Goal: Information Seeking & Learning: Check status

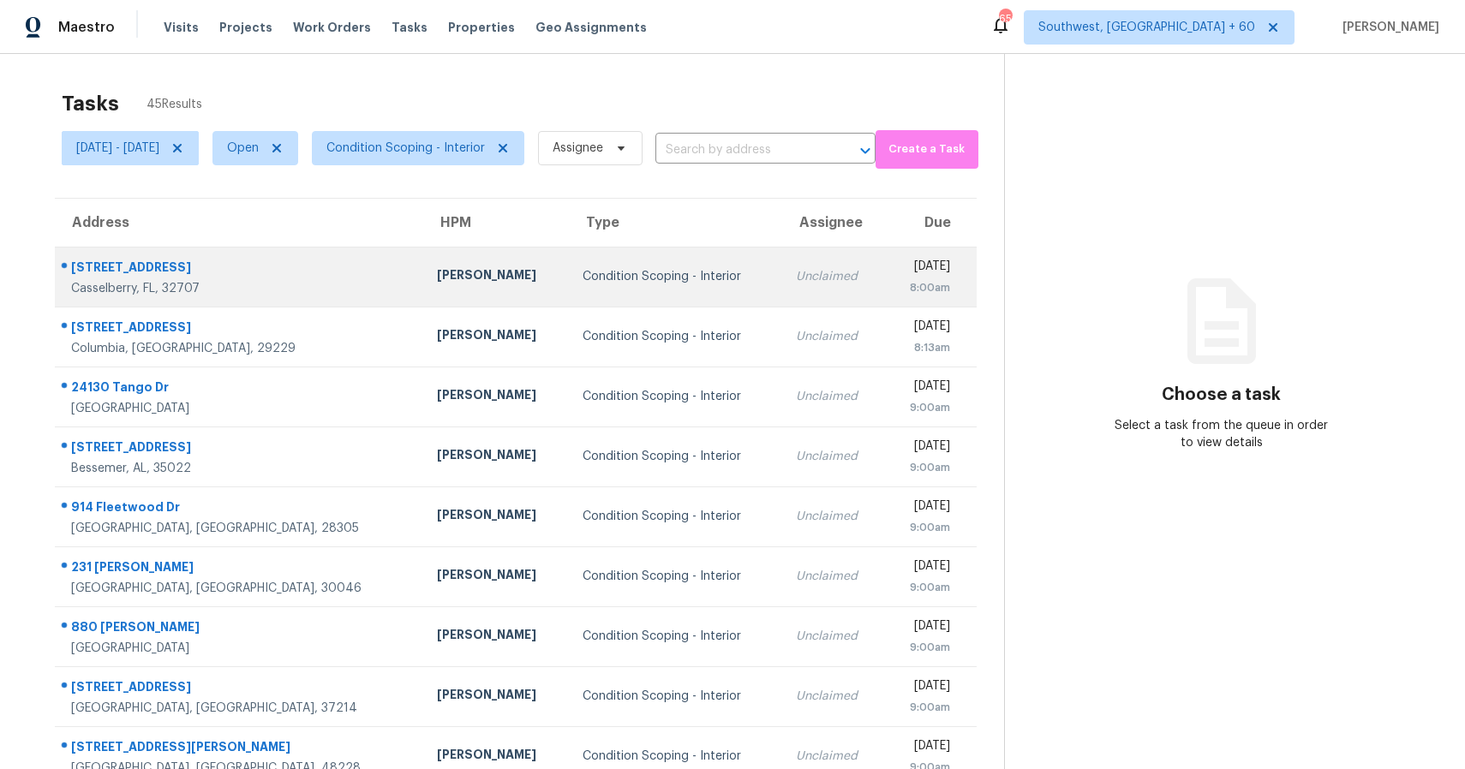
scroll to position [122, 0]
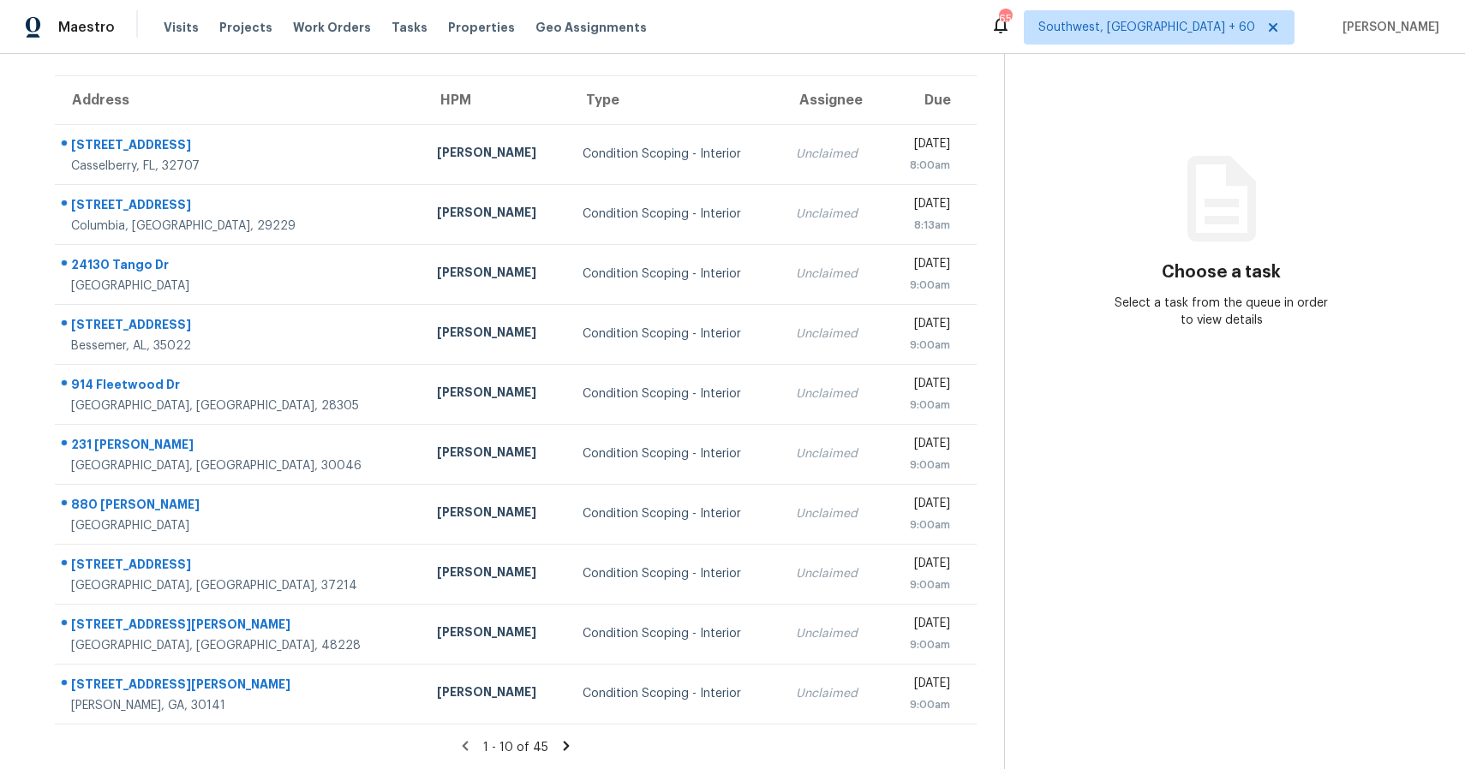
click at [574, 751] on icon at bounding box center [566, 745] width 15 height 15
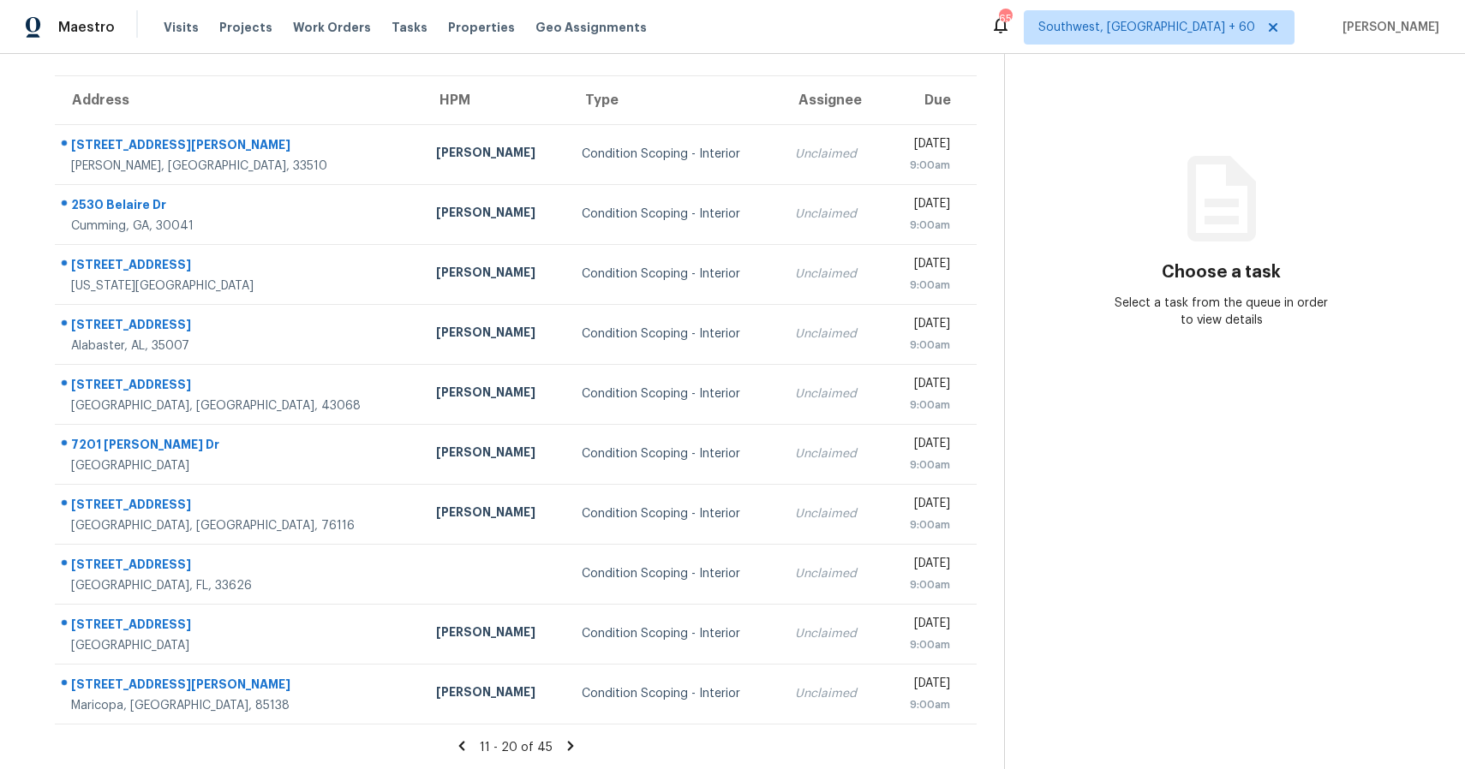
click at [577, 751] on icon at bounding box center [570, 745] width 15 height 15
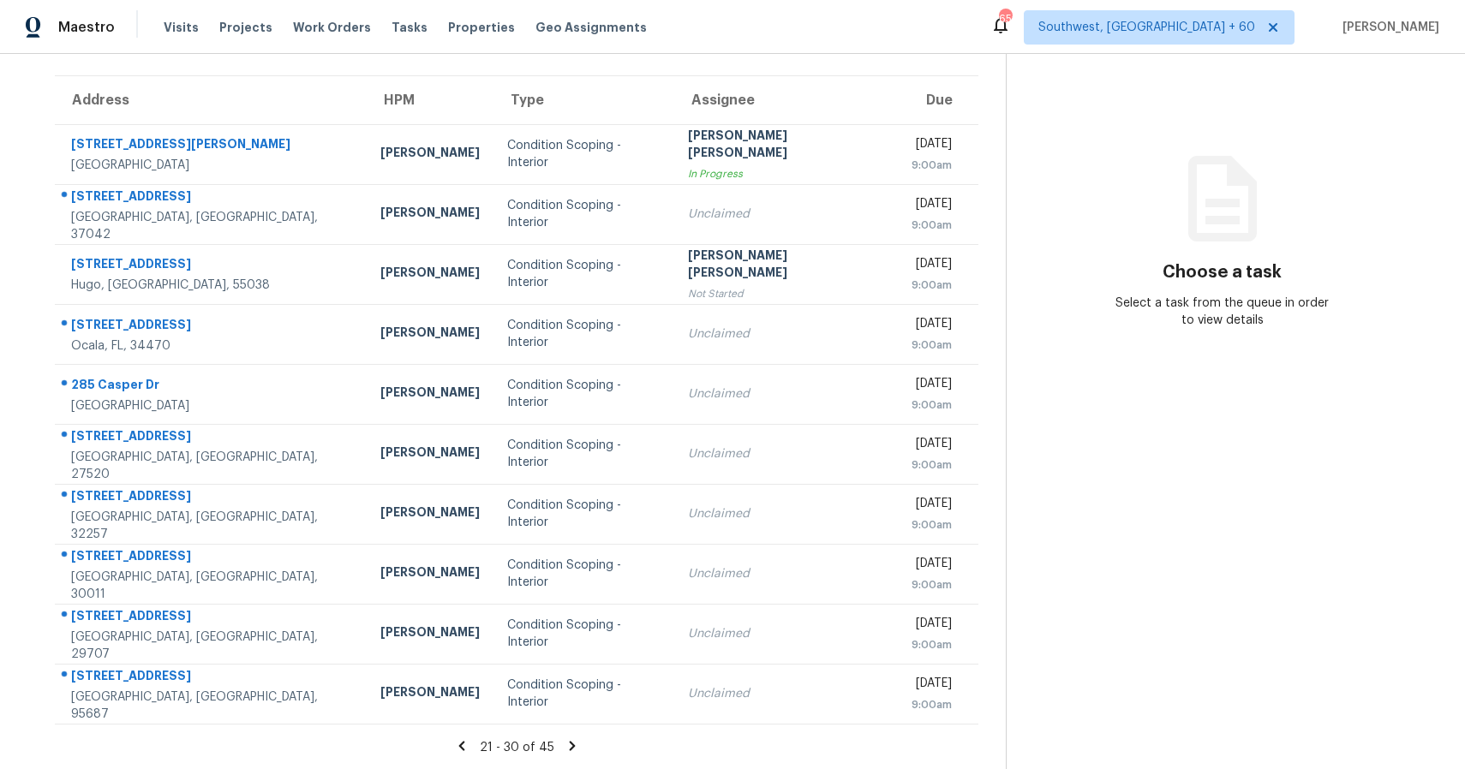
click at [577, 751] on icon at bounding box center [572, 745] width 15 height 15
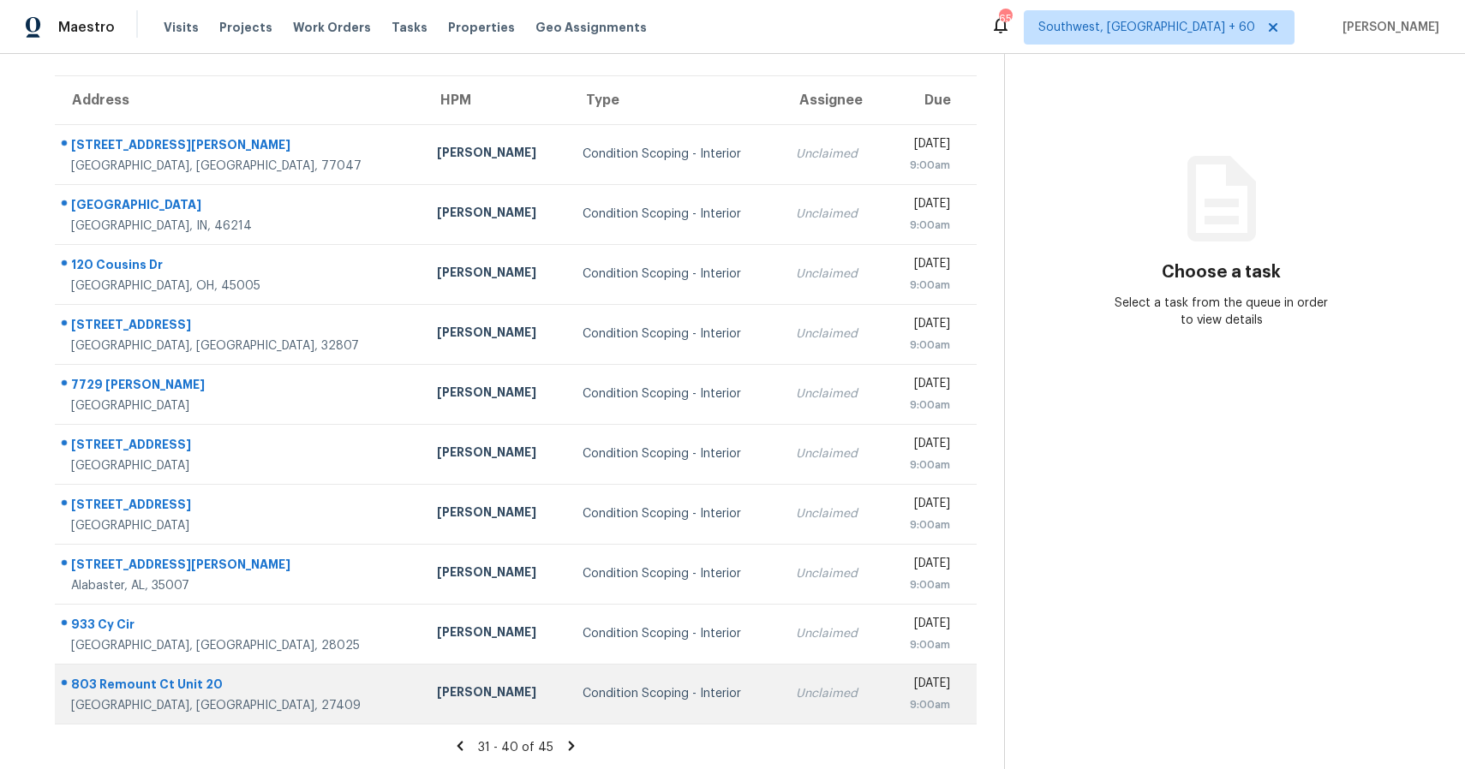
click at [637, 696] on div "Condition Scoping - Interior" at bounding box center [676, 693] width 186 height 17
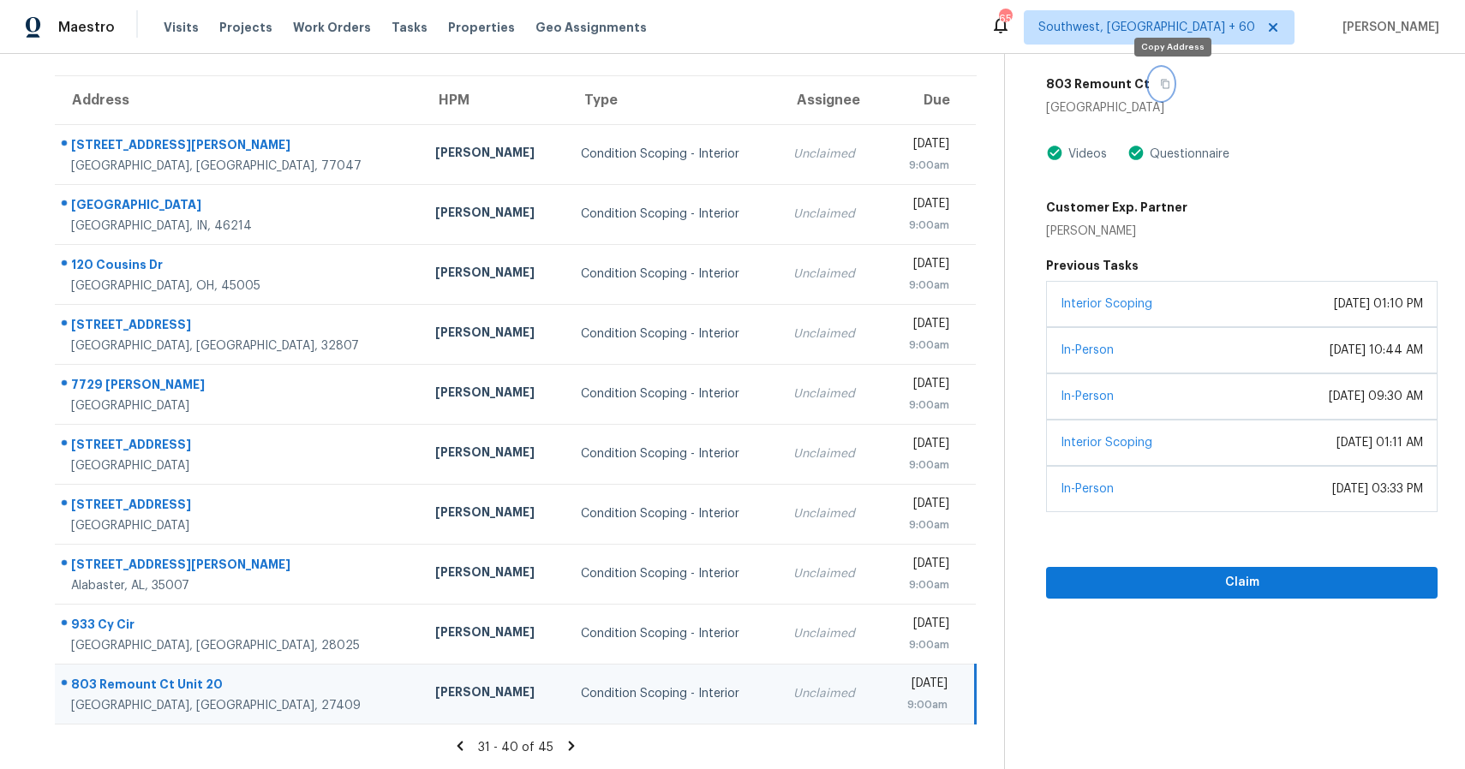
click at [1170, 85] on icon "button" at bounding box center [1165, 84] width 10 height 10
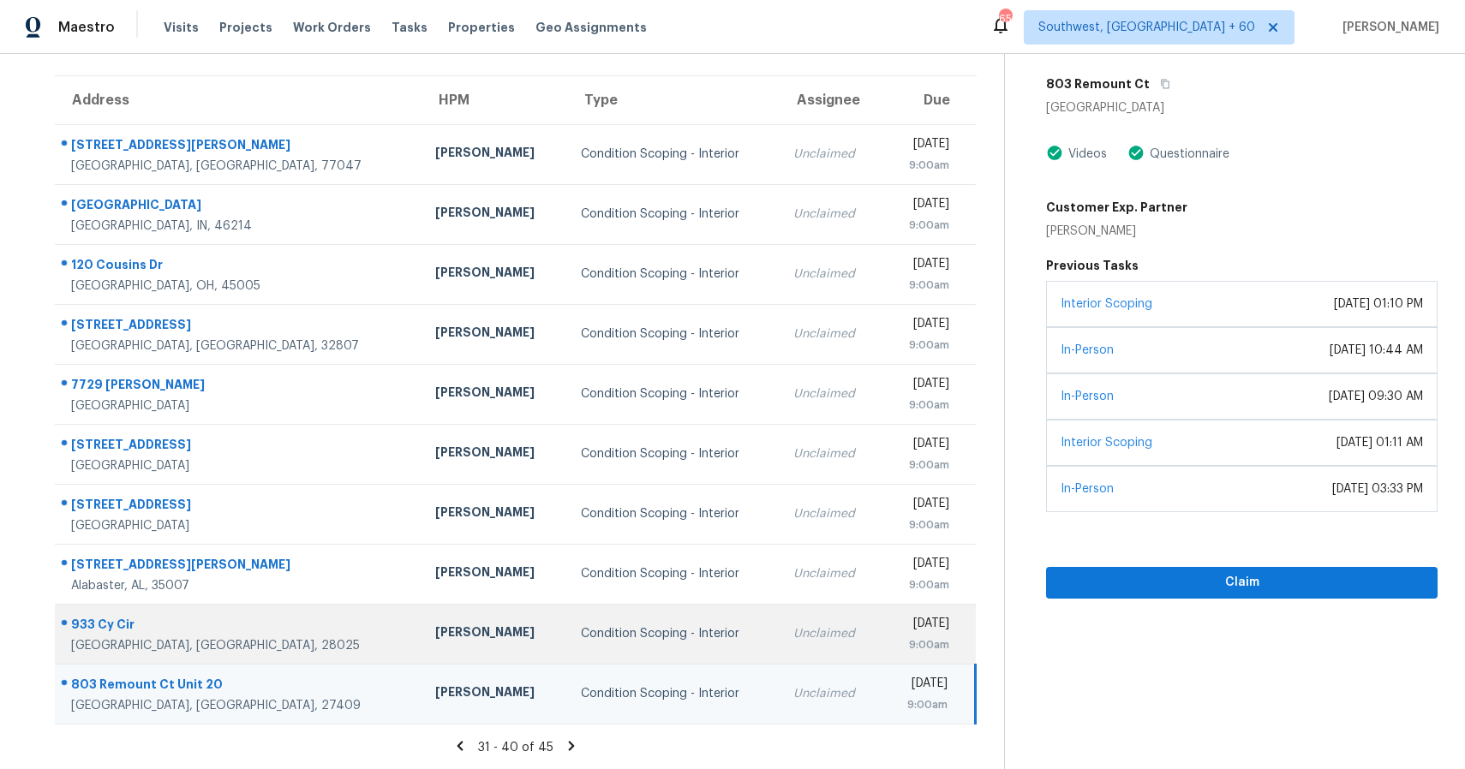
click at [684, 618] on td "Condition Scoping - Interior" at bounding box center [673, 634] width 212 height 60
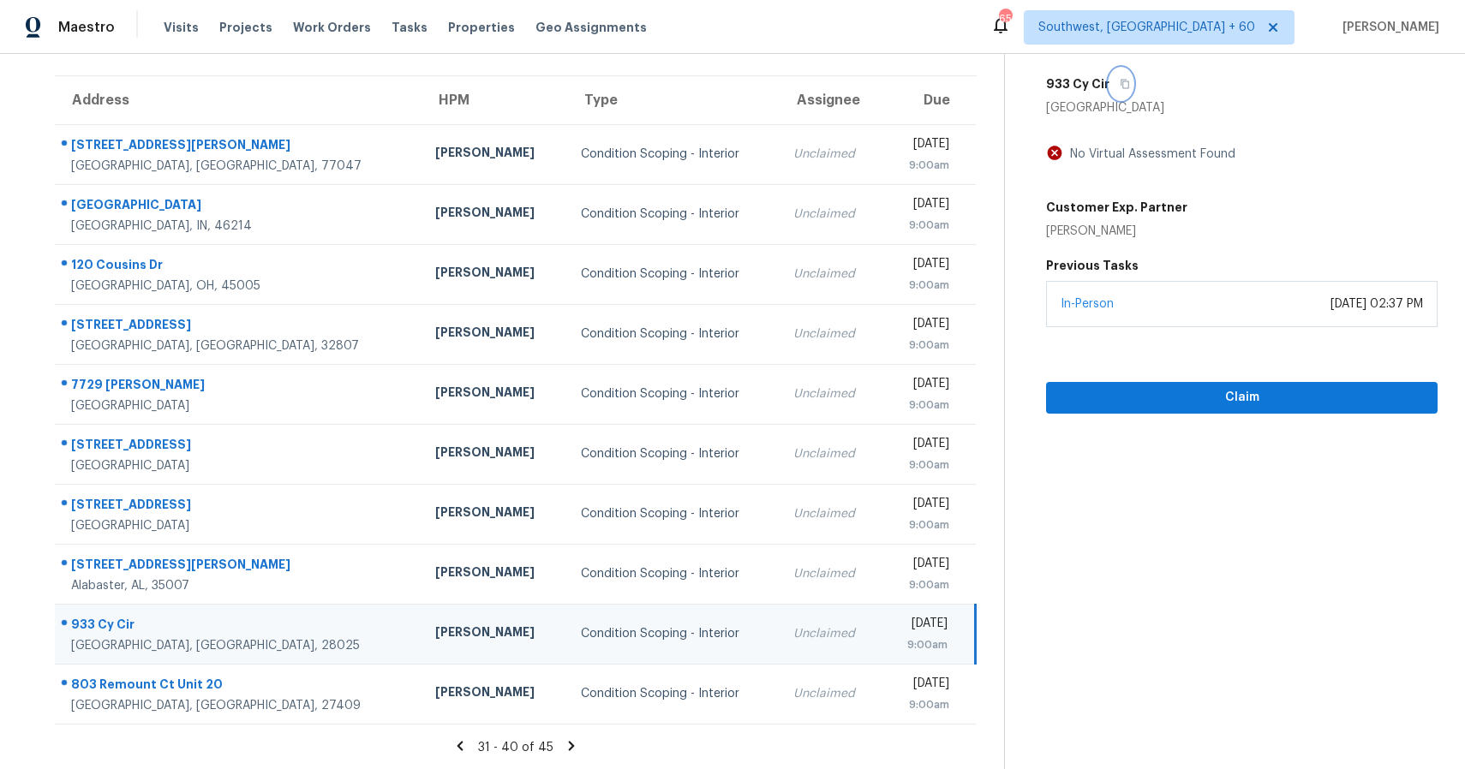
click at [1130, 84] on icon "button" at bounding box center [1125, 84] width 10 height 10
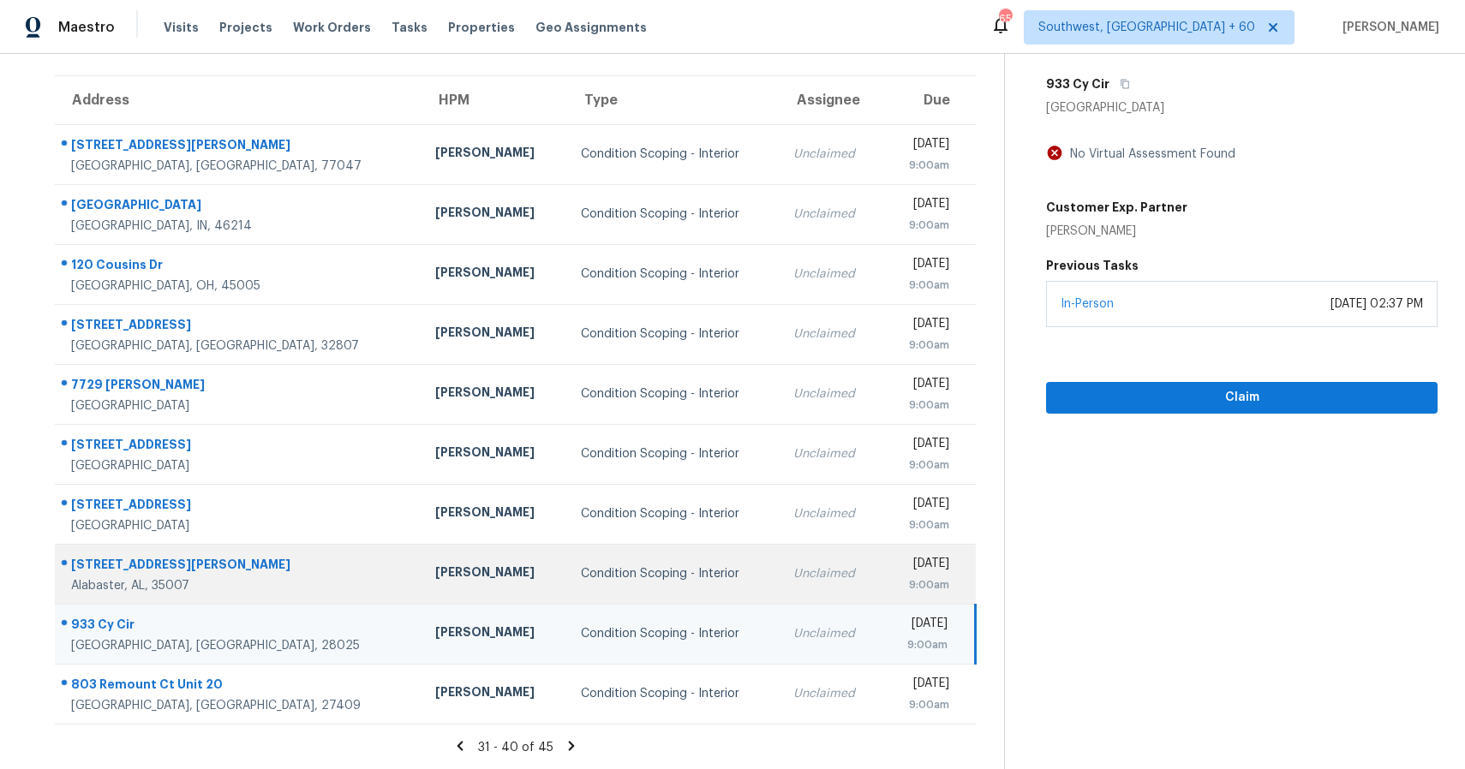
click at [780, 595] on td "Unclaimed" at bounding box center [831, 574] width 102 height 60
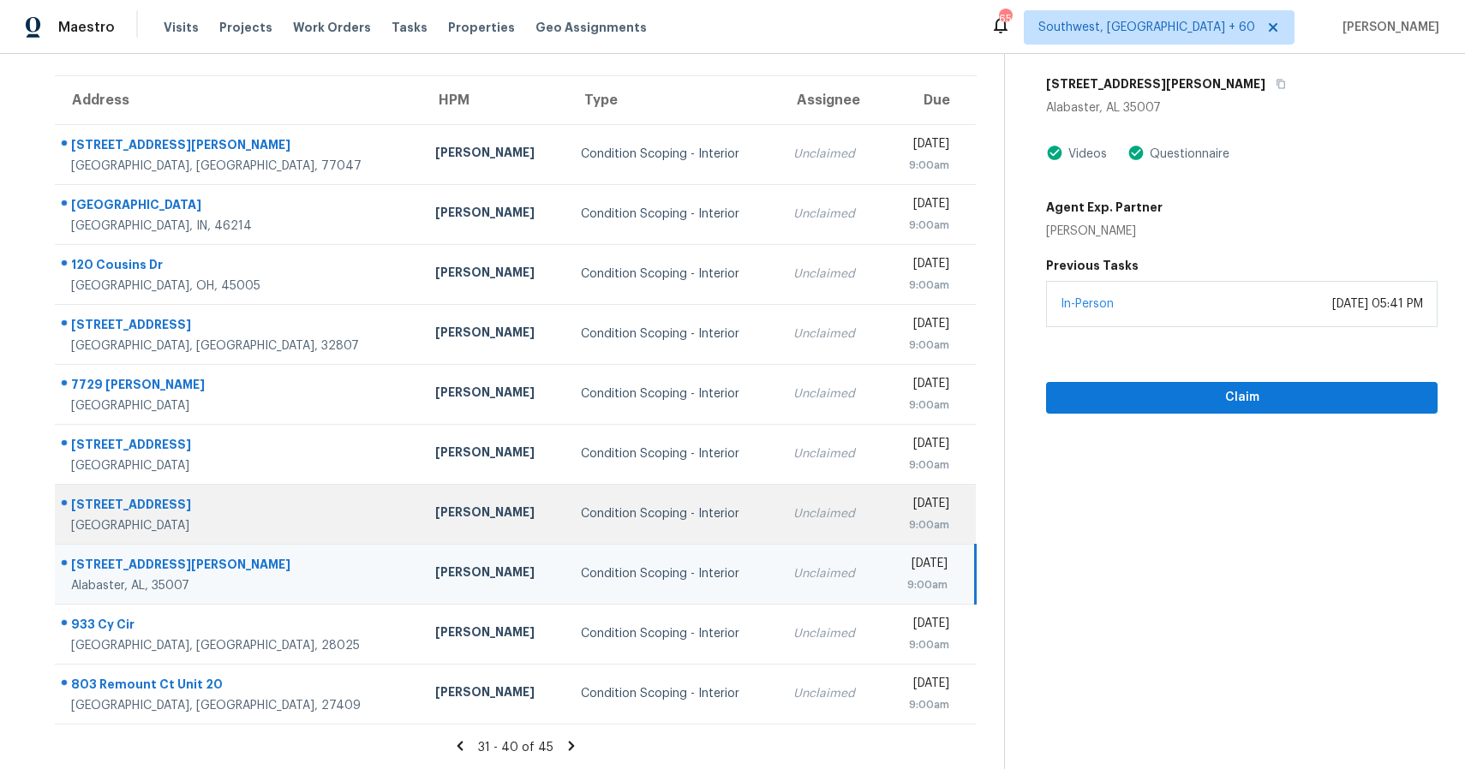
click at [793, 514] on div "Unclaimed" at bounding box center [830, 513] width 75 height 17
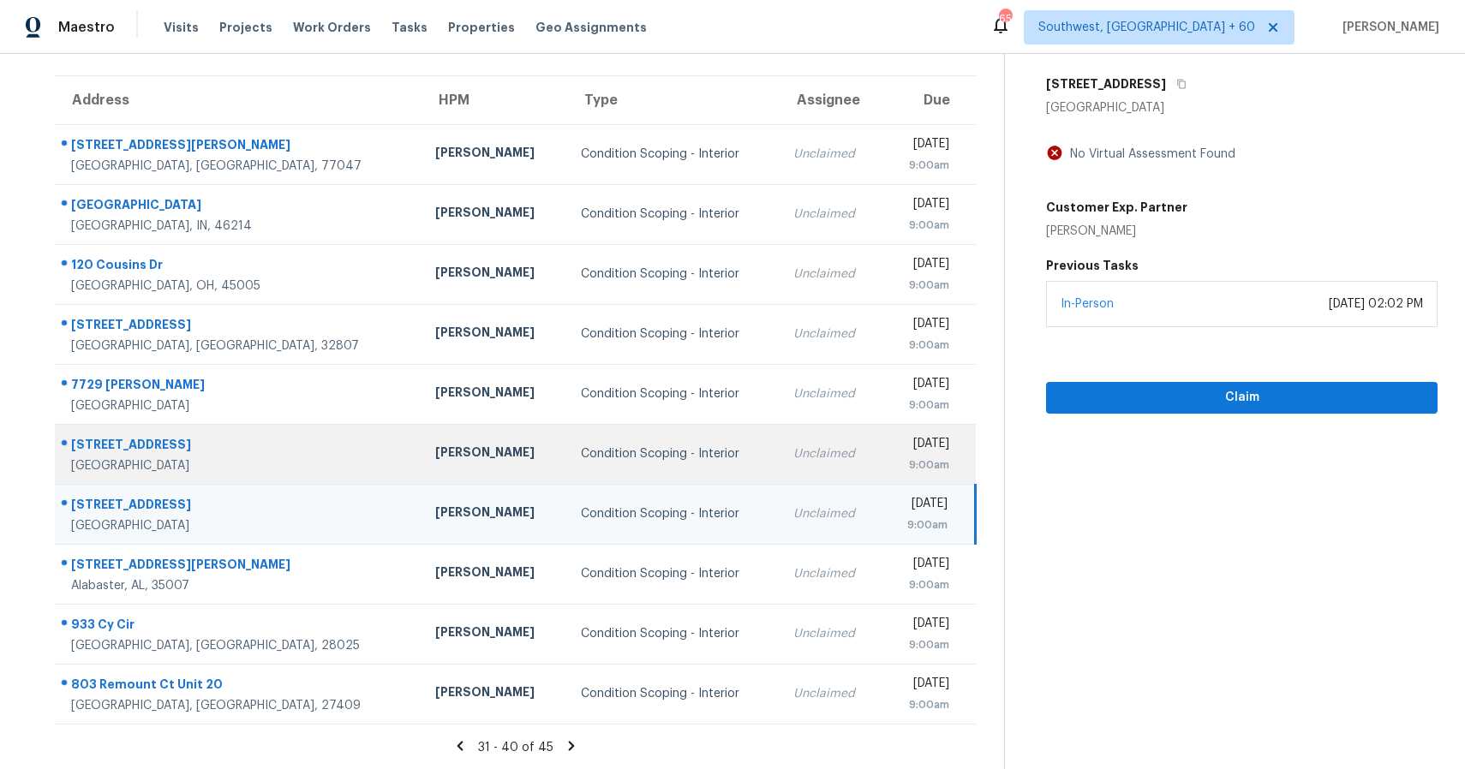
click at [793, 447] on td "Unclaimed" at bounding box center [831, 454] width 102 height 60
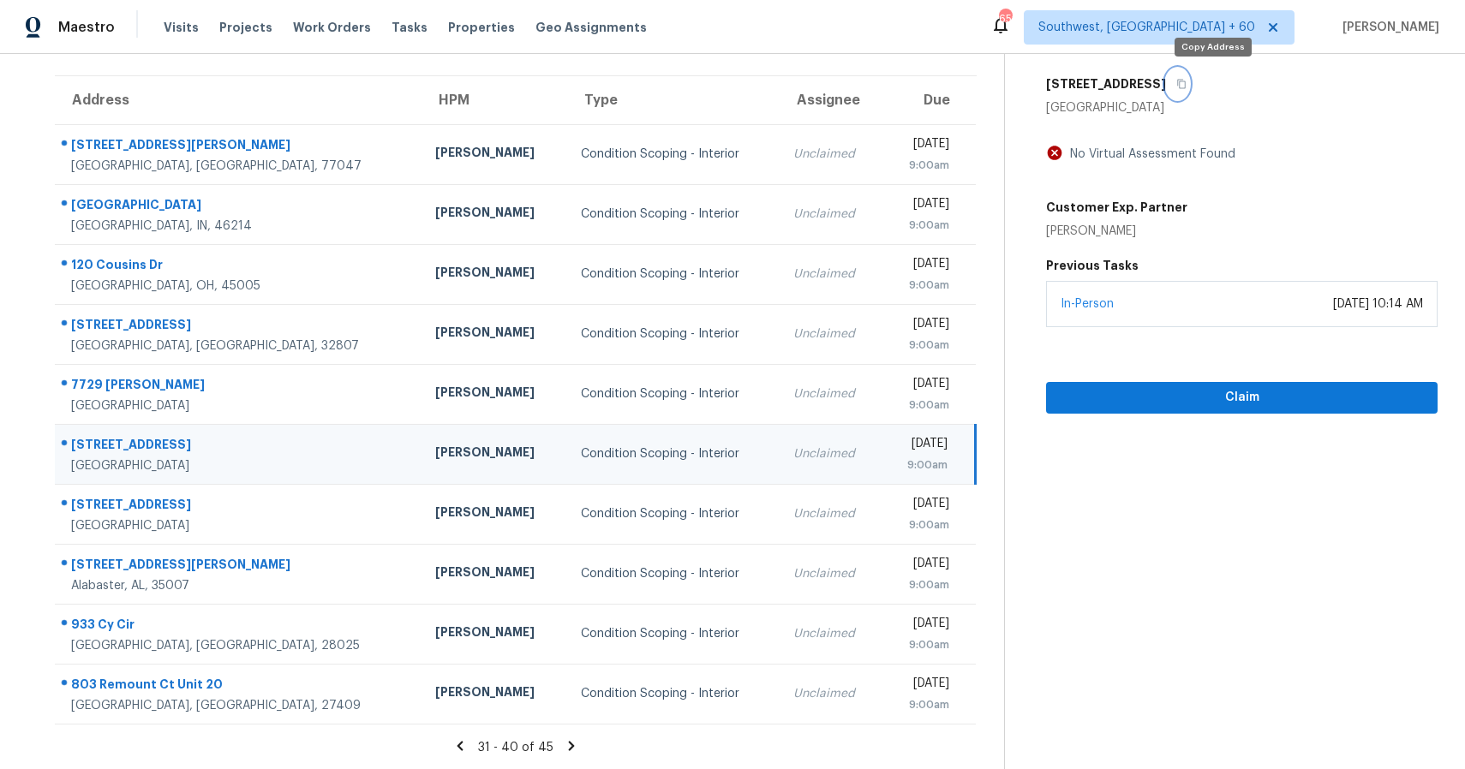
click at [1189, 86] on button "button" at bounding box center [1177, 84] width 23 height 31
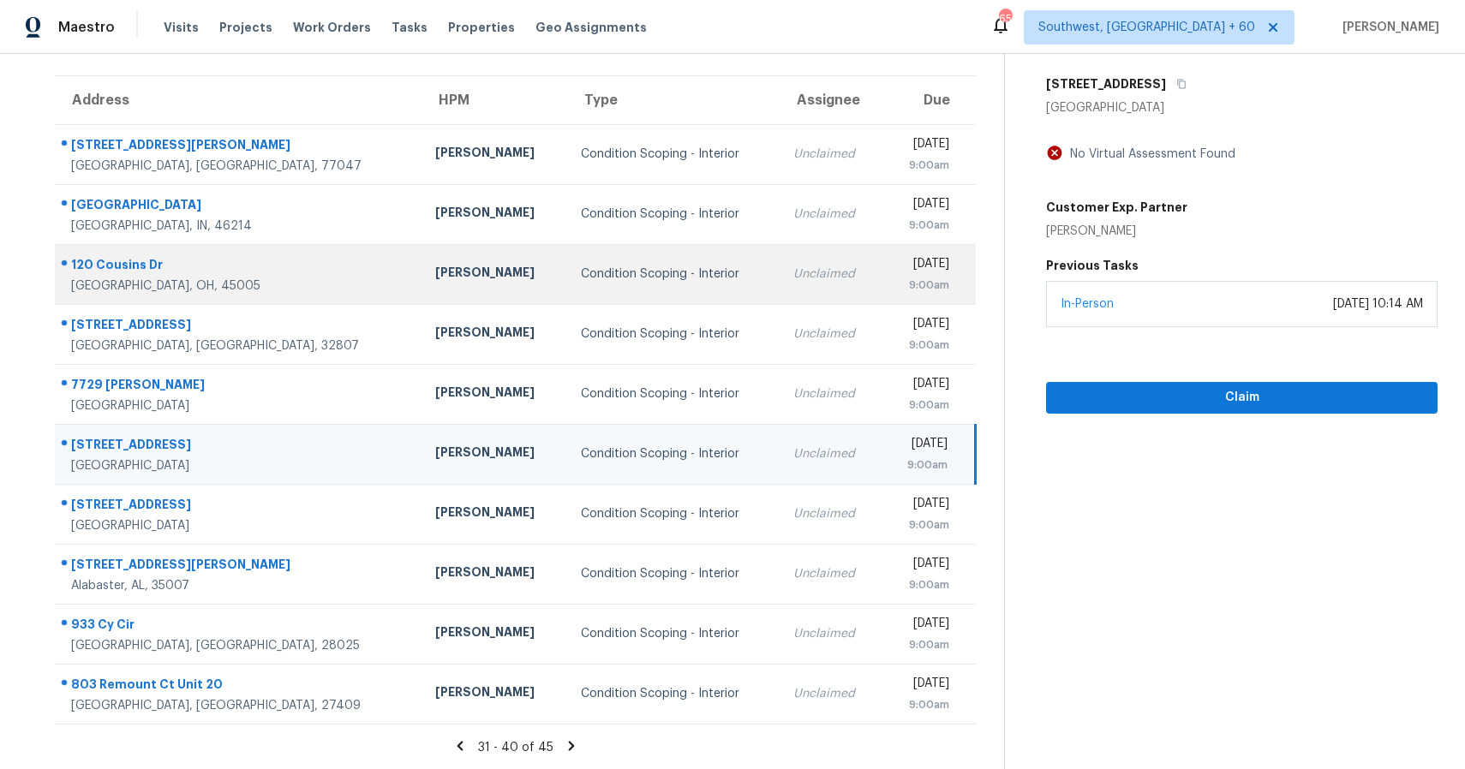
scroll to position [0, 0]
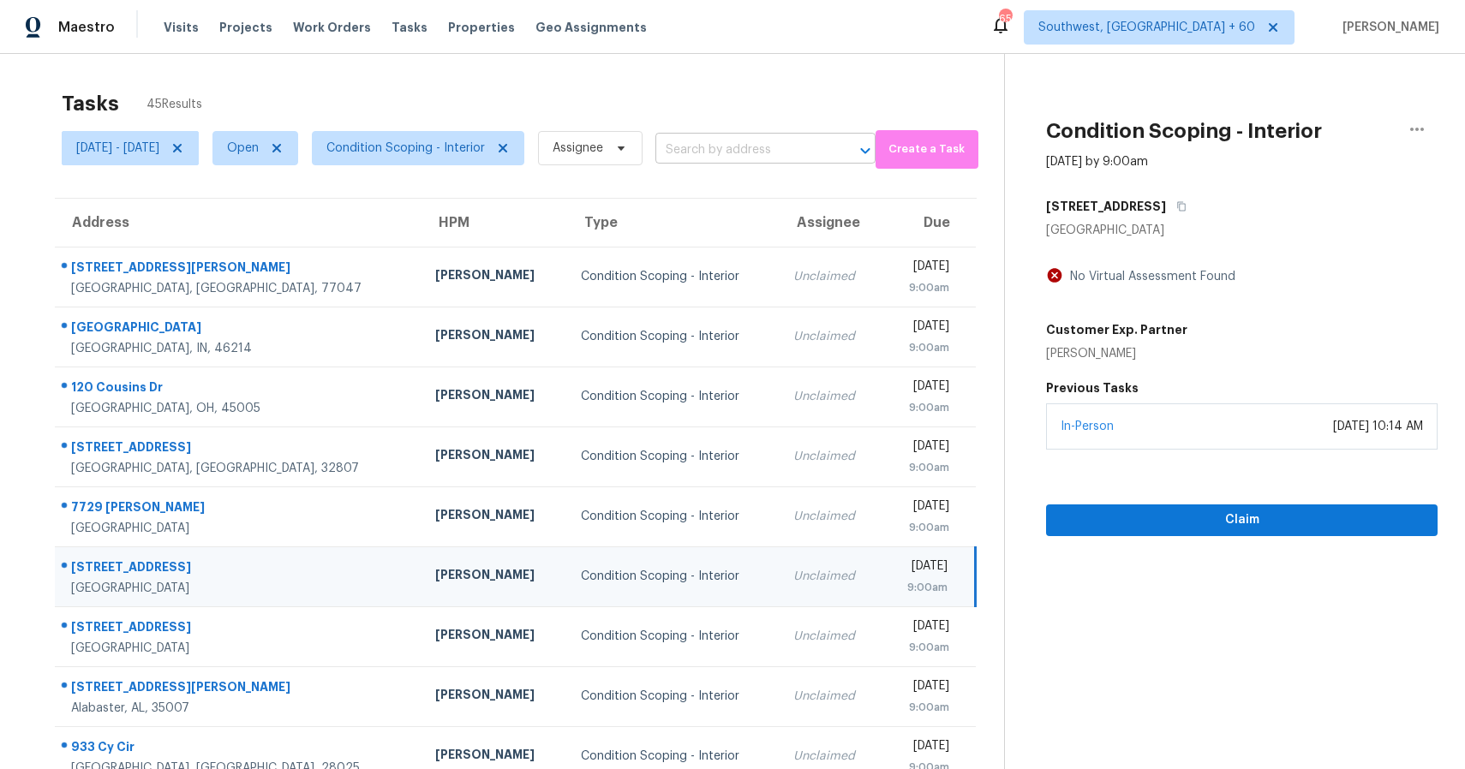
click at [762, 144] on input "text" at bounding box center [741, 150] width 172 height 27
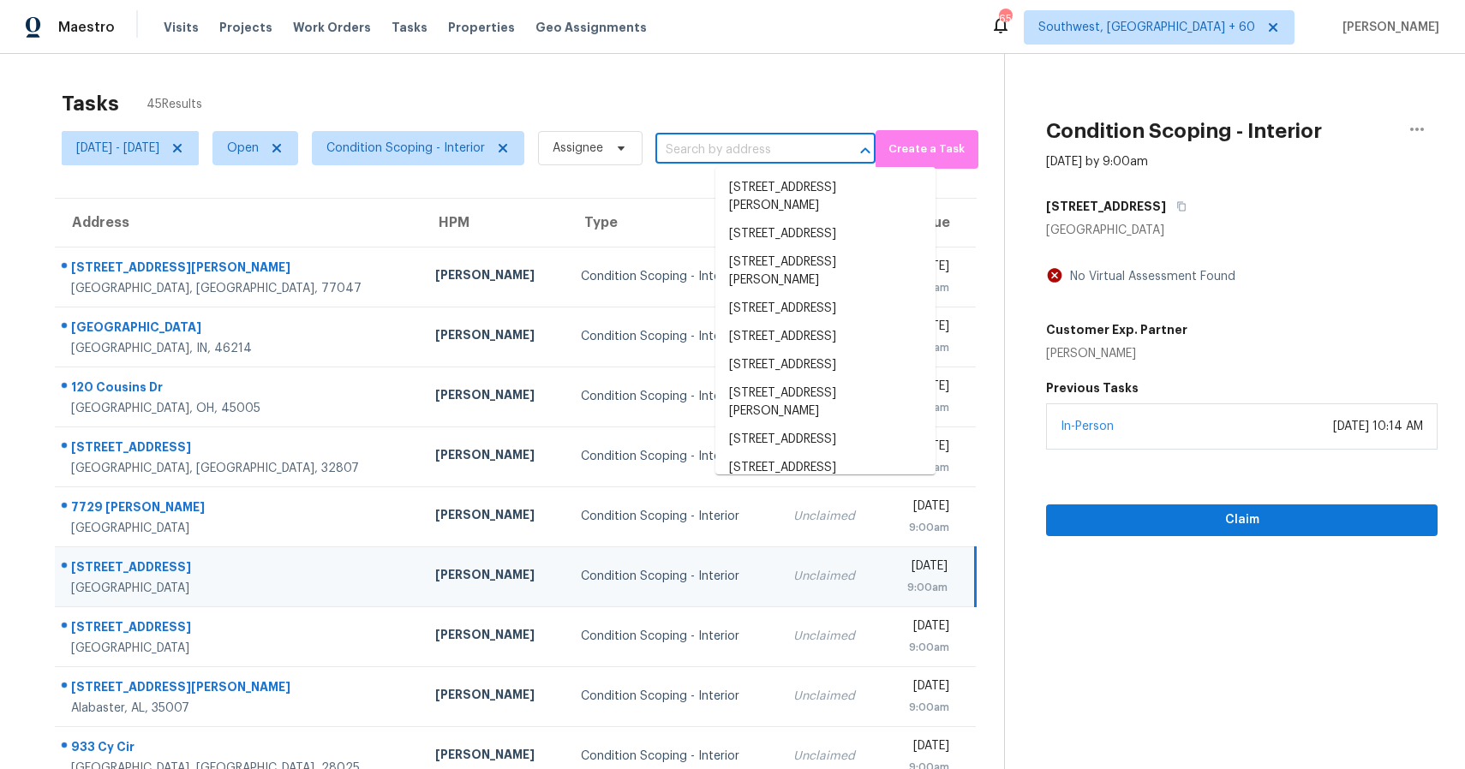
paste input "[STREET_ADDRESS]"
type input "[STREET_ADDRESS]"
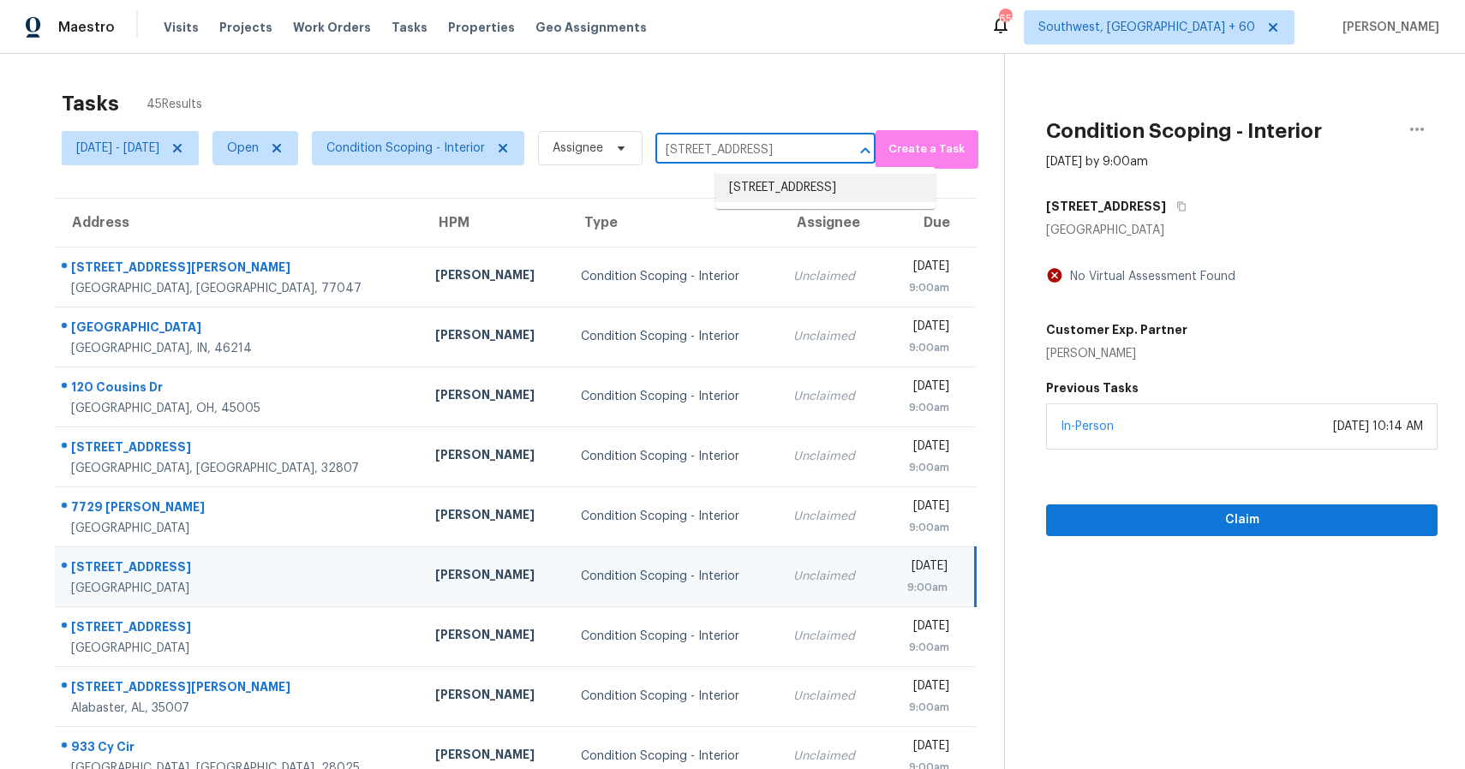
click at [851, 191] on li "[STREET_ADDRESS]" at bounding box center [825, 188] width 220 height 28
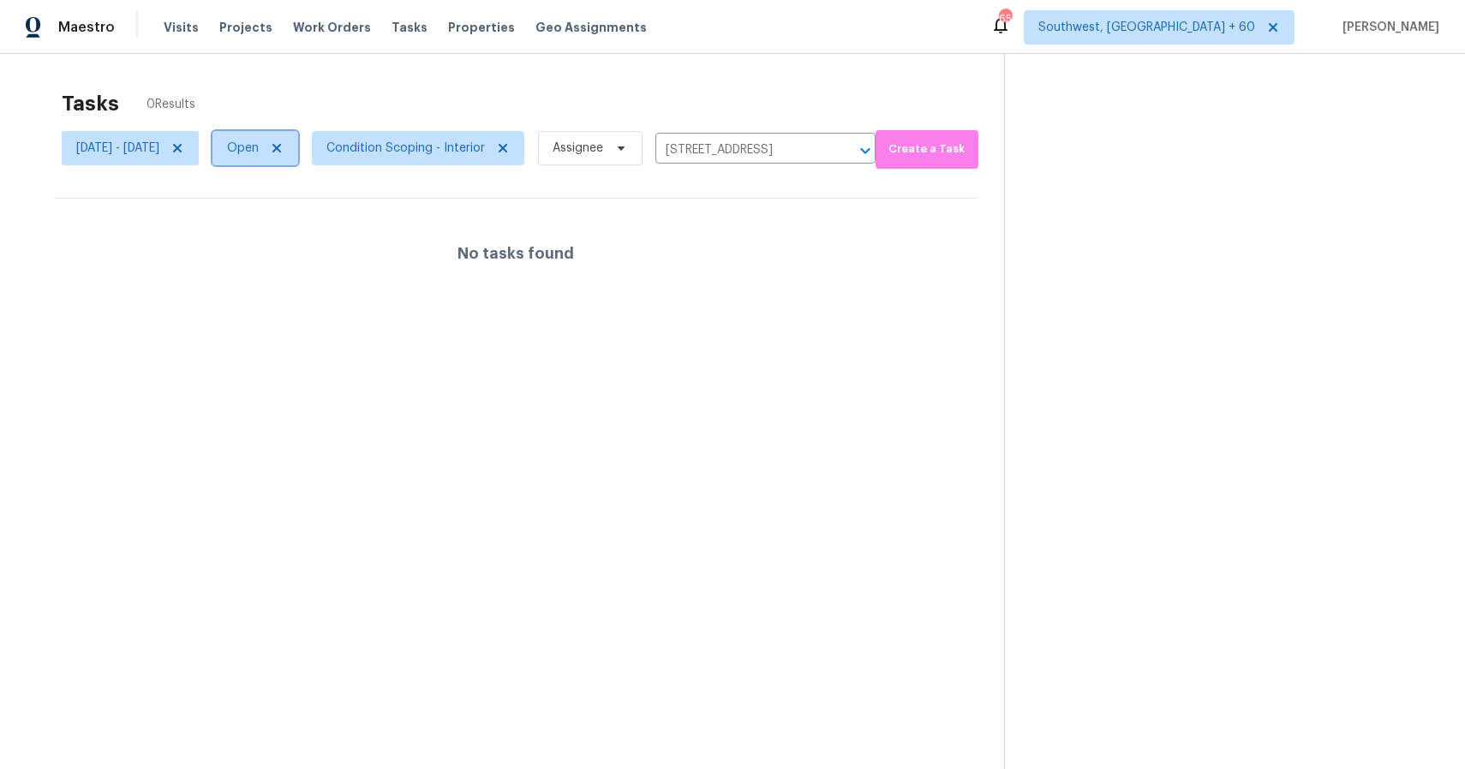
click at [283, 147] on span "Open" at bounding box center [255, 148] width 86 height 34
click at [333, 217] on label "Closed" at bounding box center [316, 220] width 62 height 17
click at [296, 217] on input "Closed" at bounding box center [290, 217] width 11 height 11
checkbox input "true"
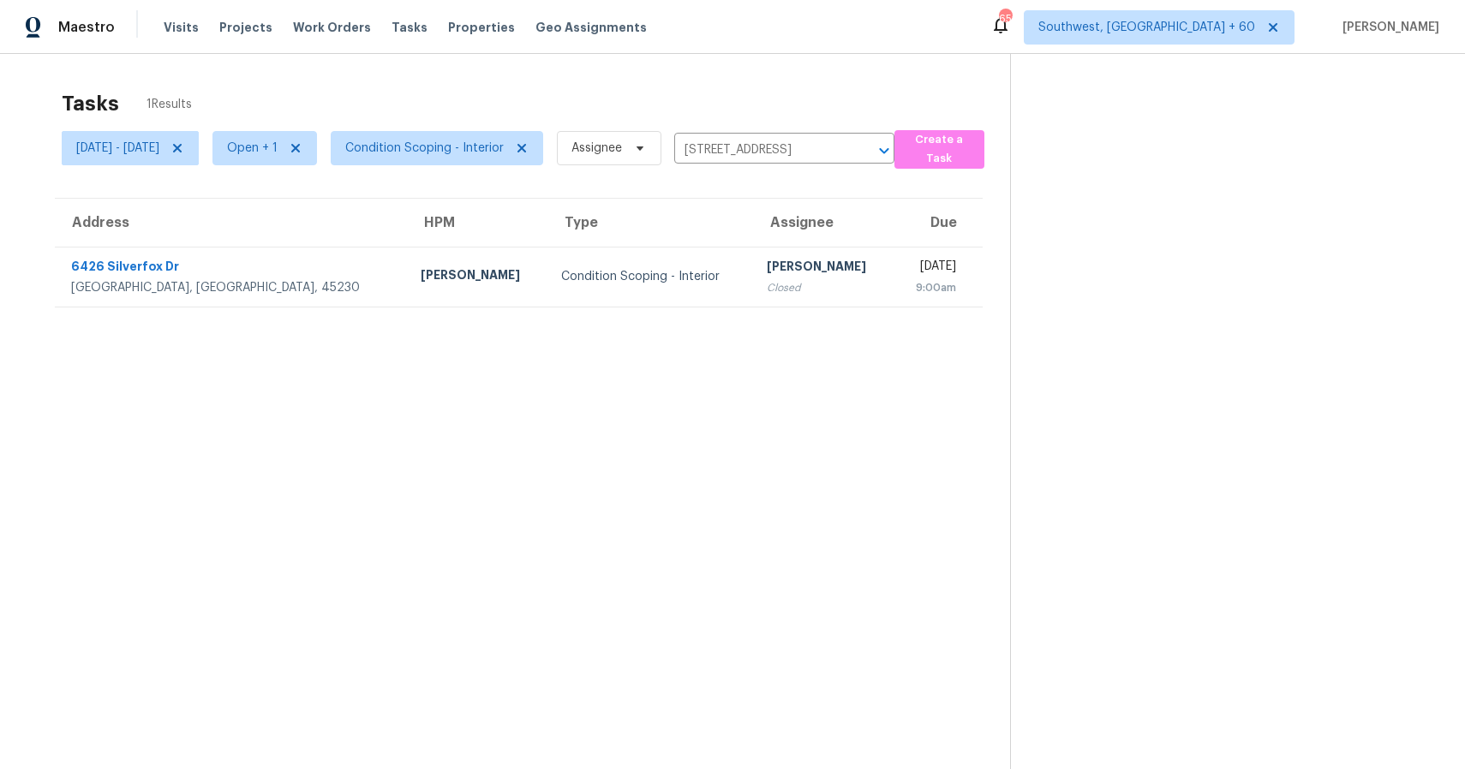
click at [641, 66] on div "Tasks 1 Results Wed, Sep 17 - Wed, Sep 17 Open + 1 Condition Scoping - Interior…" at bounding box center [732, 438] width 1465 height 769
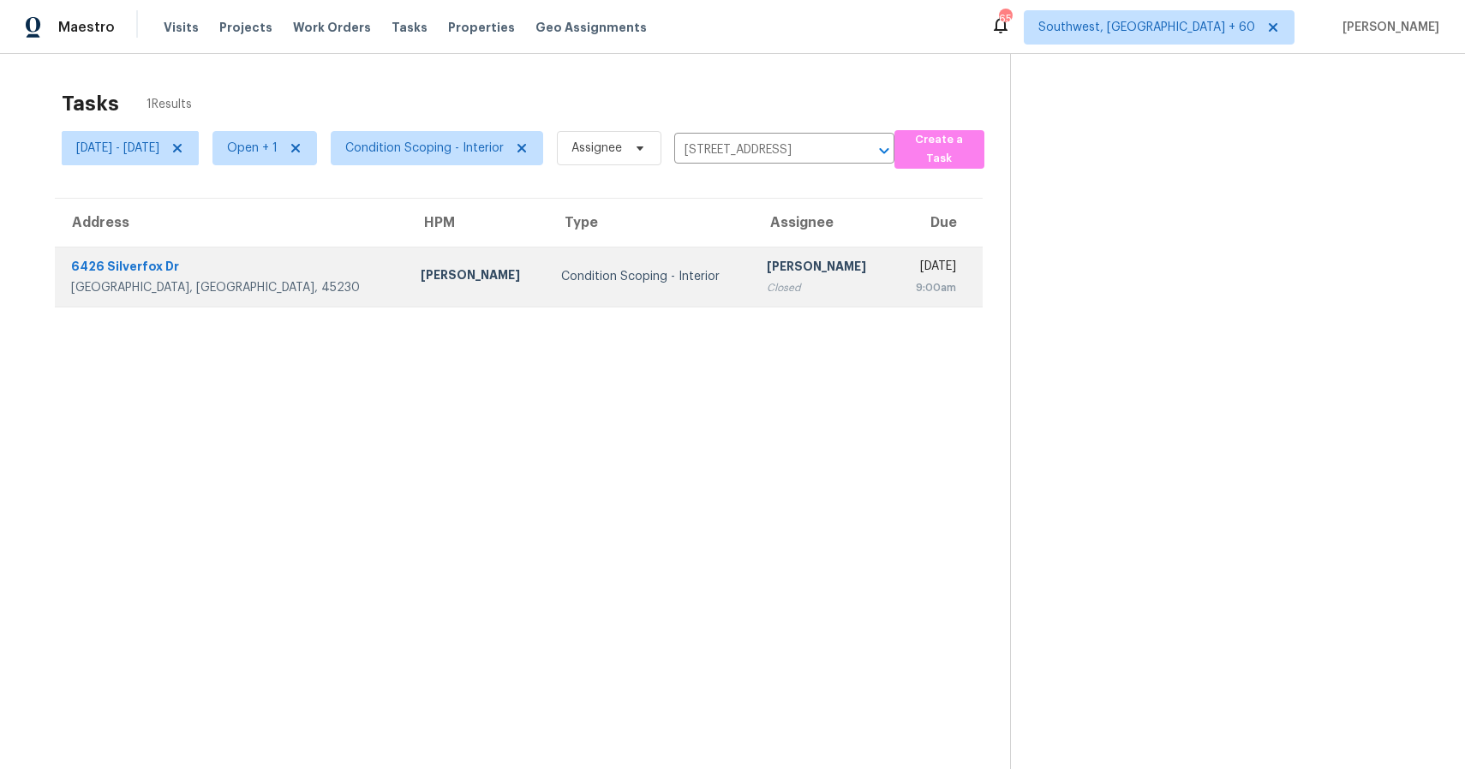
click at [767, 258] on div "[PERSON_NAME]" at bounding box center [823, 268] width 113 height 21
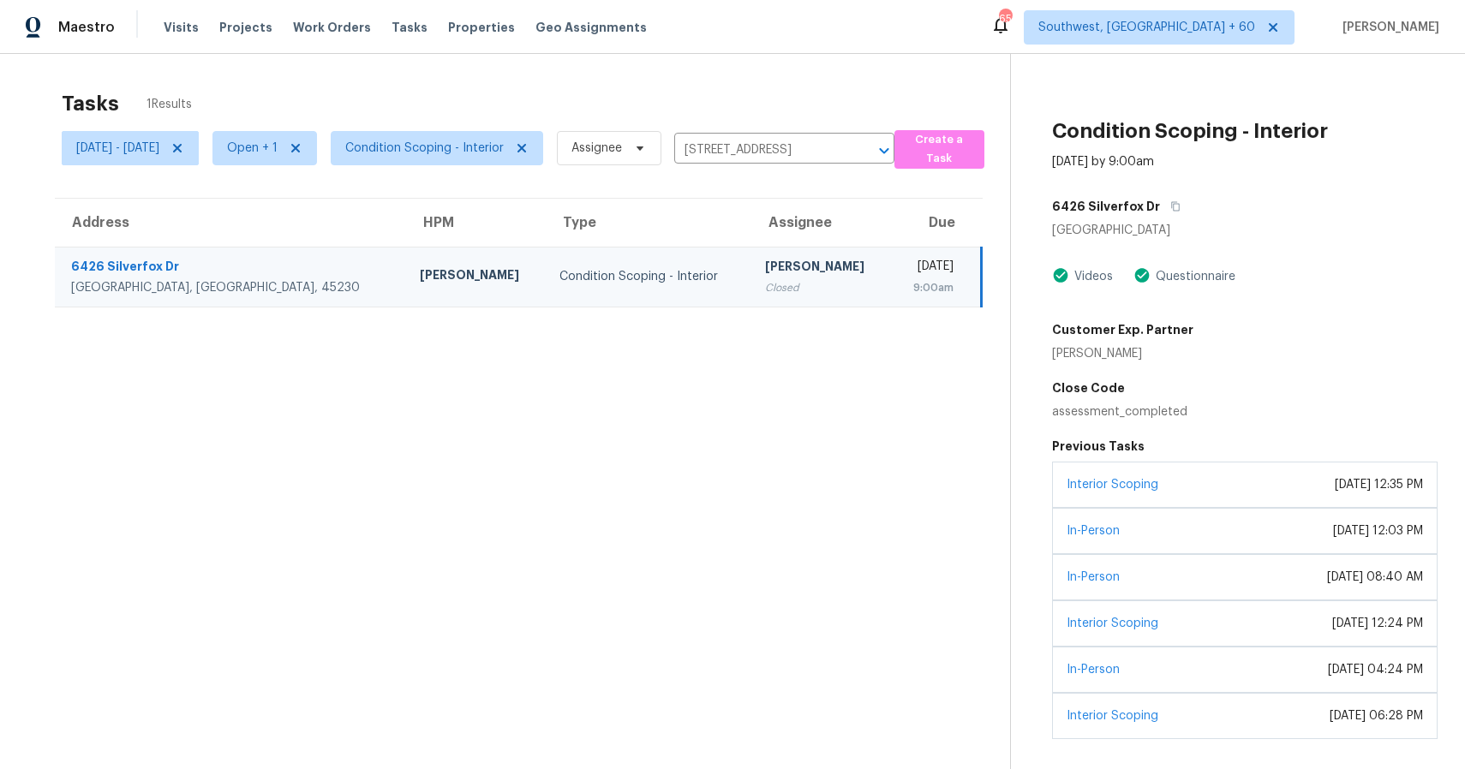
click at [1010, 317] on section "Tasks 1 Results Wed, Sep 17 - Wed, Sep 17 Open + 1 Condition Scoping - Interior…" at bounding box center [518, 496] width 983 height 830
click at [546, 288] on td "Condition Scoping - Interior" at bounding box center [648, 277] width 205 height 60
click at [546, 291] on td "Condition Scoping - Interior" at bounding box center [648, 277] width 205 height 60
click at [576, 268] on div "Condition Scoping - Interior" at bounding box center [647, 276] width 177 height 17
click at [601, 274] on div "Condition Scoping - Interior" at bounding box center [647, 276] width 177 height 17
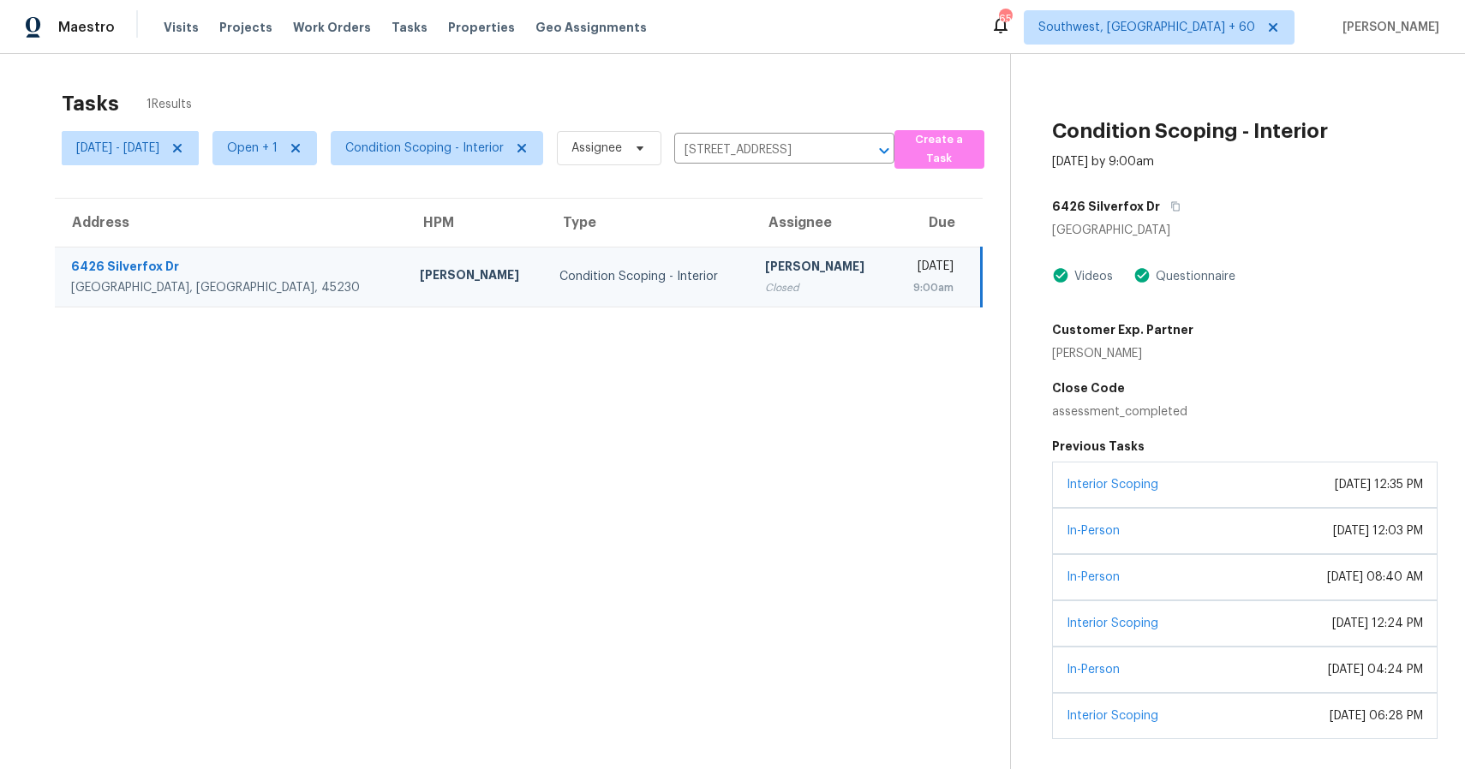
click at [601, 274] on div "Condition Scoping - Interior" at bounding box center [647, 276] width 177 height 17
click at [751, 303] on td "Ranjith Kumar P Closed" at bounding box center [821, 277] width 140 height 60
click at [765, 282] on div "Closed" at bounding box center [821, 287] width 112 height 17
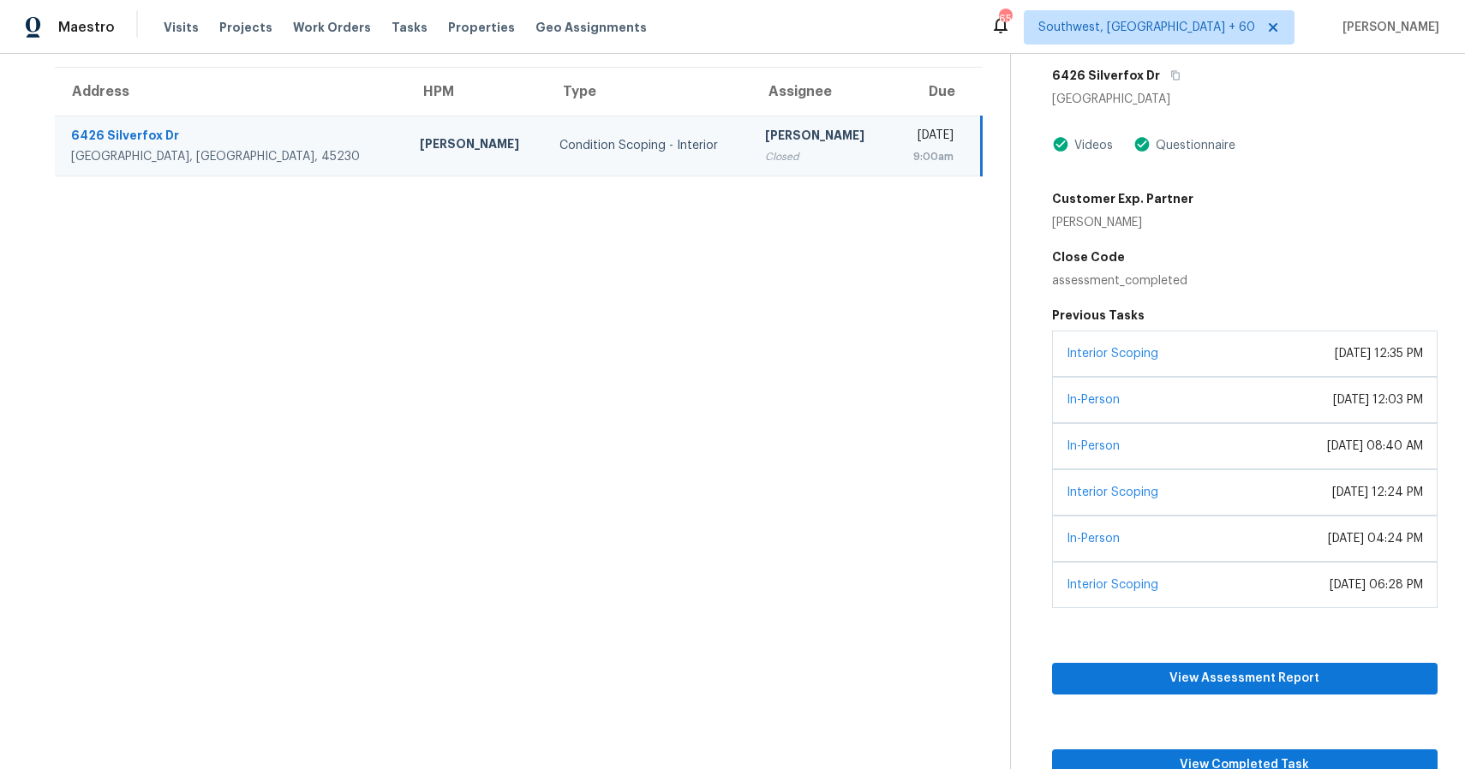
scroll to position [142, 0]
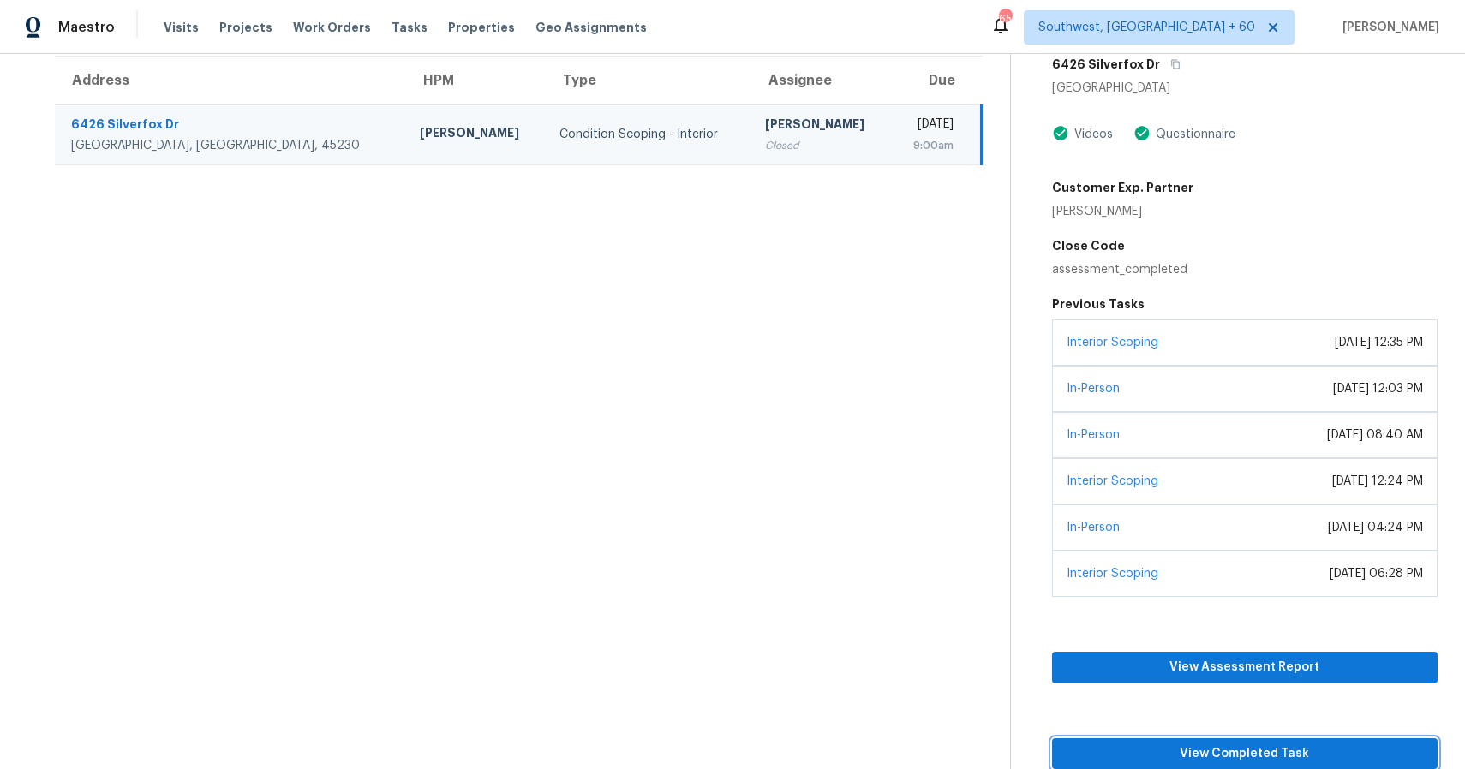
click at [1288, 758] on span "View Completed Task" at bounding box center [1245, 754] width 358 height 21
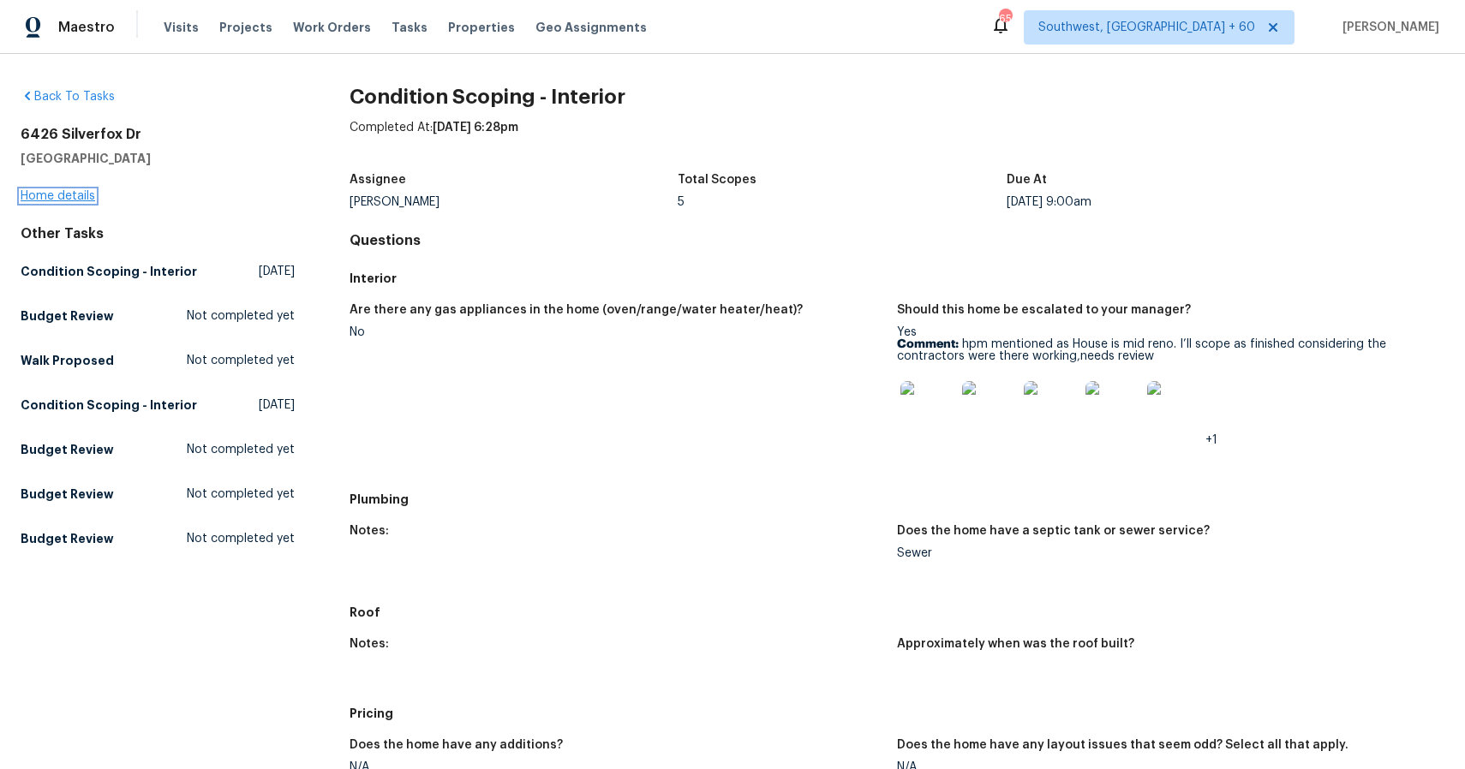
click at [82, 199] on link "Home details" at bounding box center [58, 196] width 75 height 12
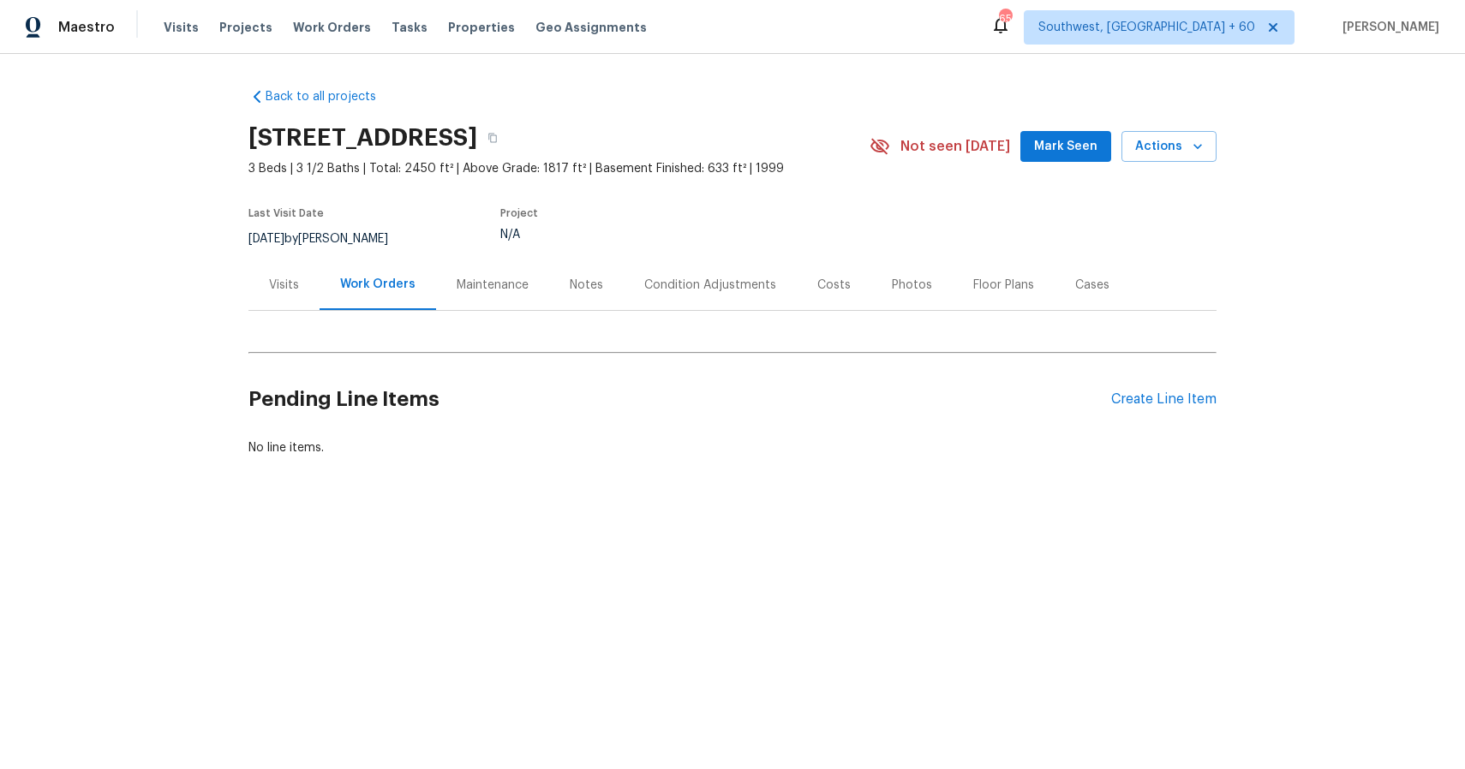
click at [295, 272] on div "Visits" at bounding box center [283, 285] width 71 height 51
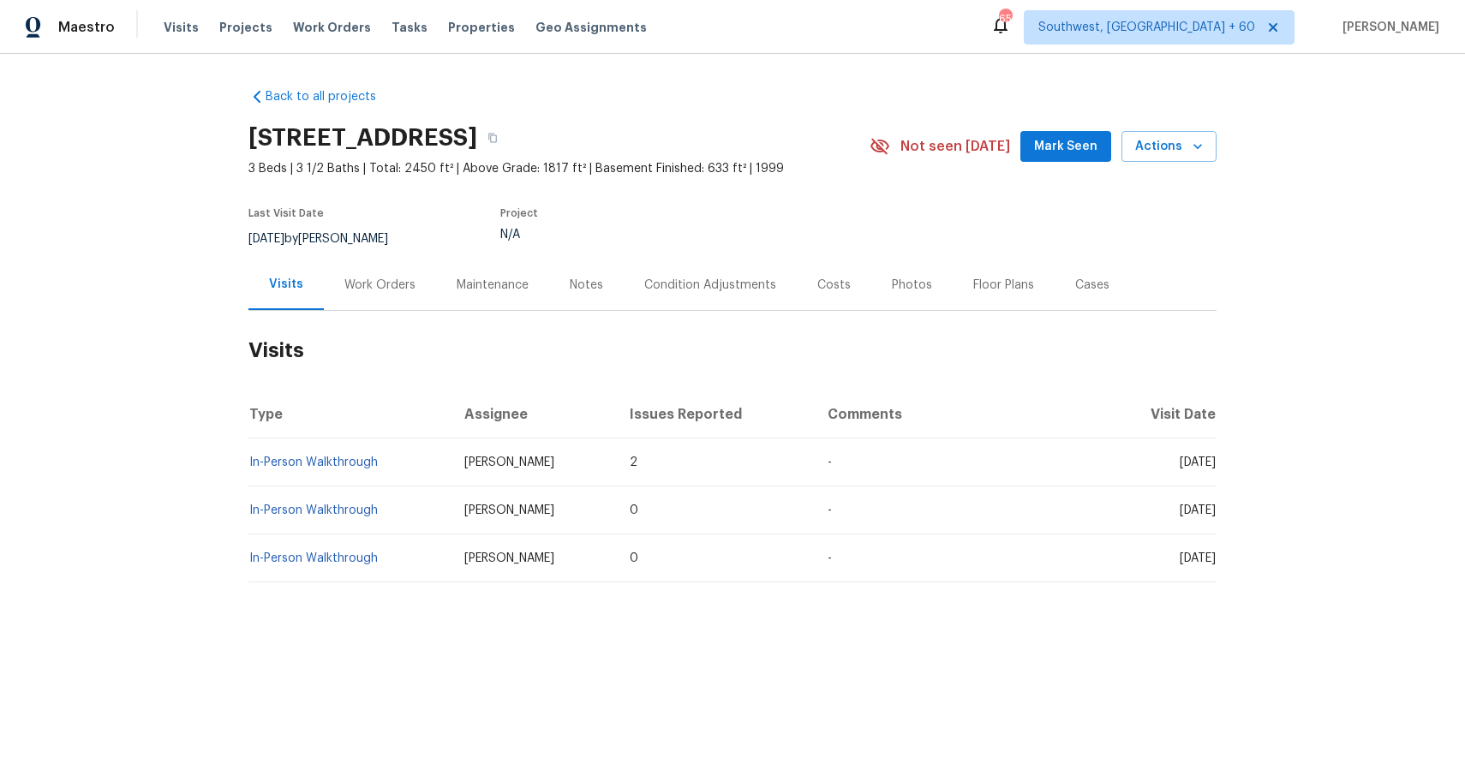
click at [357, 469] on td "In-Person Walkthrough" at bounding box center [349, 463] width 202 height 48
click at [362, 469] on td "In-Person Walkthrough" at bounding box center [349, 463] width 202 height 48
click at [352, 464] on link "In-Person Walkthrough" at bounding box center [313, 463] width 128 height 12
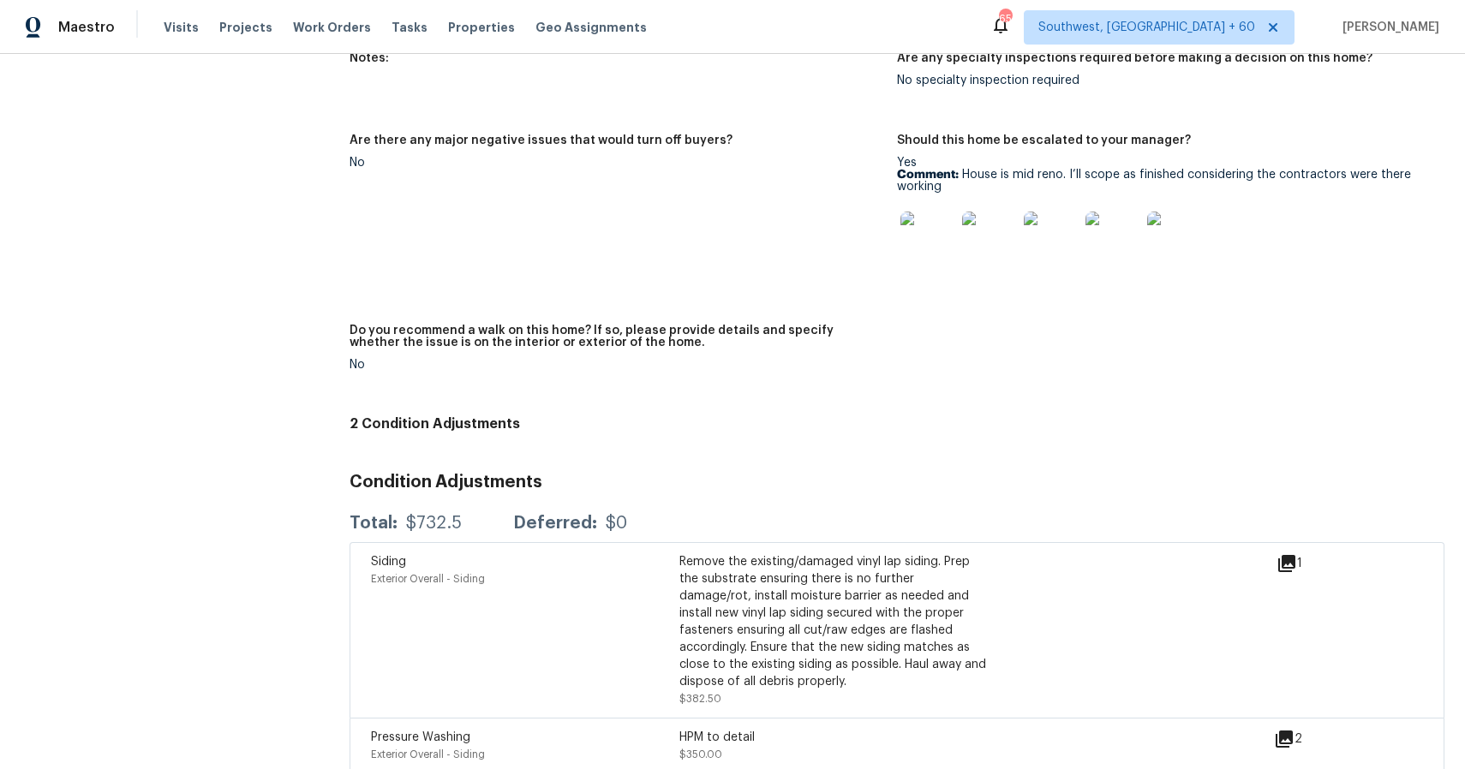
scroll to position [4341, 0]
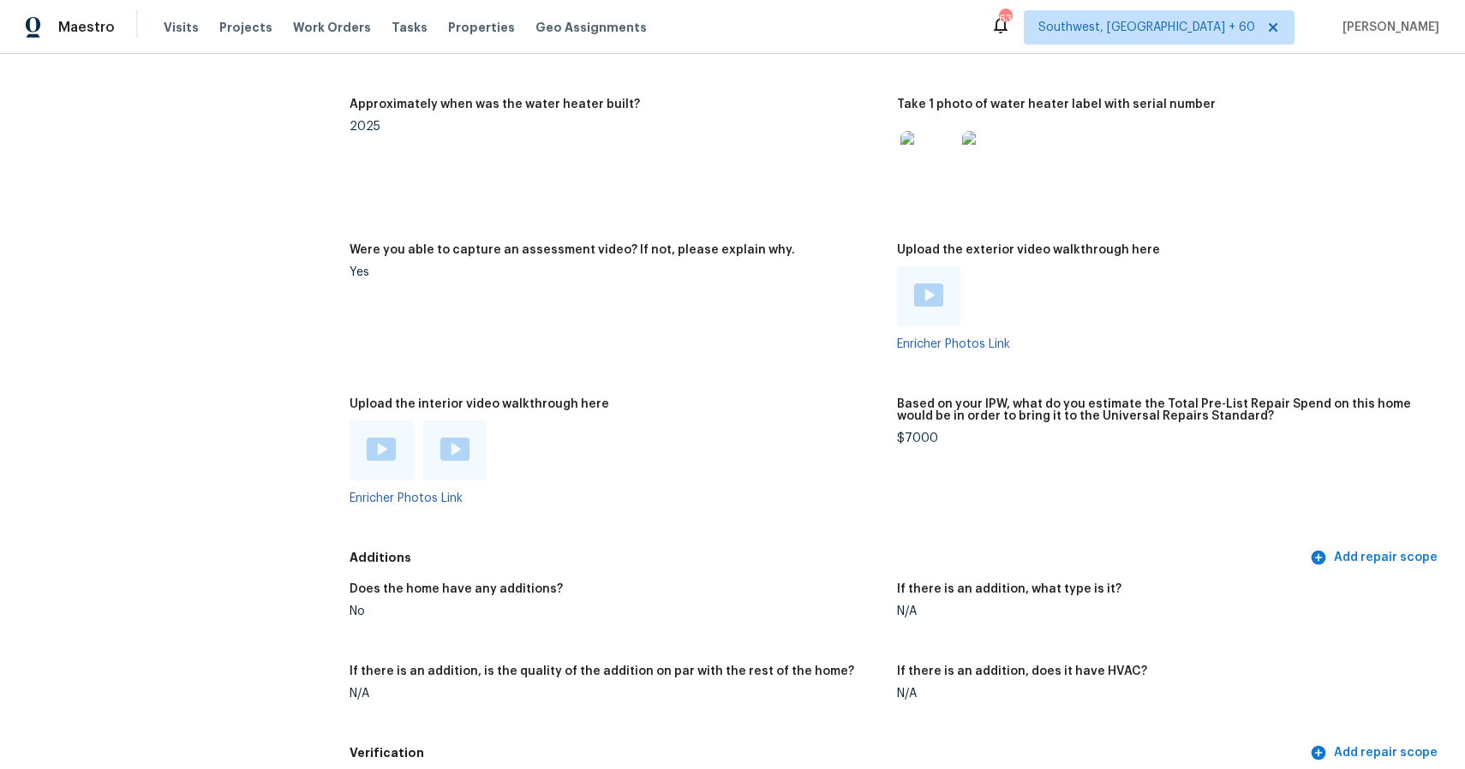
scroll to position [3512, 0]
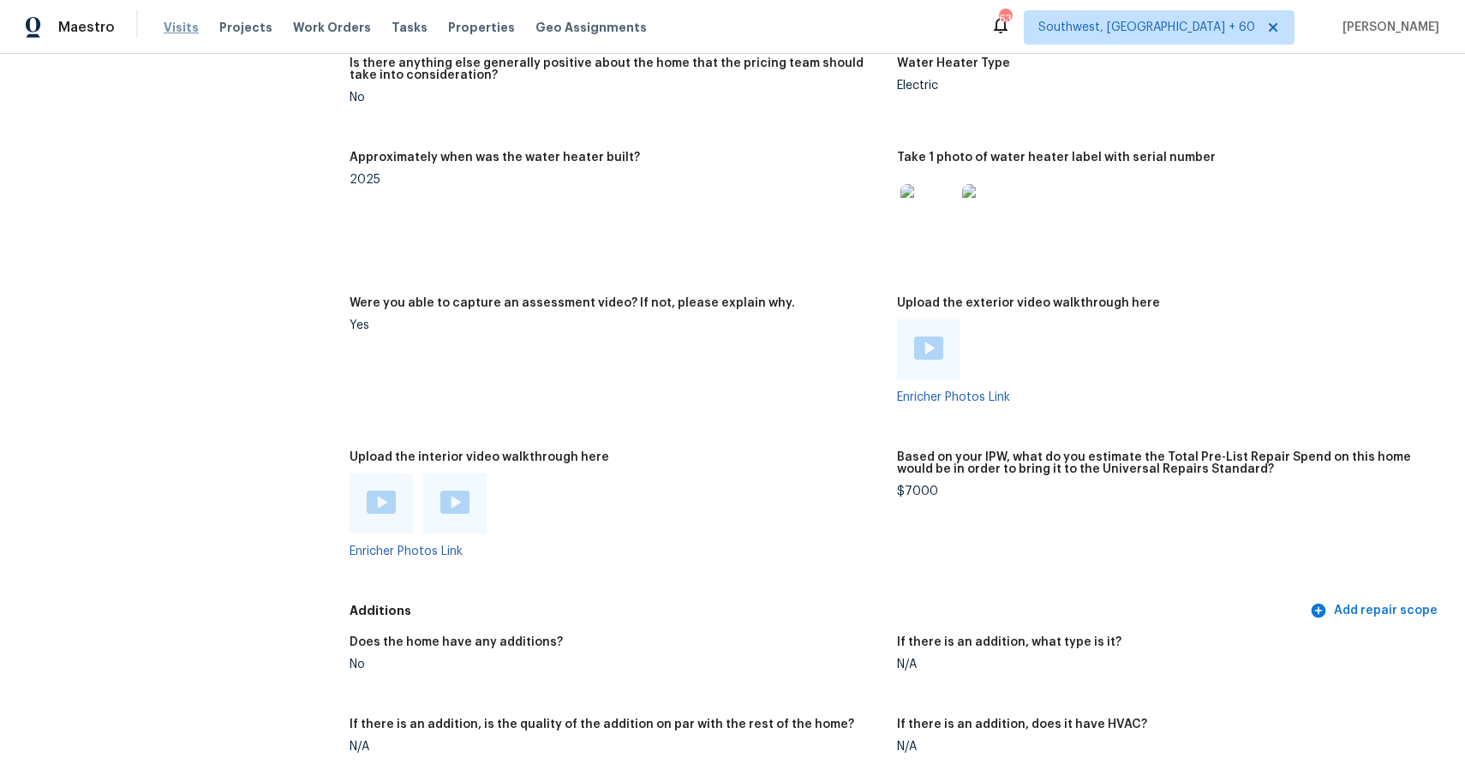
click at [174, 35] on span "Visits" at bounding box center [181, 27] width 35 height 17
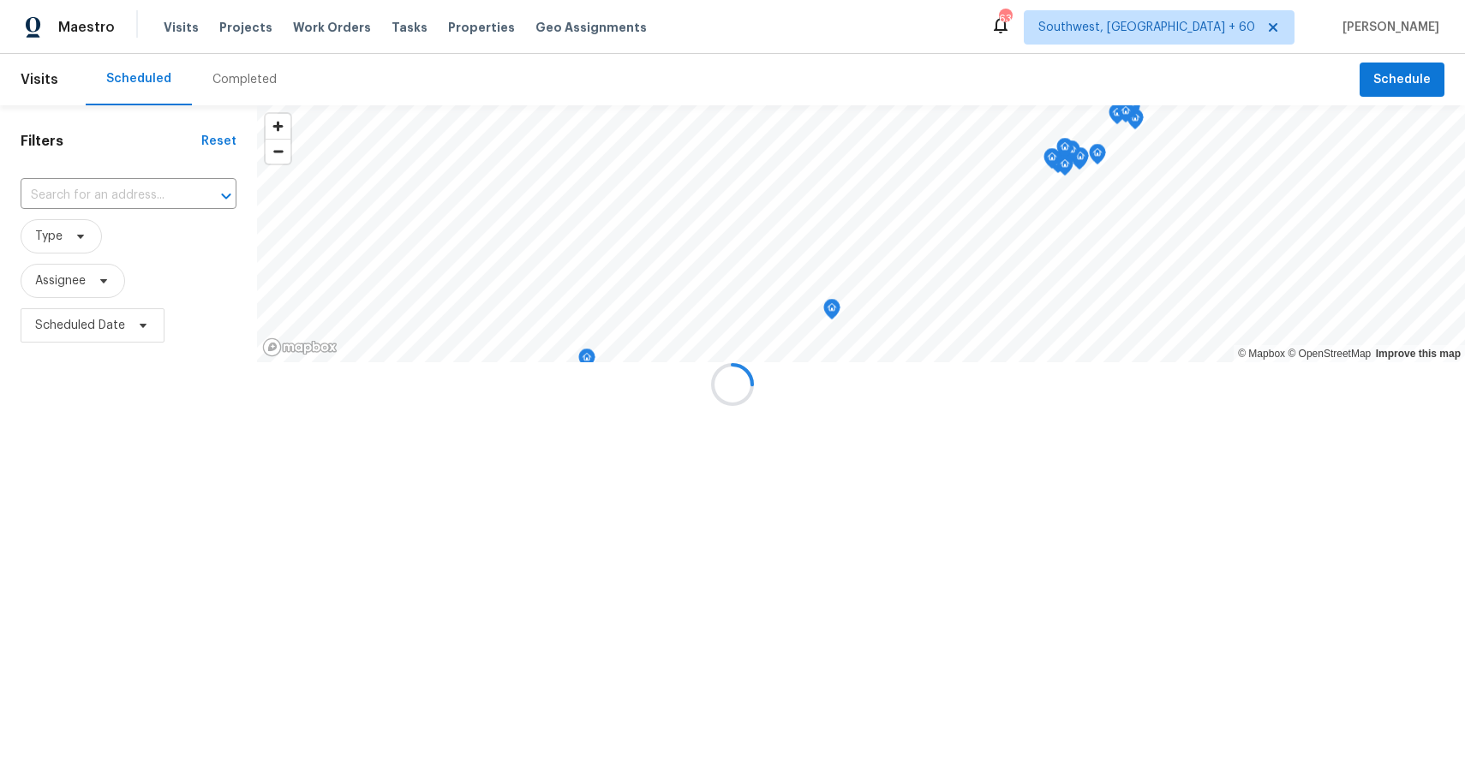
click at [243, 104] on div at bounding box center [732, 384] width 1465 height 769
click at [243, 104] on div "Completed" at bounding box center [244, 79] width 105 height 51
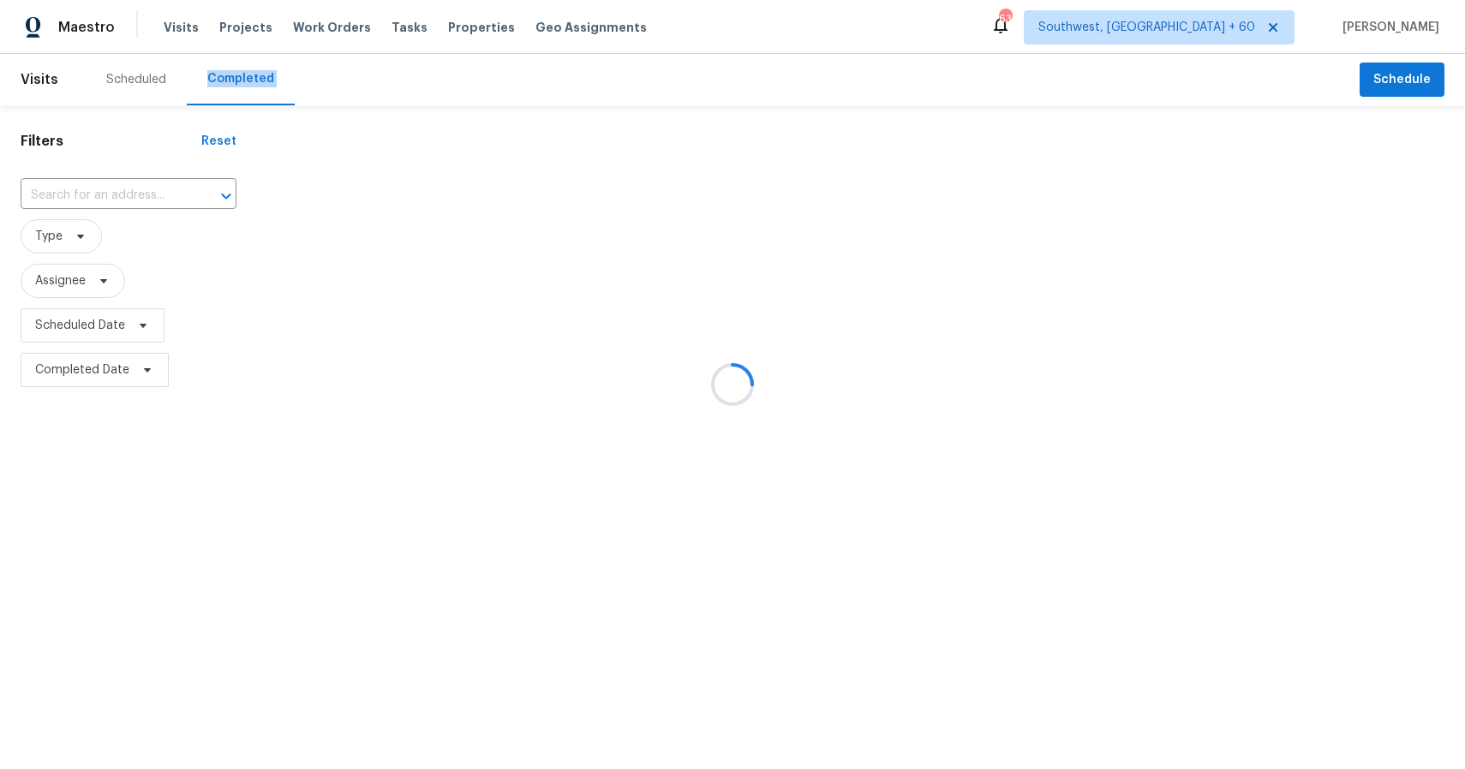
click at [243, 104] on div at bounding box center [732, 384] width 1465 height 769
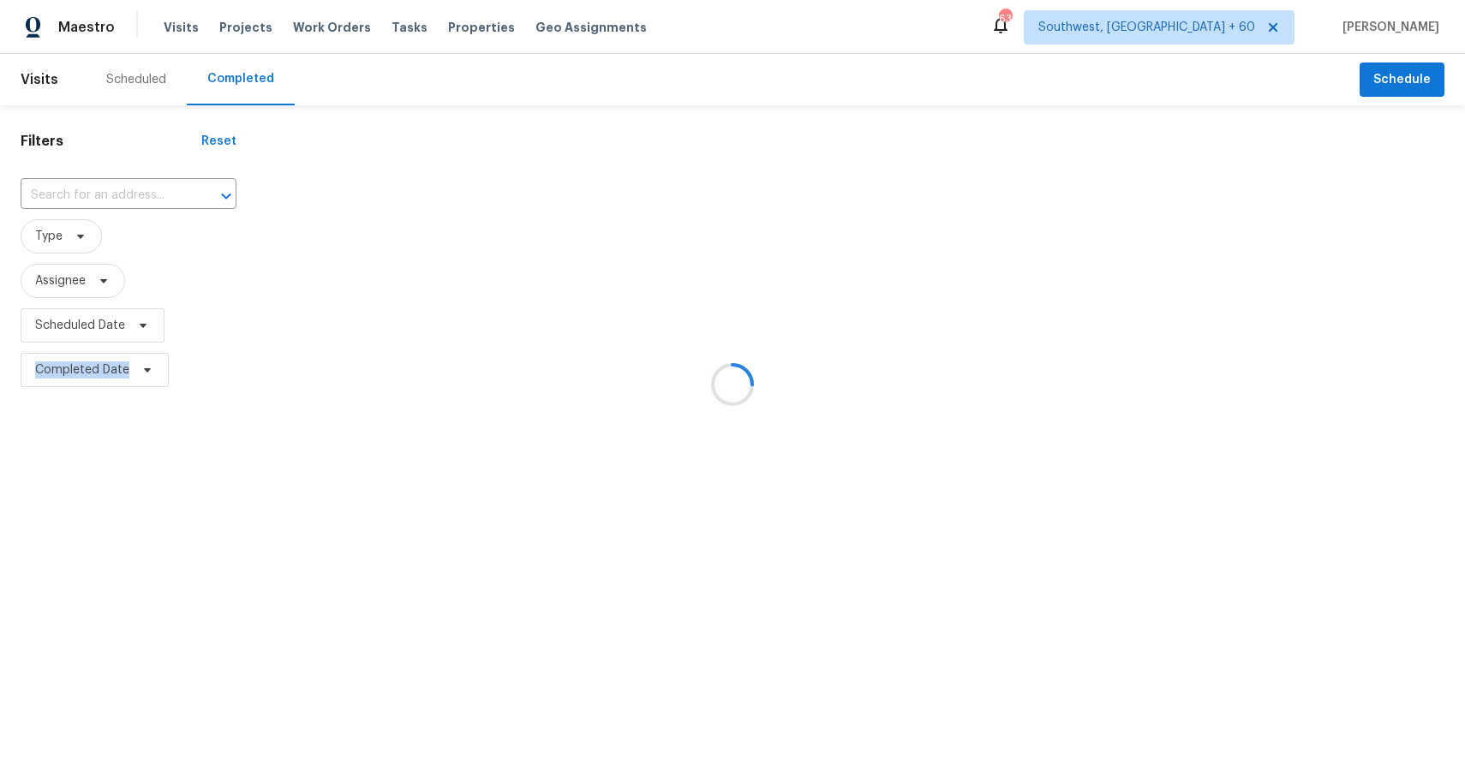
click at [140, 206] on div at bounding box center [732, 384] width 1465 height 769
click at [134, 197] on div at bounding box center [732, 384] width 1465 height 769
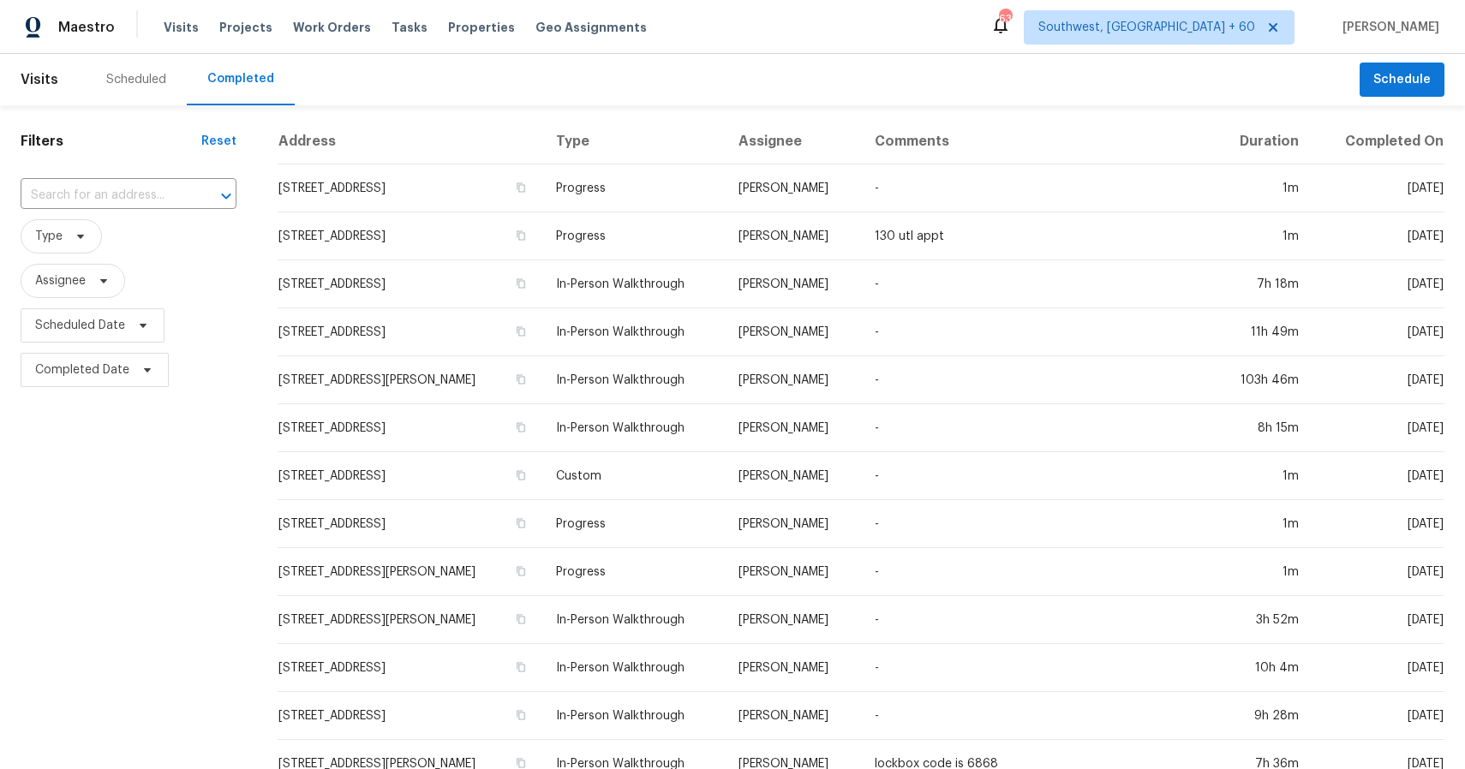
click at [134, 197] on input "text" at bounding box center [105, 195] width 168 height 27
paste input "[STREET_ADDRESS]"
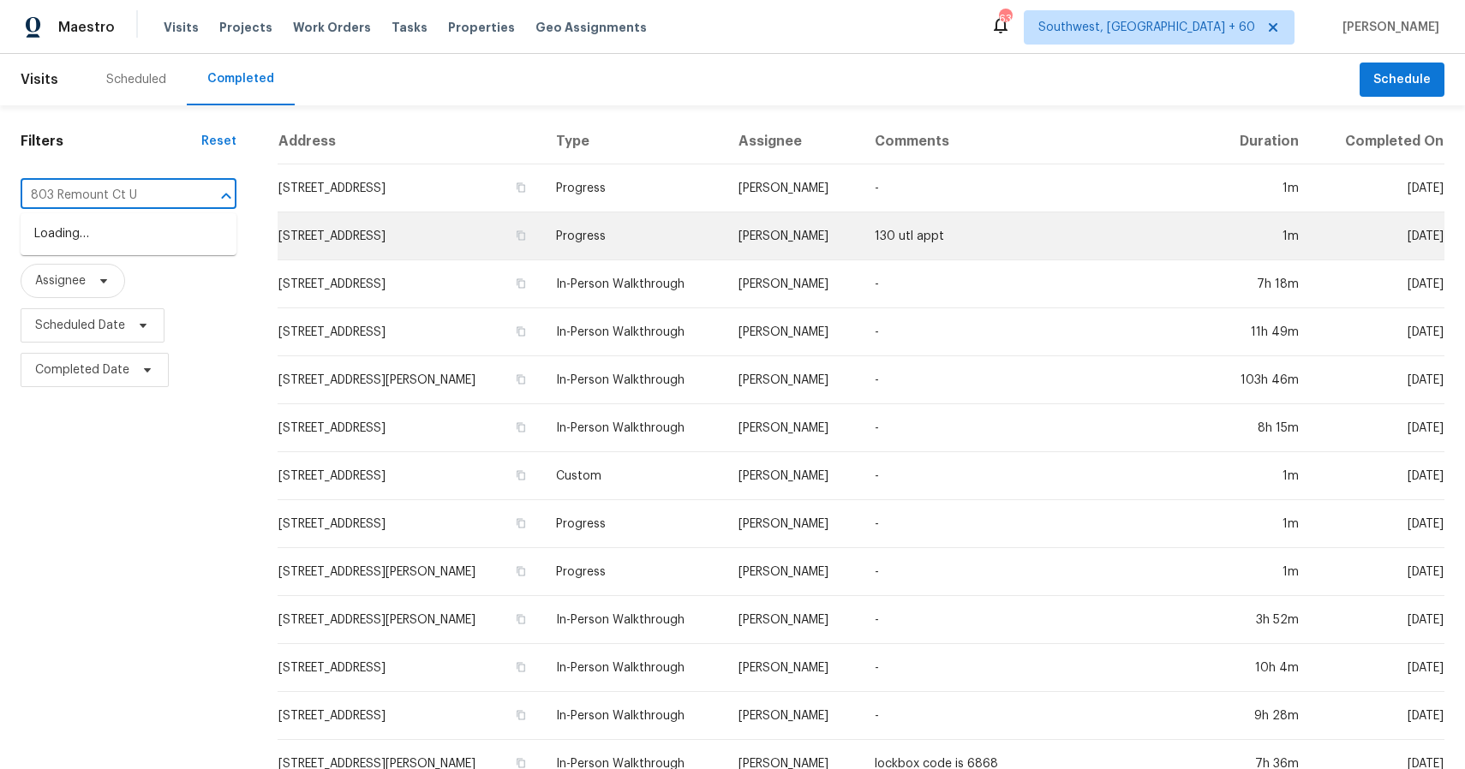
type input "803 Remount Ct"
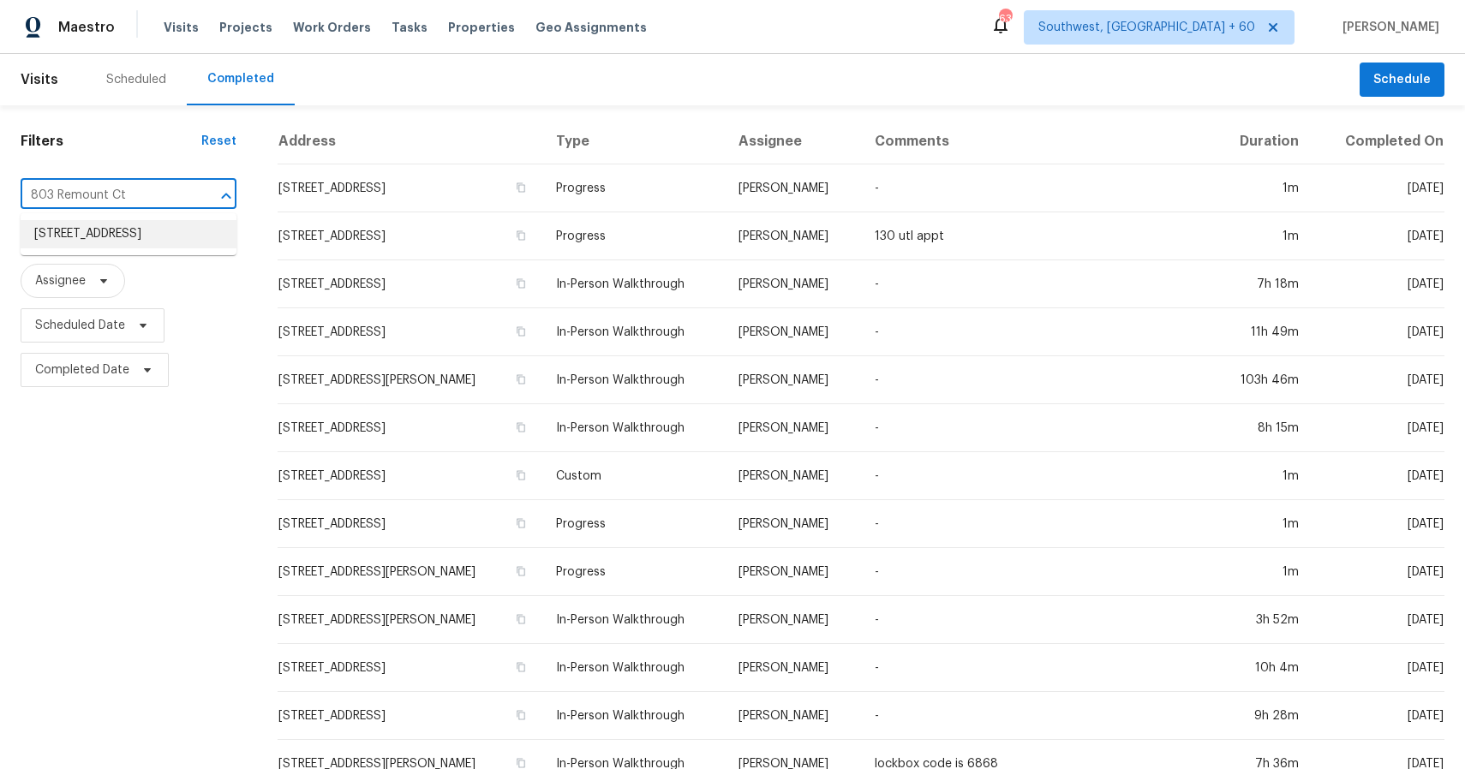
click at [134, 245] on li "[STREET_ADDRESS]" at bounding box center [129, 234] width 216 height 28
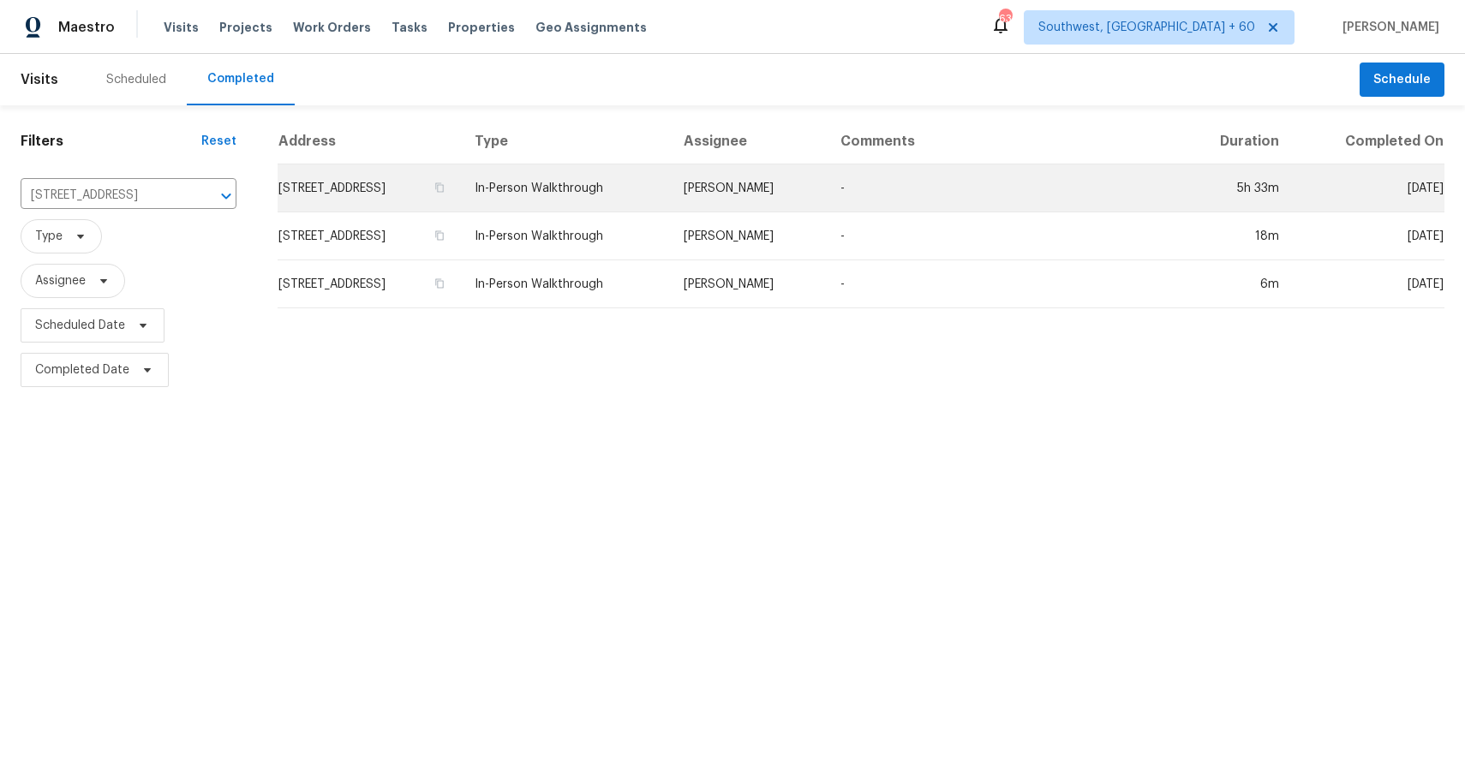
click at [815, 165] on td "[PERSON_NAME]" at bounding box center [748, 188] width 157 height 48
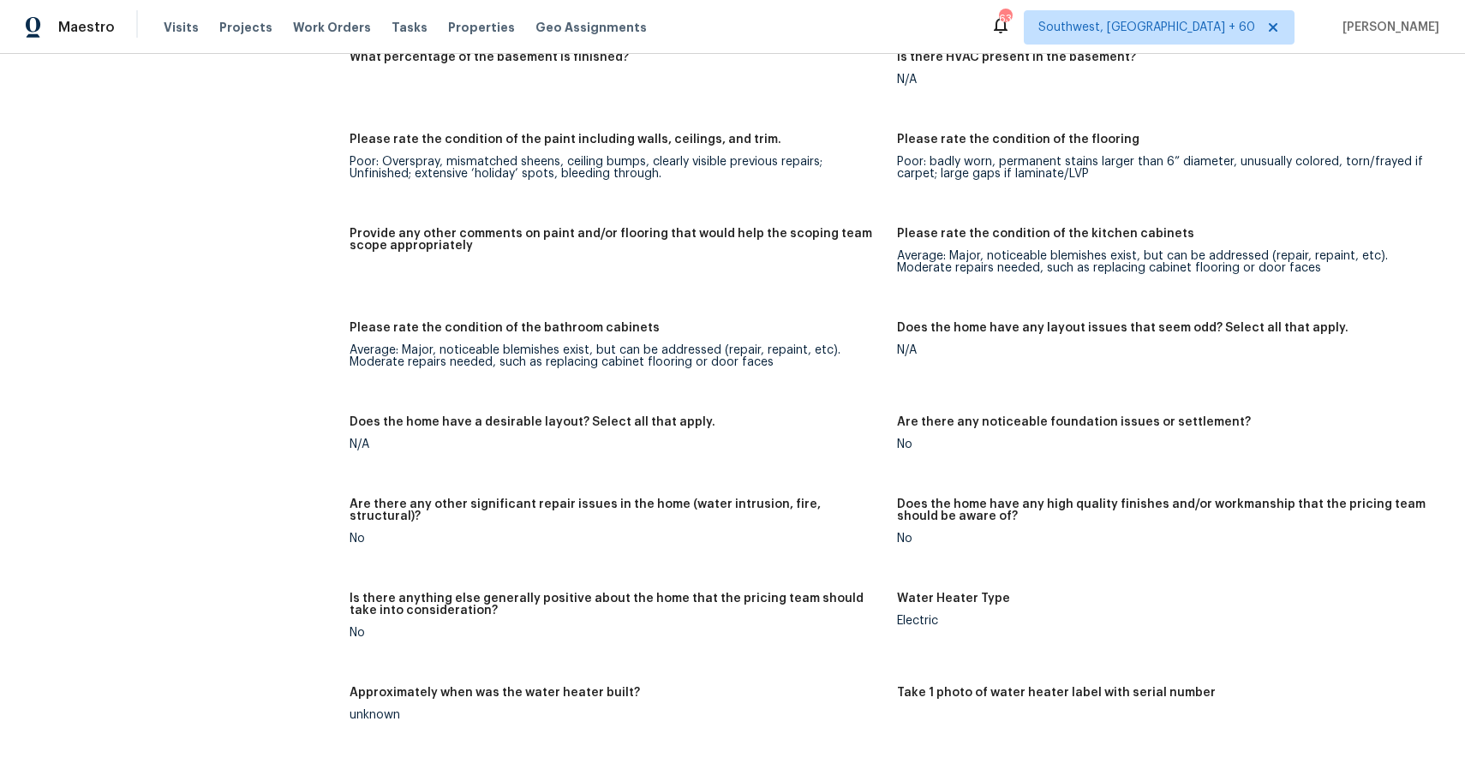
scroll to position [3313, 0]
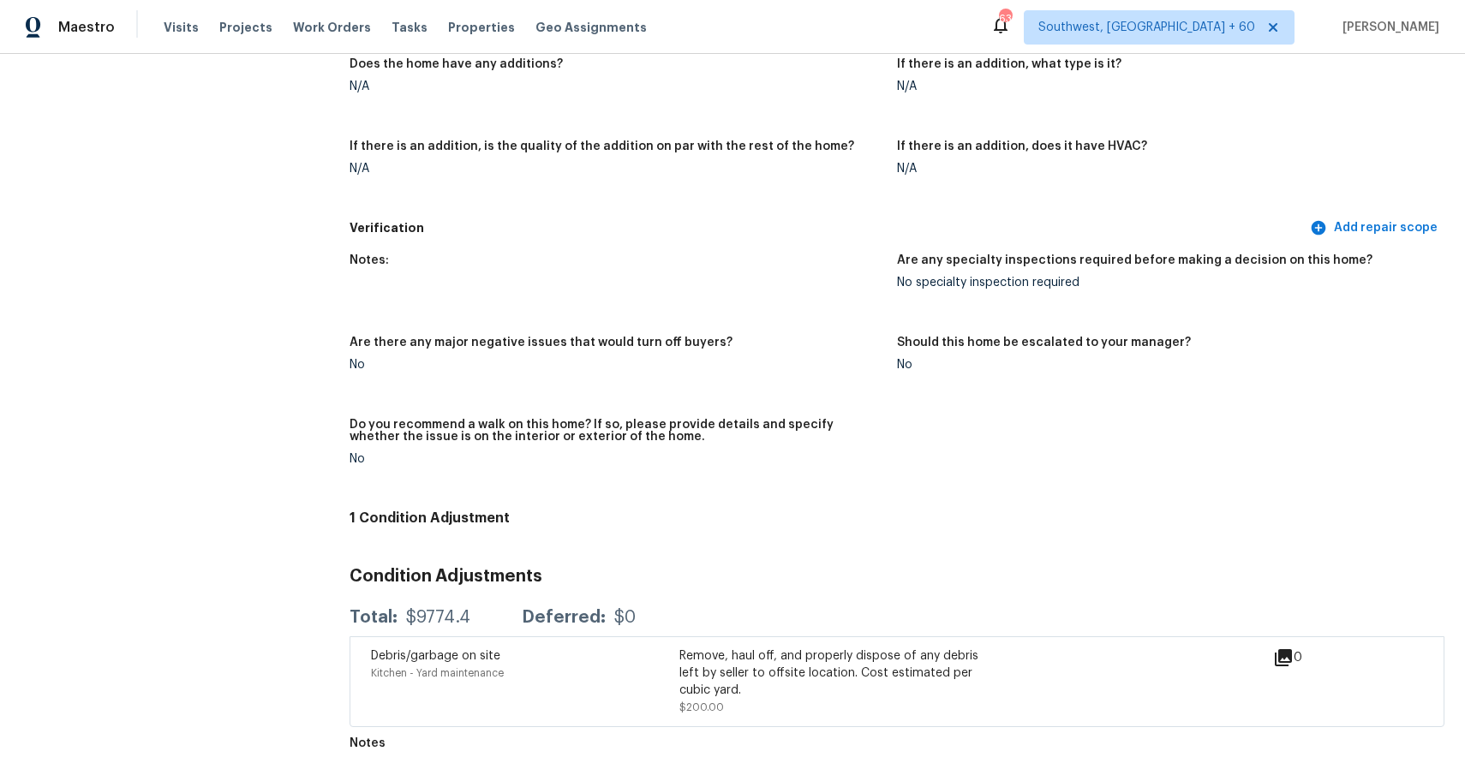
click at [472, 254] on div "Notes:" at bounding box center [617, 265] width 534 height 22
click at [191, 33] on span "Visits" at bounding box center [181, 27] width 35 height 17
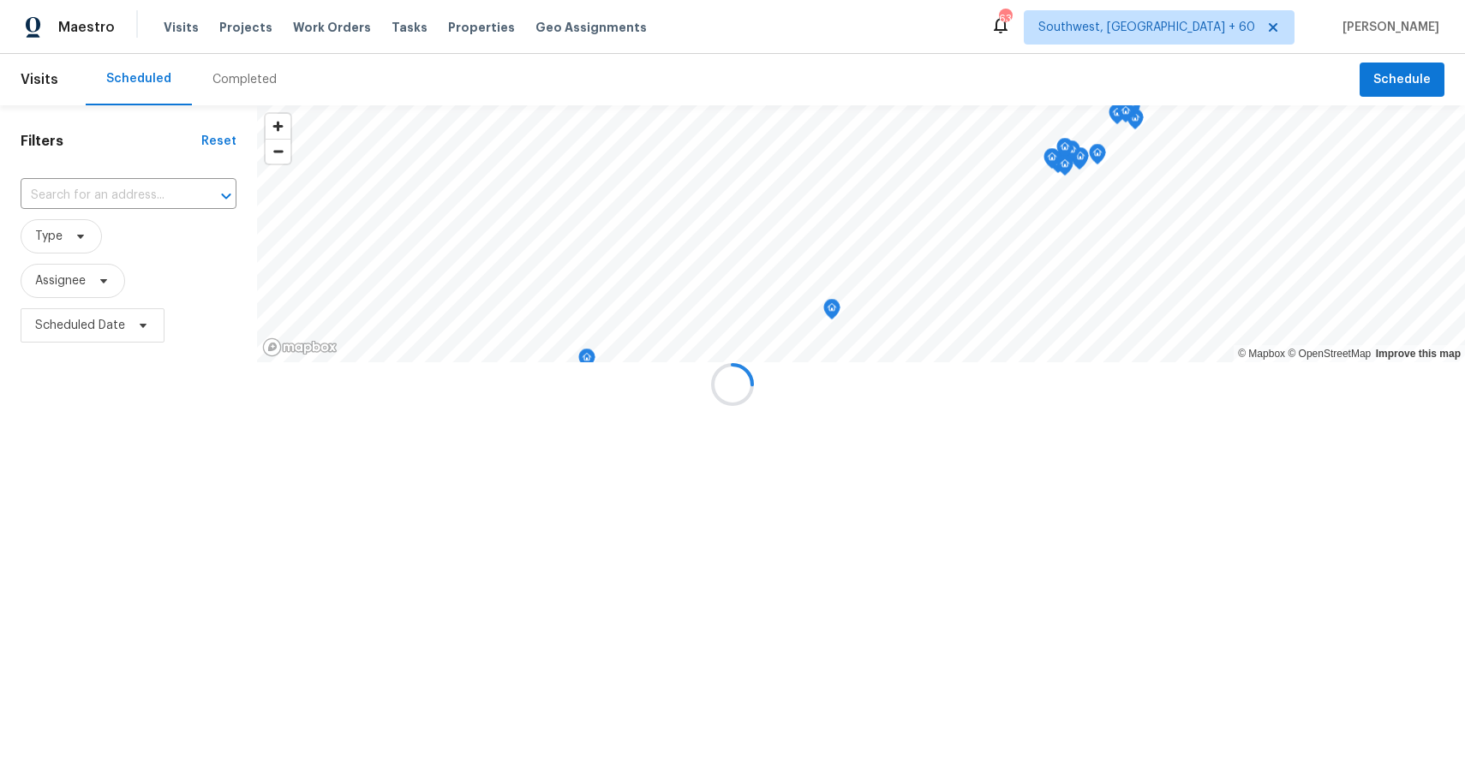
click at [244, 72] on div at bounding box center [732, 384] width 1465 height 769
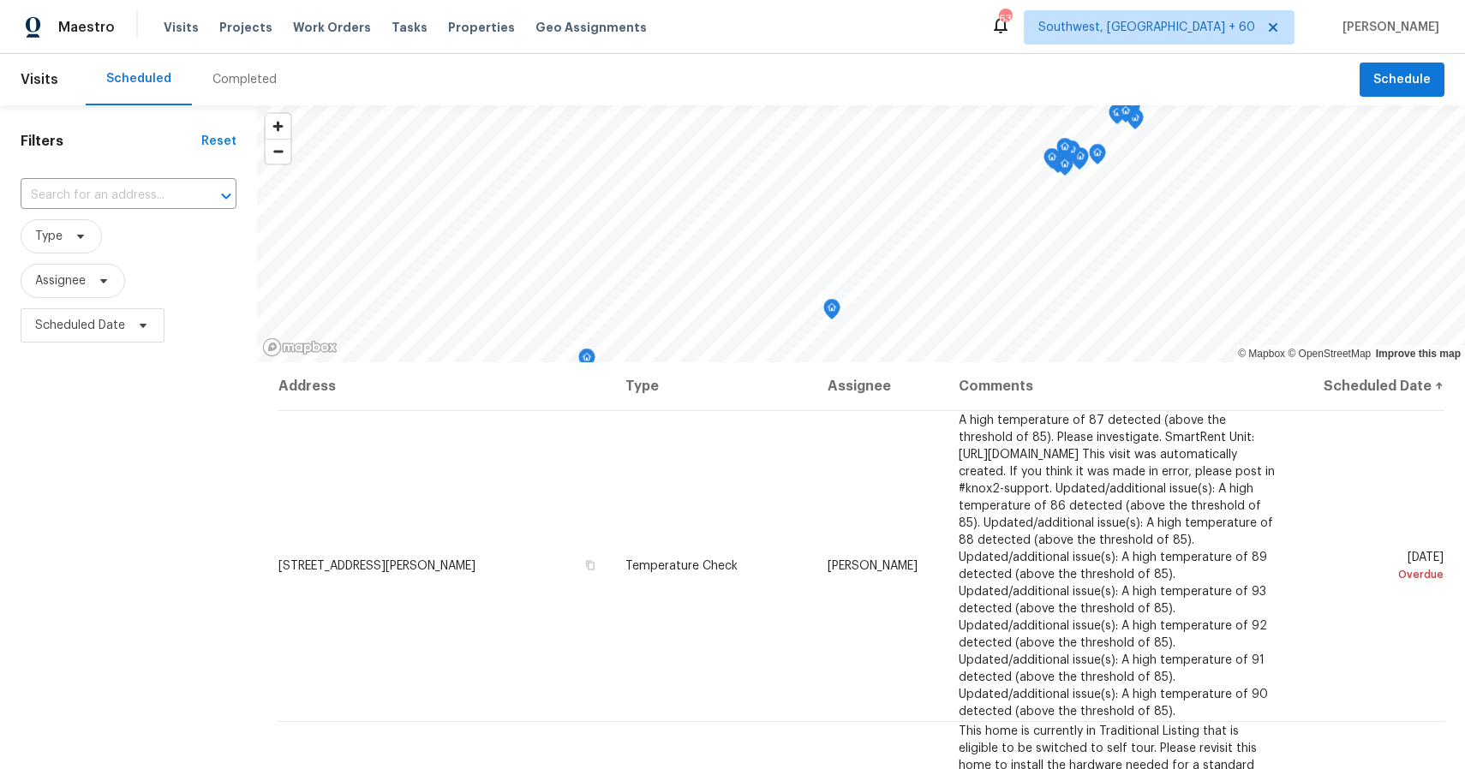
click at [244, 72] on div "Completed" at bounding box center [244, 79] width 64 height 17
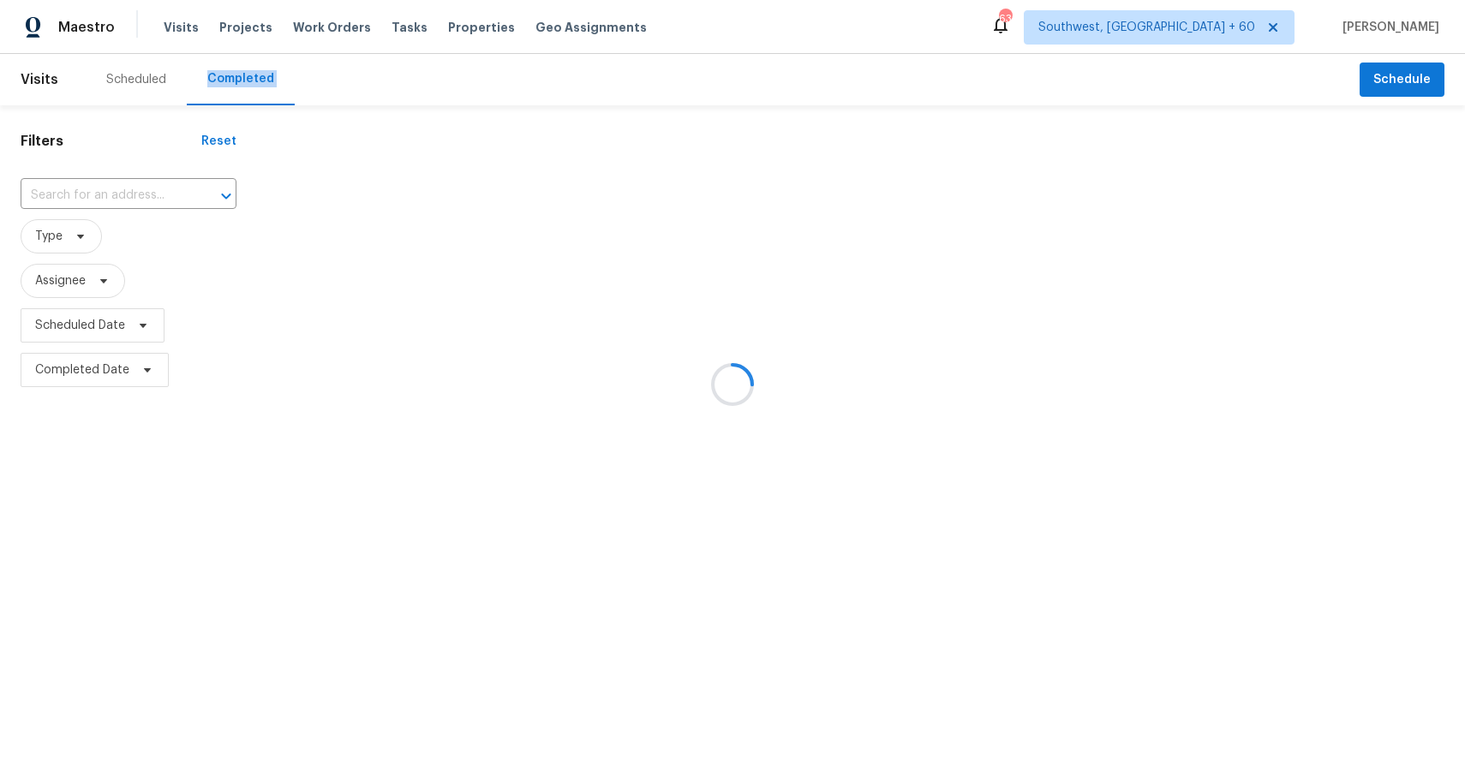
click at [244, 72] on div at bounding box center [732, 384] width 1465 height 769
click at [140, 194] on div at bounding box center [732, 384] width 1465 height 769
click at [138, 194] on div at bounding box center [732, 384] width 1465 height 769
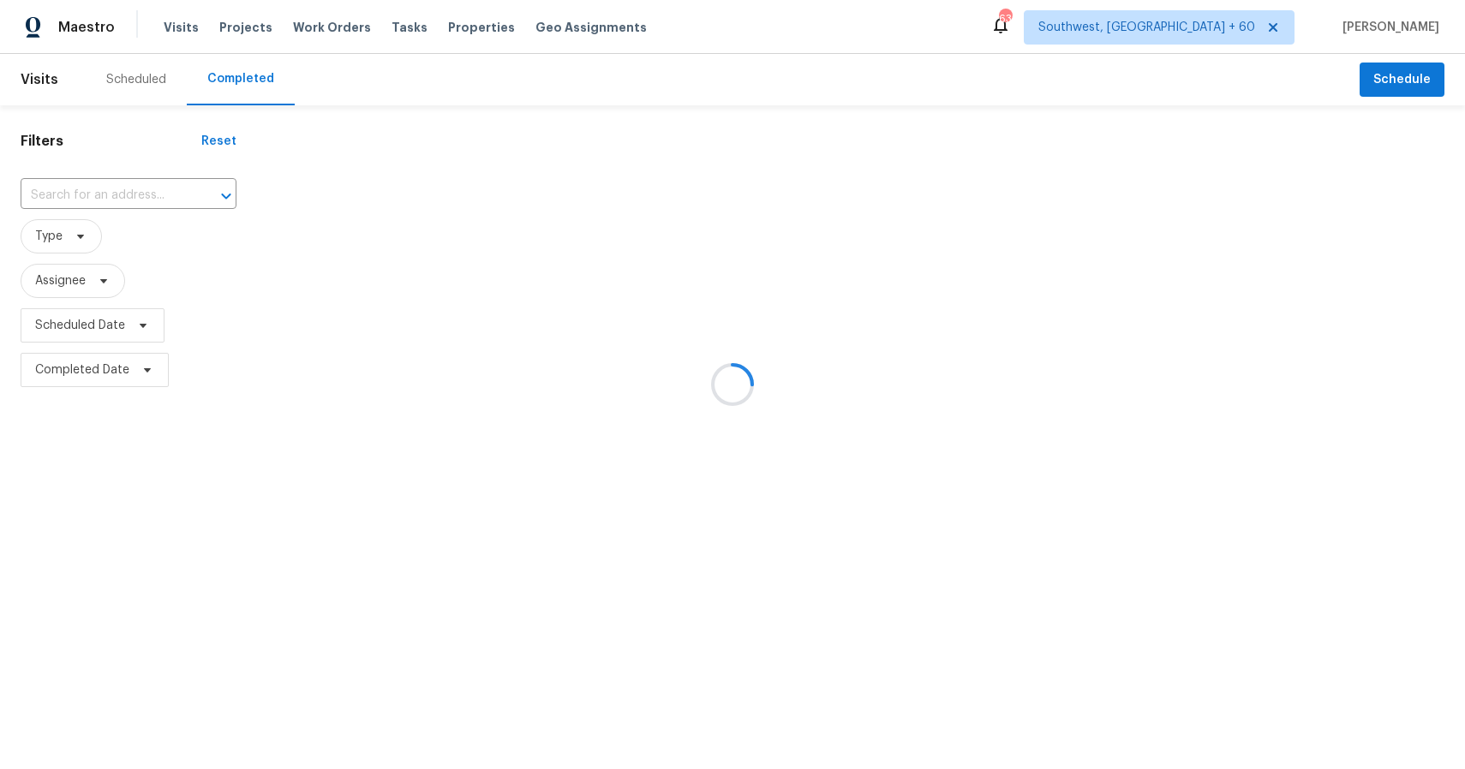
click at [138, 194] on input "text" at bounding box center [105, 195] width 168 height 27
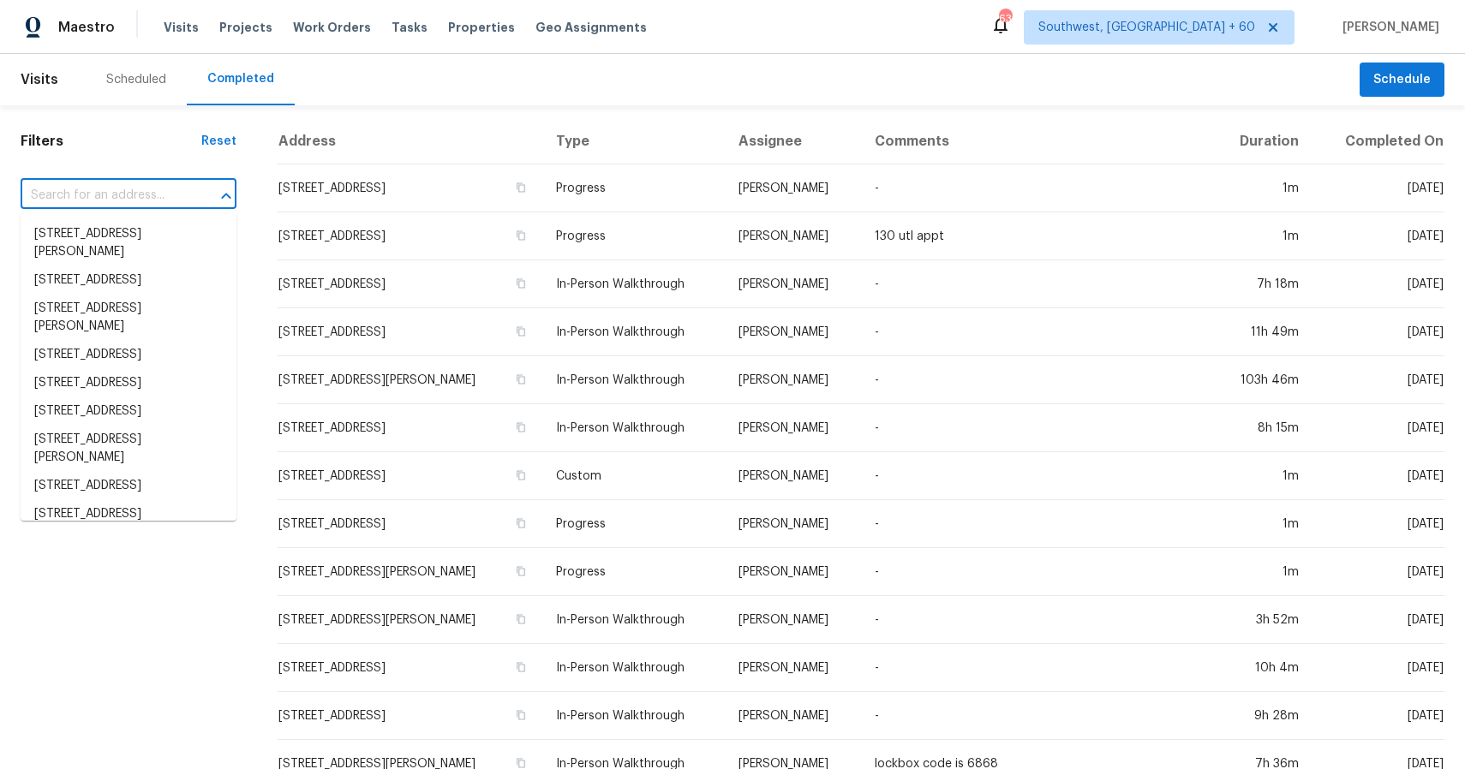
click at [138, 194] on input "text" at bounding box center [105, 195] width 168 height 27
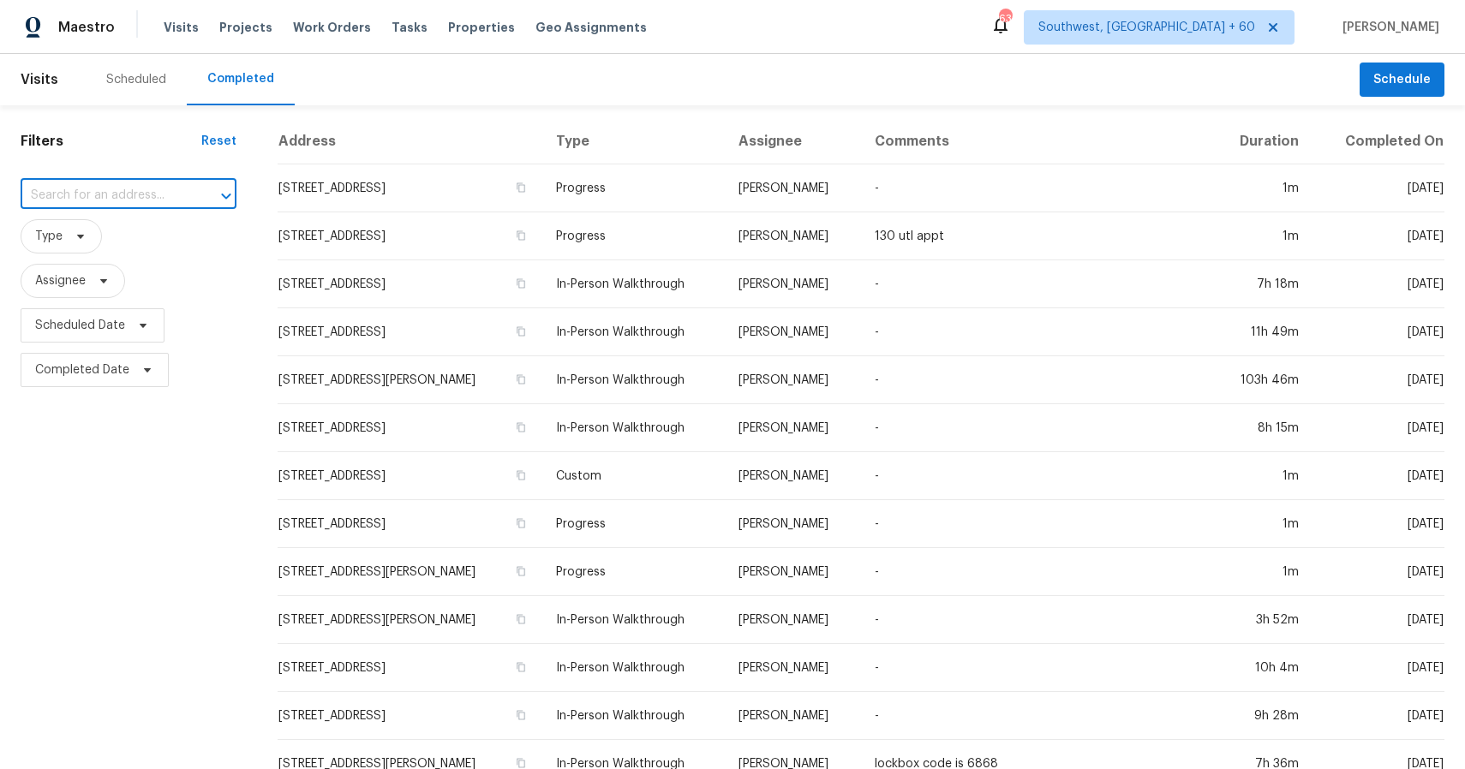
type input "v"
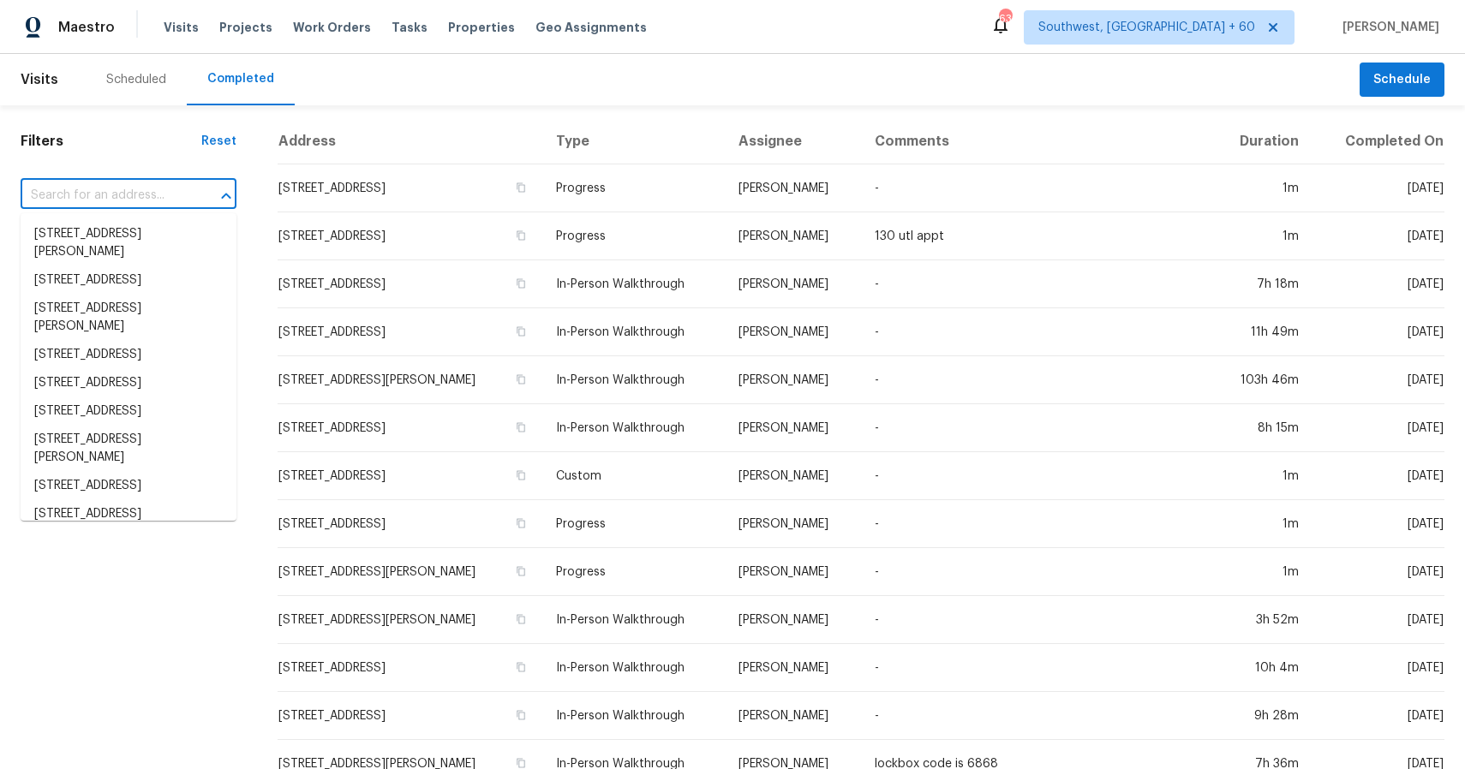
paste input "[STREET_ADDRESS]"
type input "[STREET_ADDRESS]"
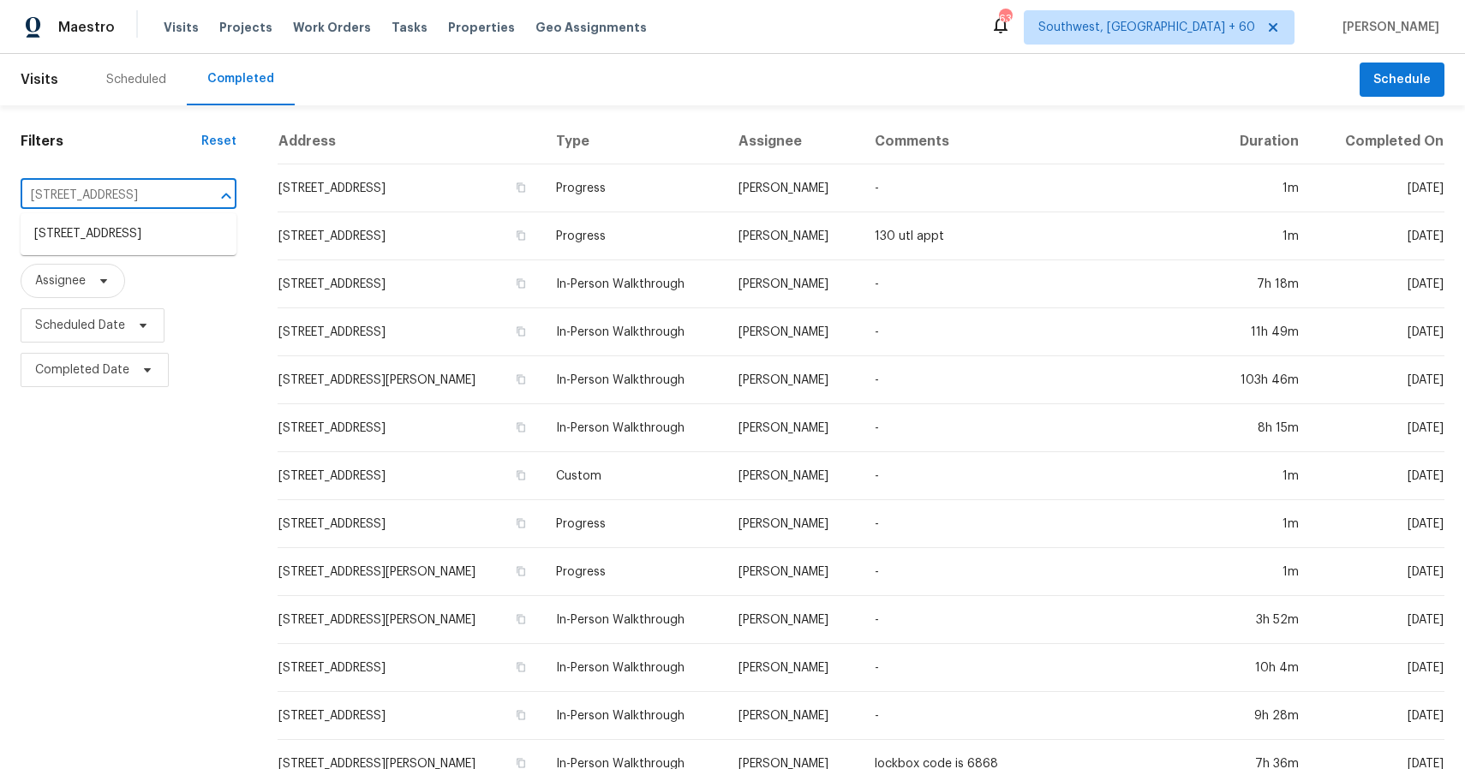
scroll to position [0, 19]
click at [116, 231] on li "[STREET_ADDRESS]" at bounding box center [129, 234] width 216 height 28
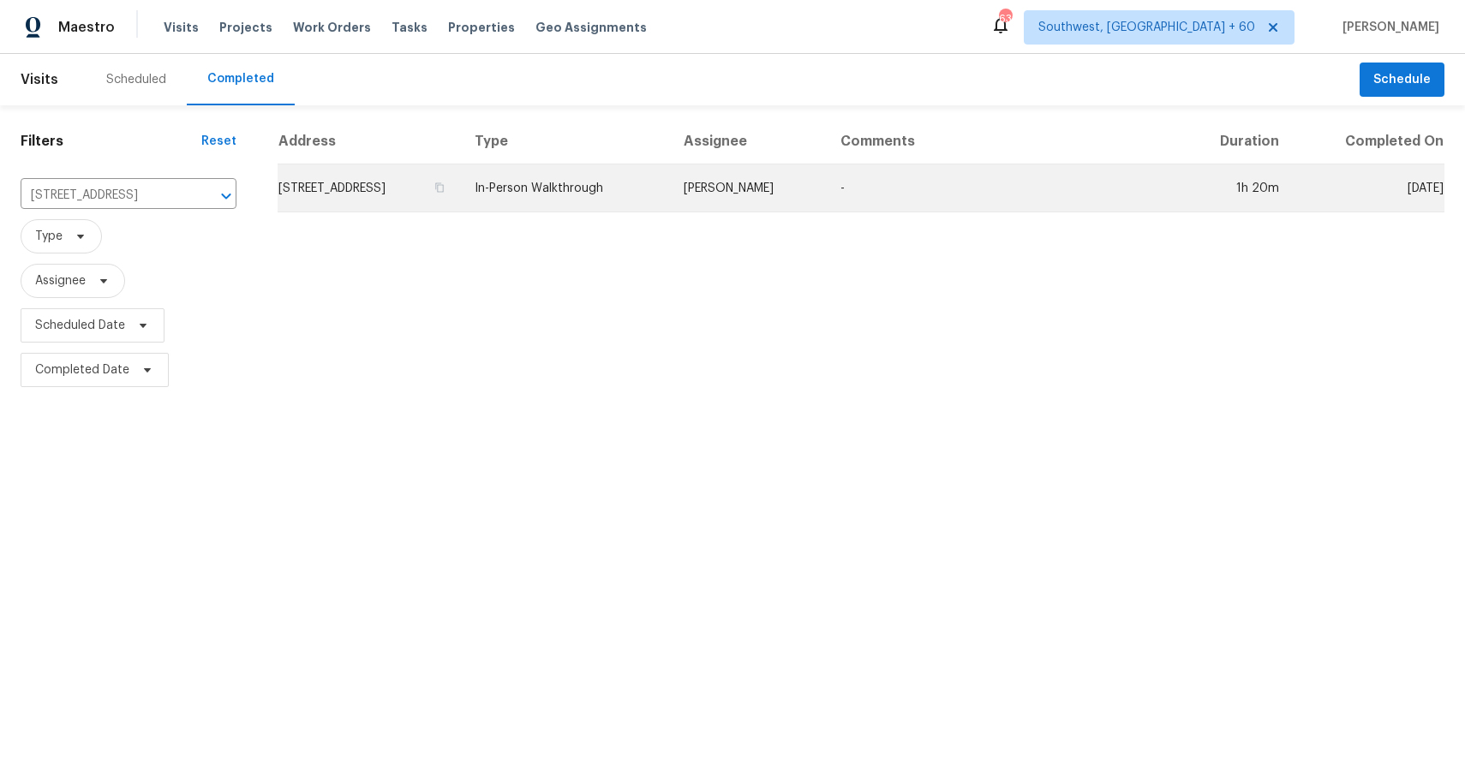
click at [861, 202] on td "-" at bounding box center [1002, 188] width 350 height 48
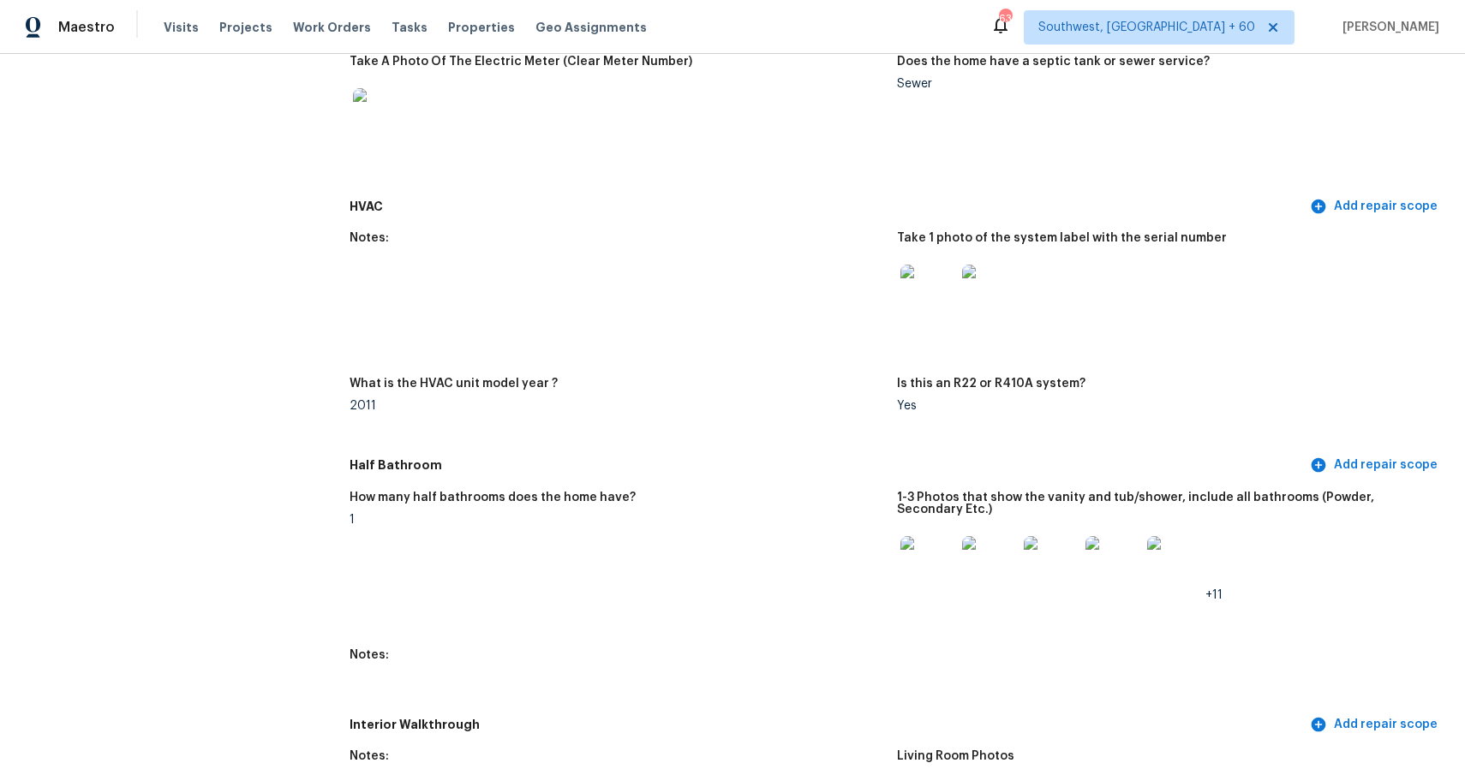
scroll to position [1688, 0]
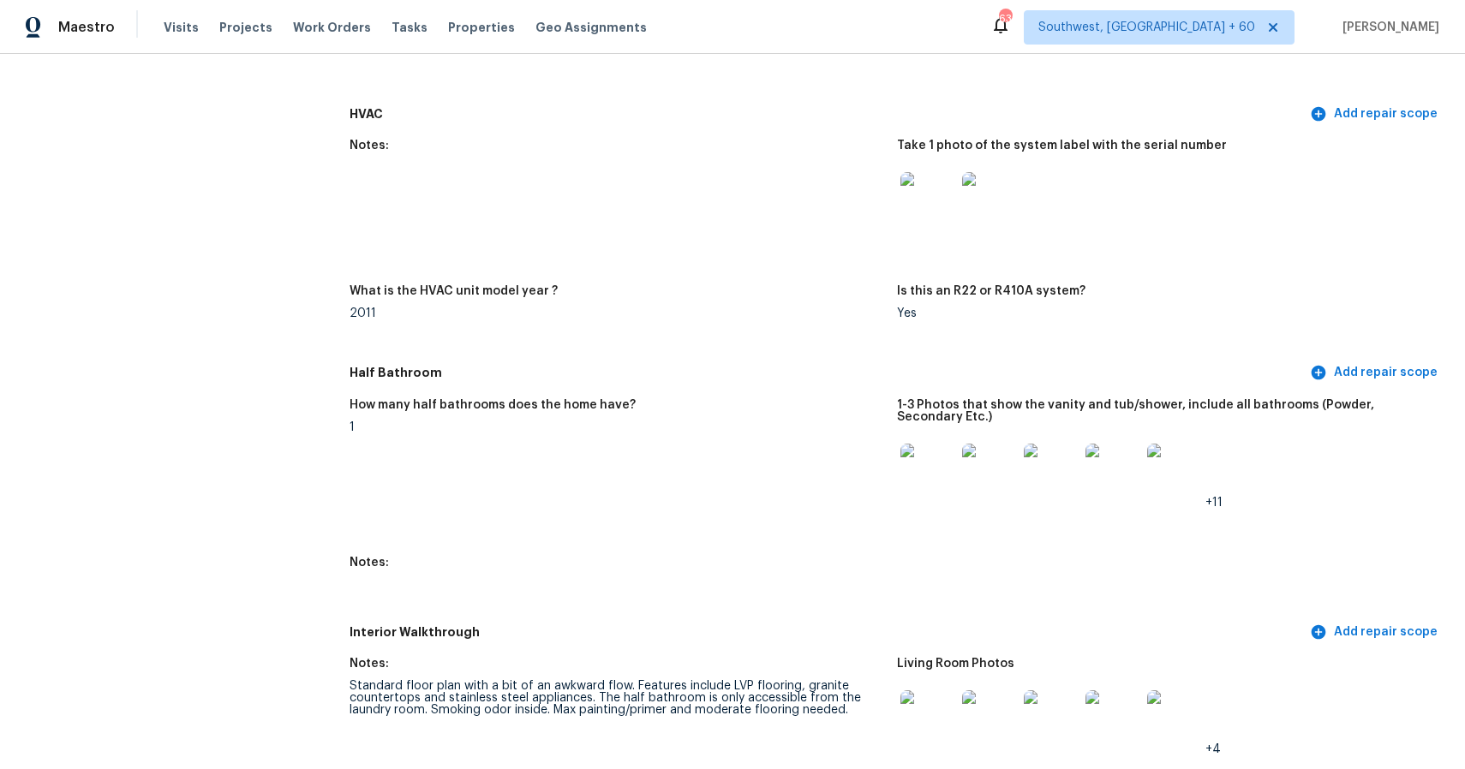
click at [734, 387] on div "Half Bathroom Add repair scope" at bounding box center [897, 373] width 1095 height 32
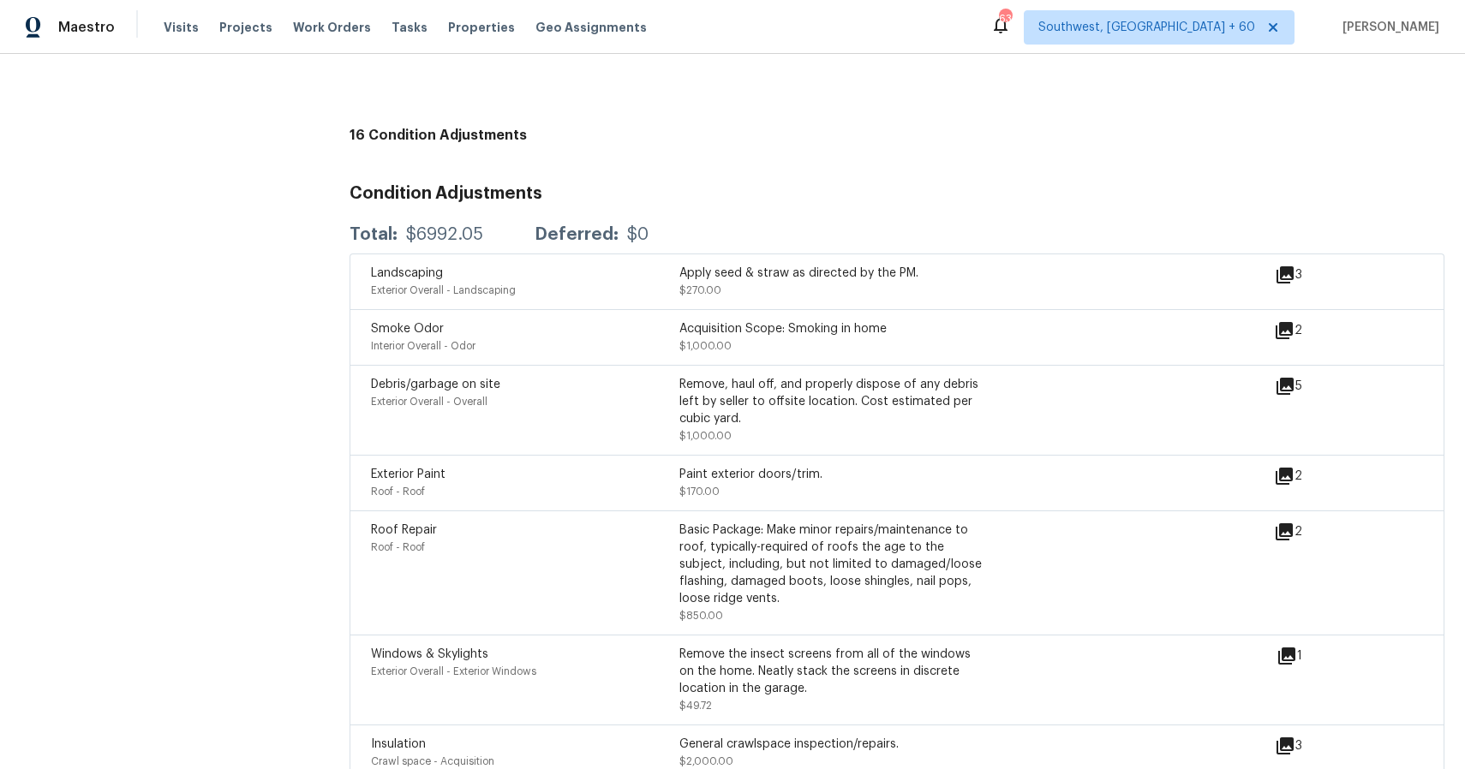
scroll to position [4648, 0]
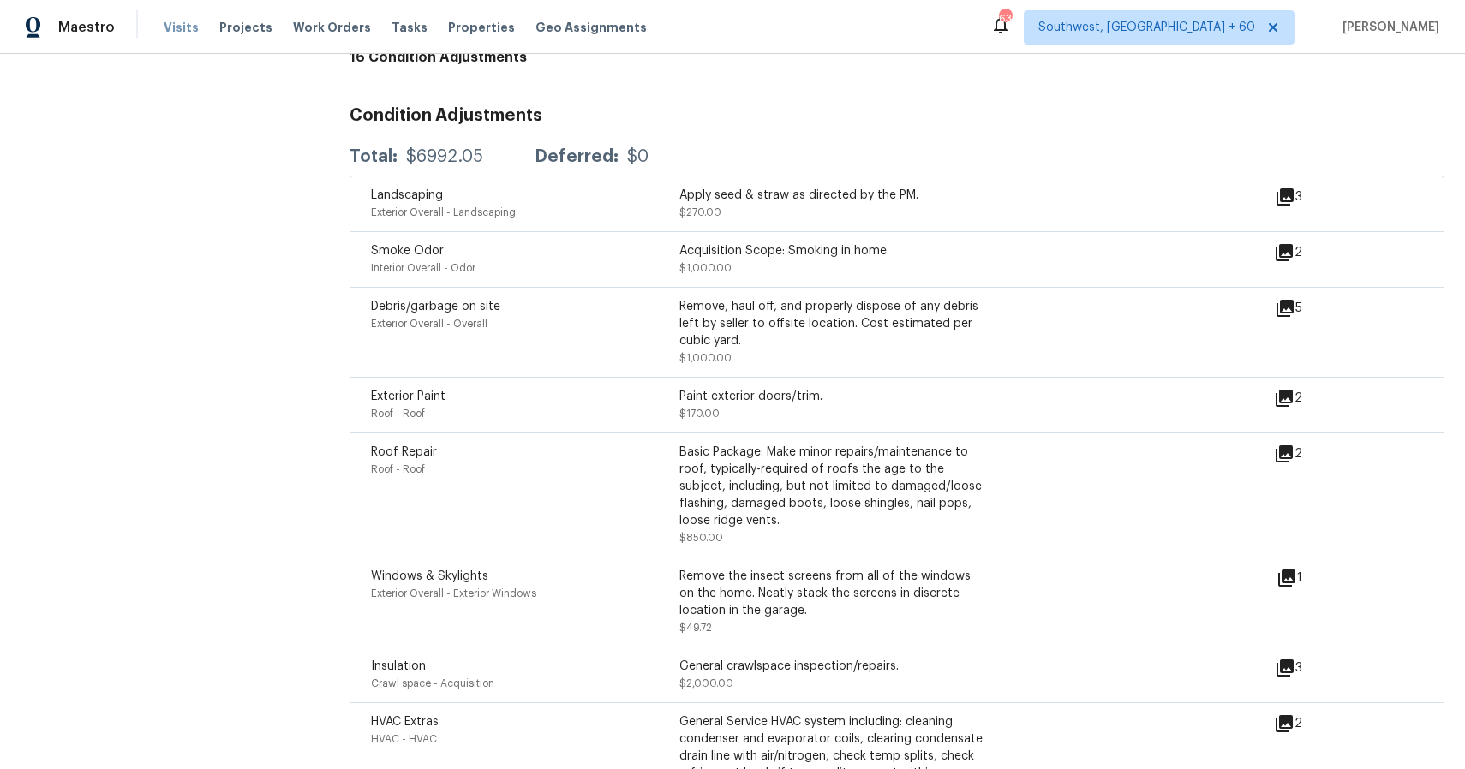
click at [165, 21] on span "Visits" at bounding box center [181, 27] width 35 height 17
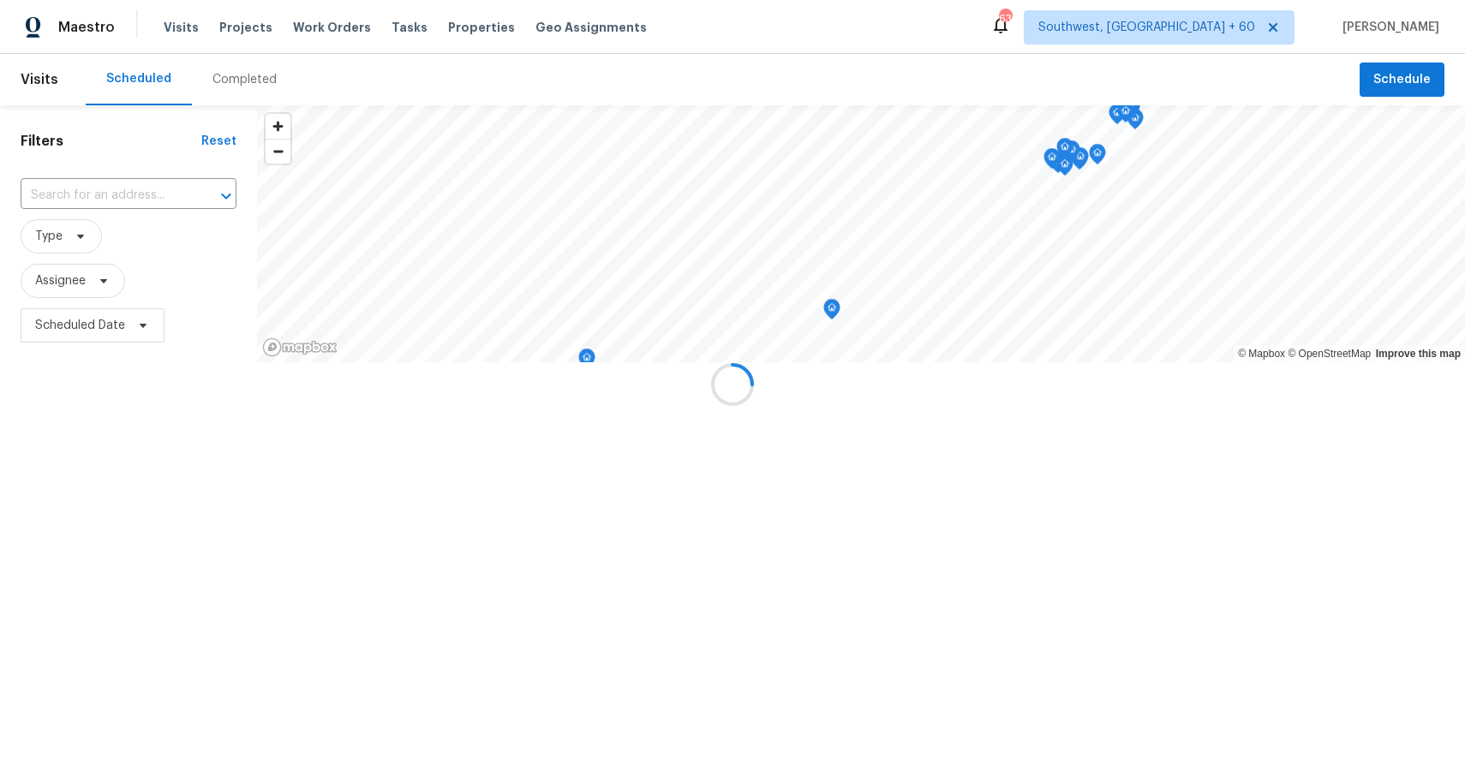
click at [218, 65] on div at bounding box center [732, 384] width 1465 height 769
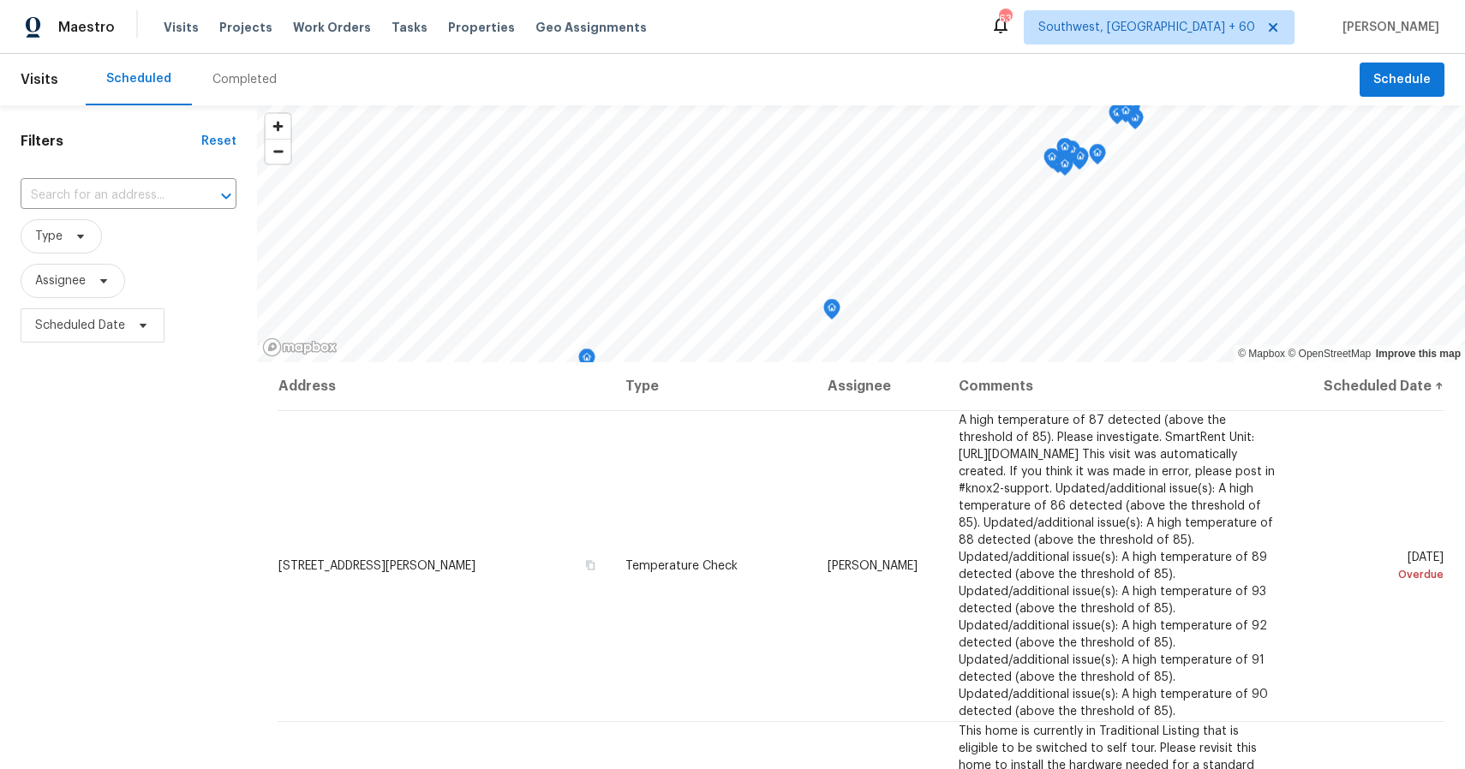
click at [218, 65] on div "Completed" at bounding box center [244, 79] width 105 height 51
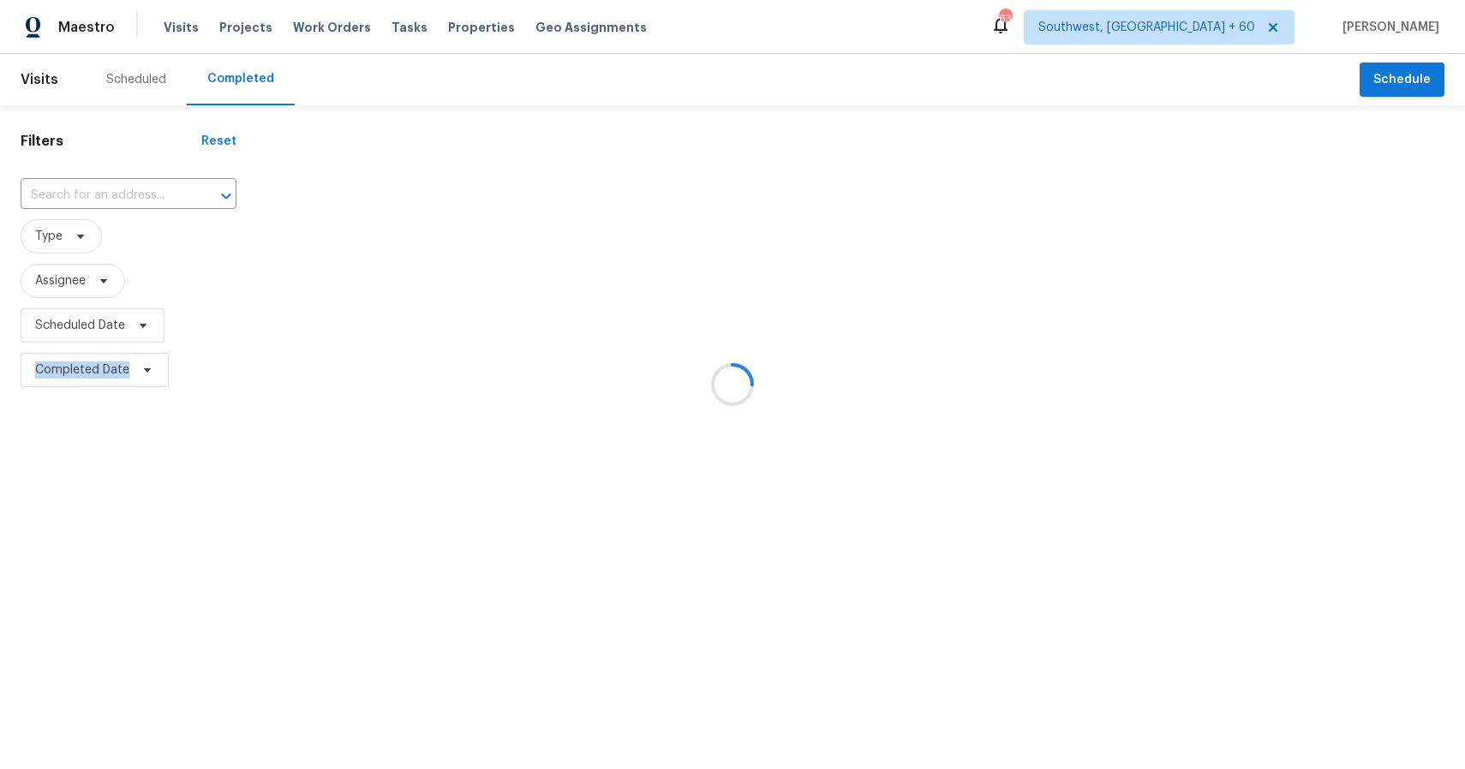
click at [218, 65] on div at bounding box center [732, 384] width 1465 height 769
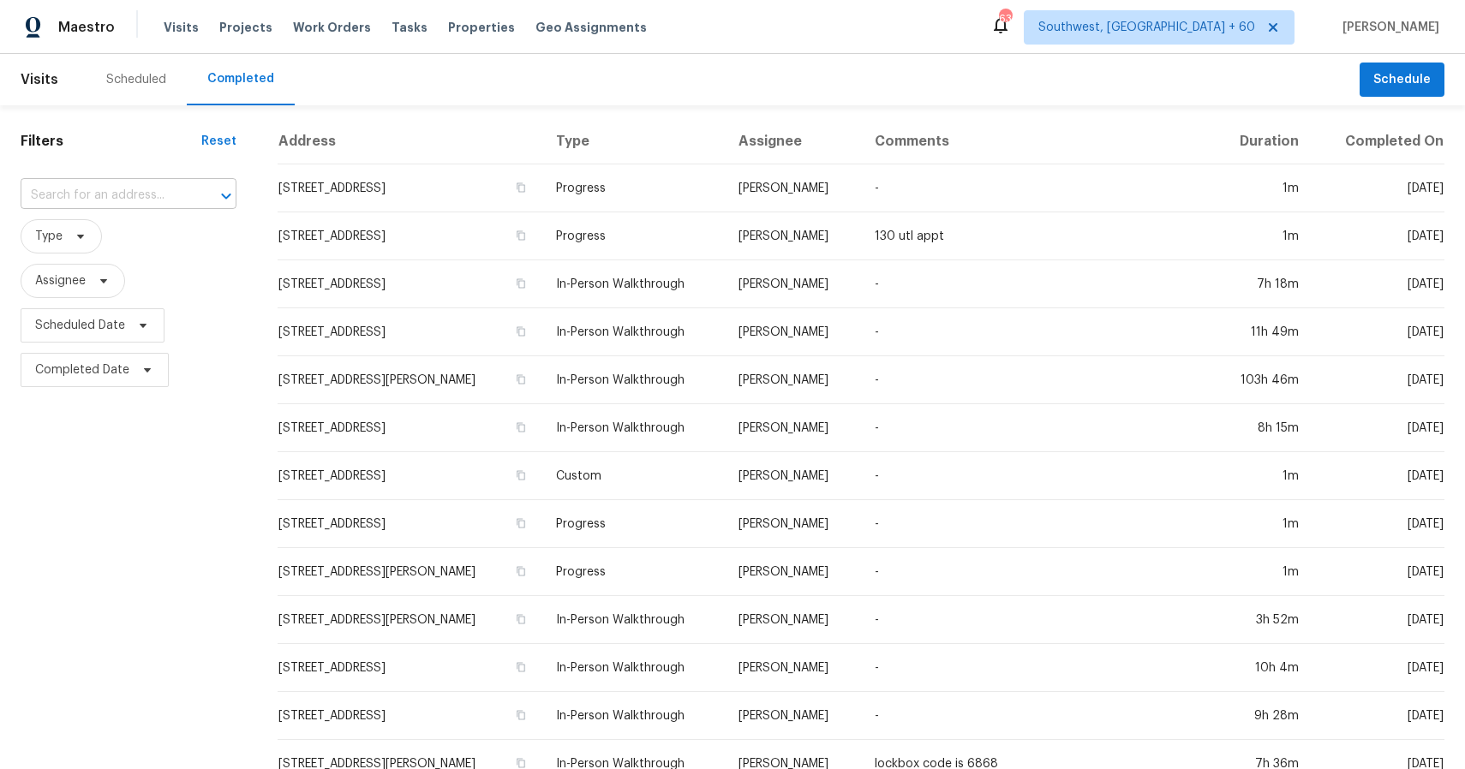
click at [139, 184] on input "text" at bounding box center [105, 195] width 168 height 27
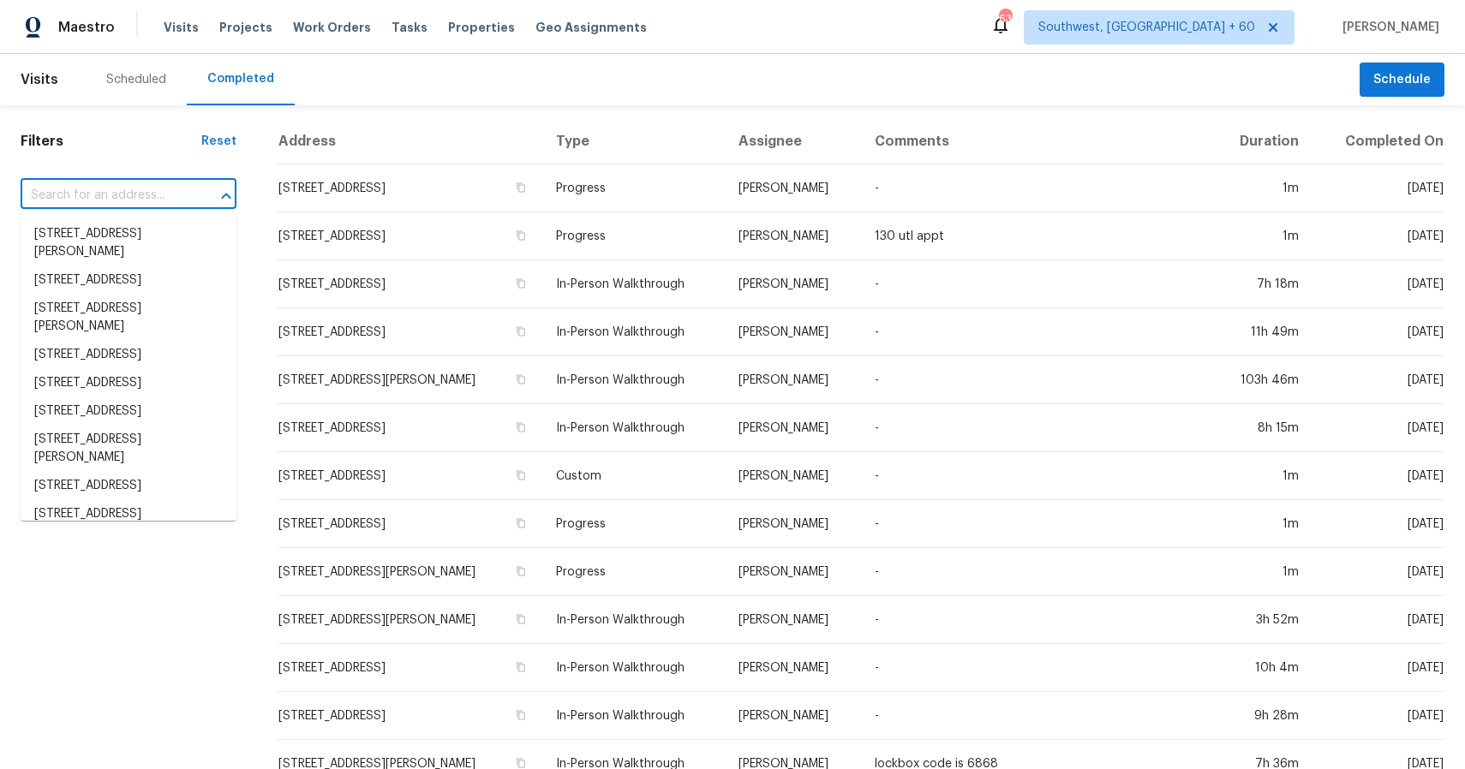
paste input "[STREET_ADDRESS]"
type input "[STREET_ADDRESS]"
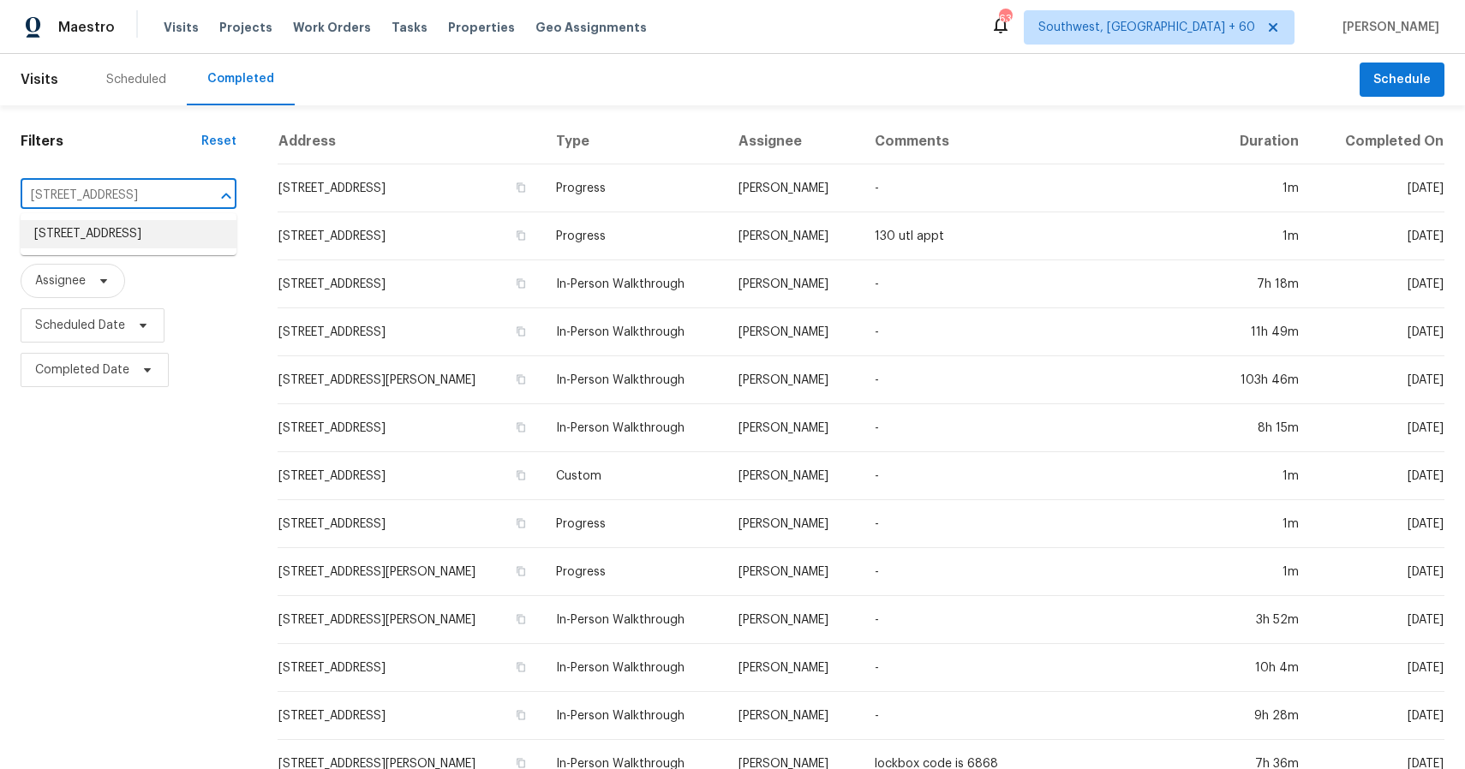
click at [129, 247] on li "[STREET_ADDRESS]" at bounding box center [129, 234] width 216 height 28
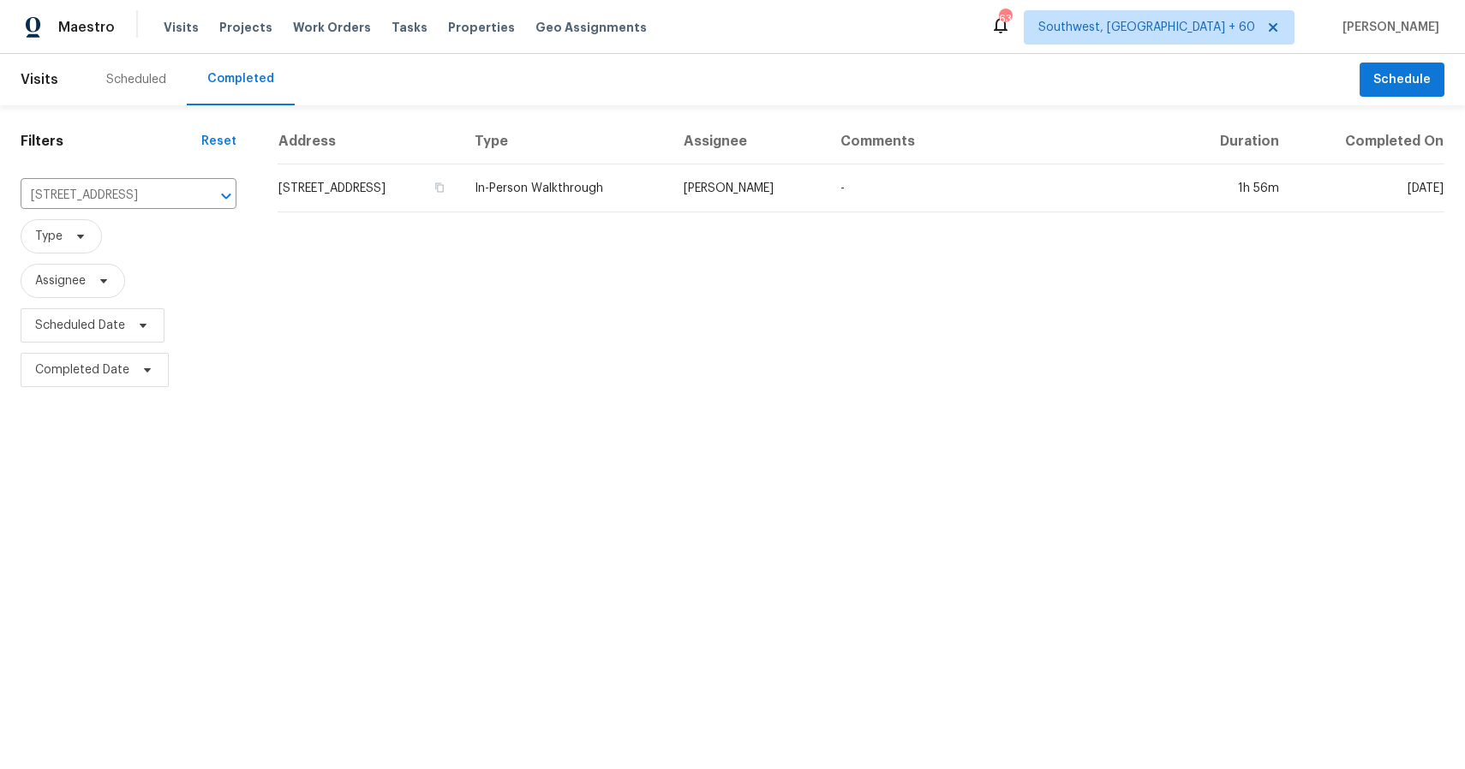
click at [827, 140] on th "Assignee" at bounding box center [748, 141] width 157 height 45
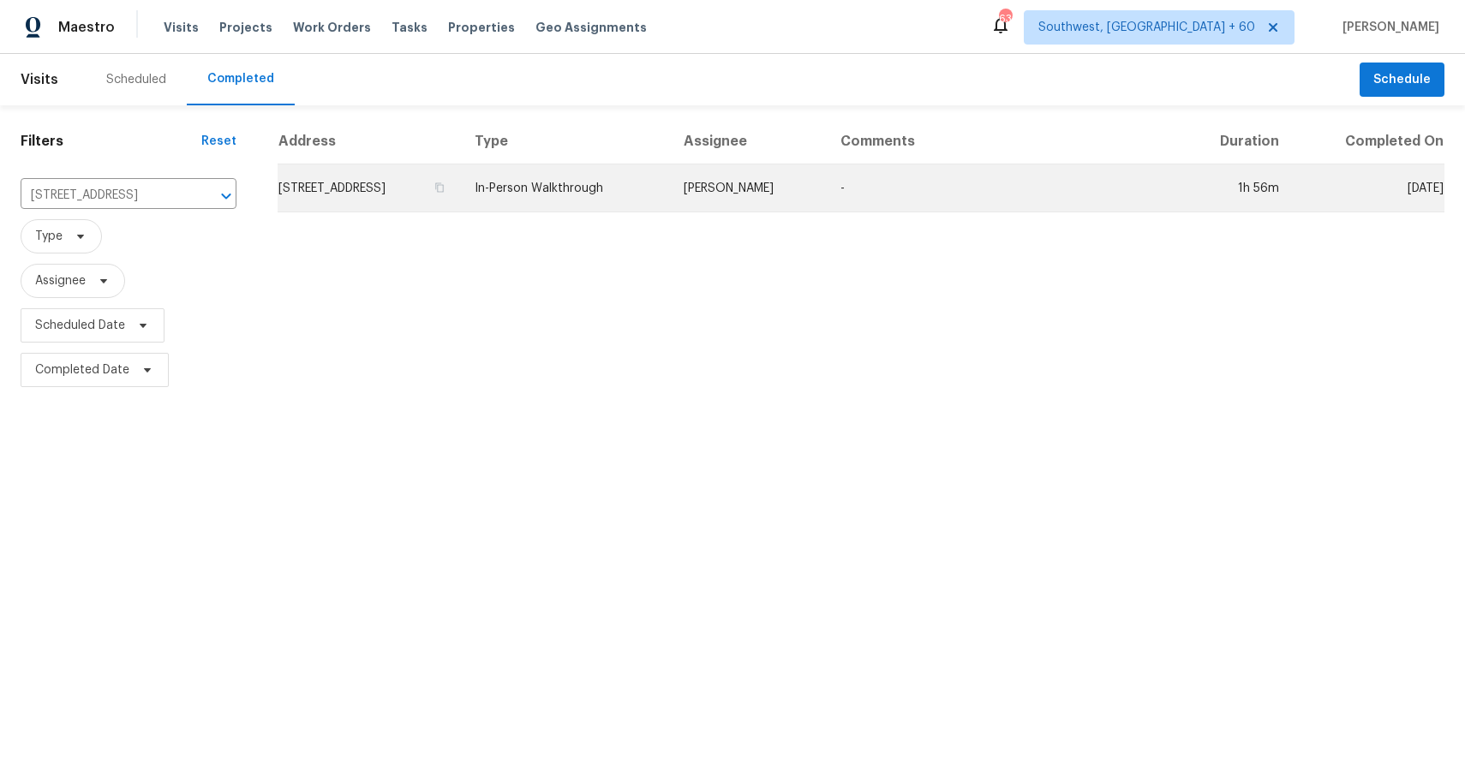
click at [827, 195] on td "[PERSON_NAME]" at bounding box center [748, 188] width 157 height 48
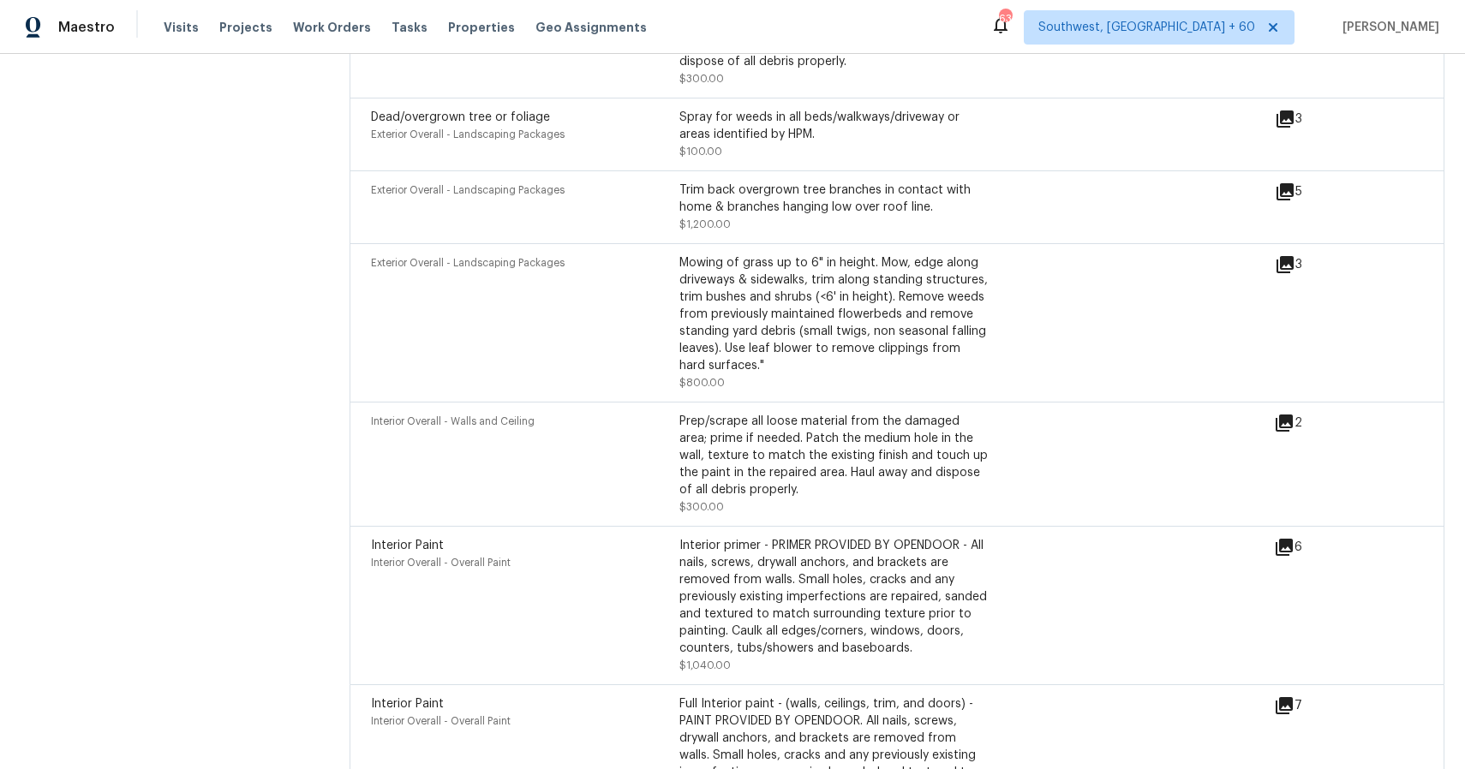
scroll to position [5040, 0]
click at [171, 21] on span "Visits" at bounding box center [181, 27] width 35 height 17
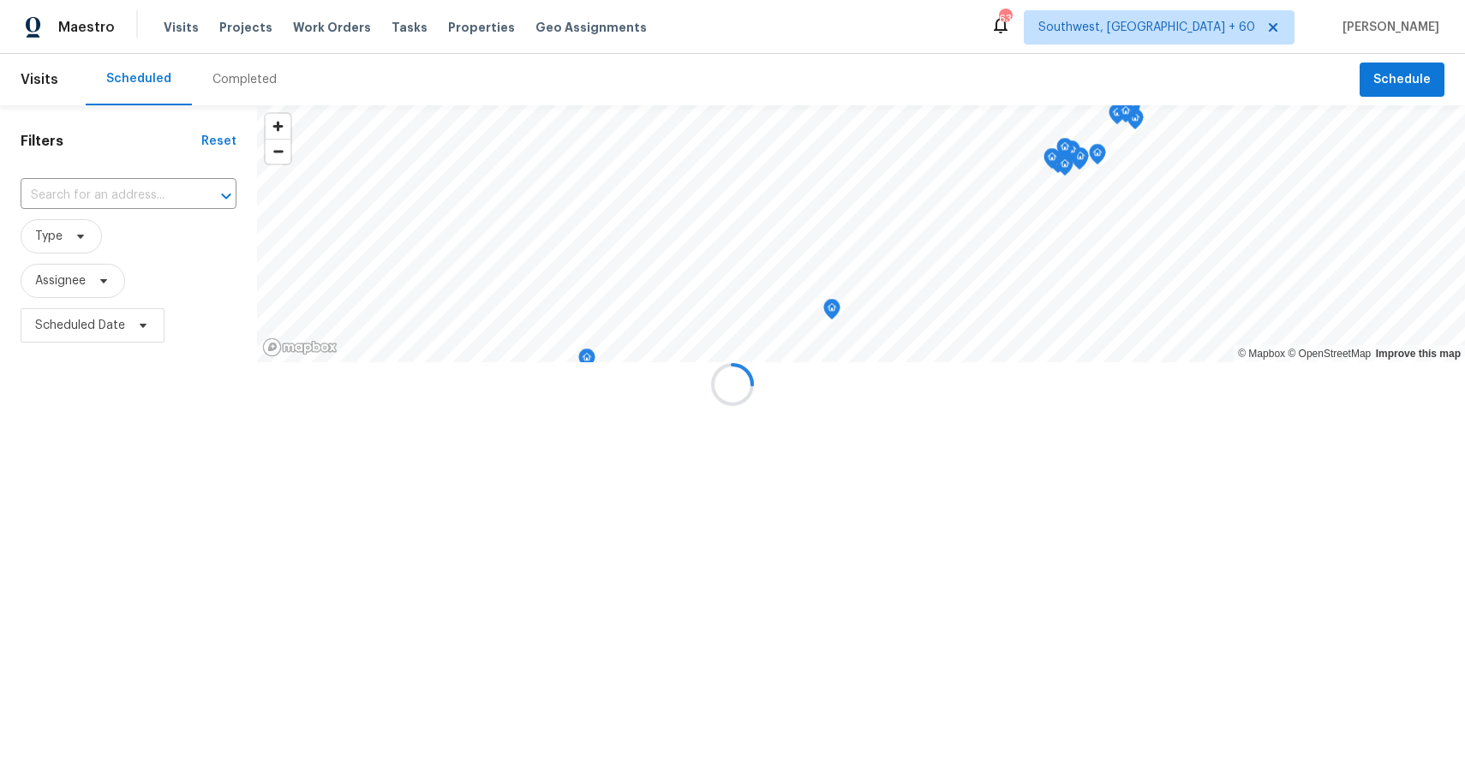
click at [230, 80] on div at bounding box center [732, 384] width 1465 height 769
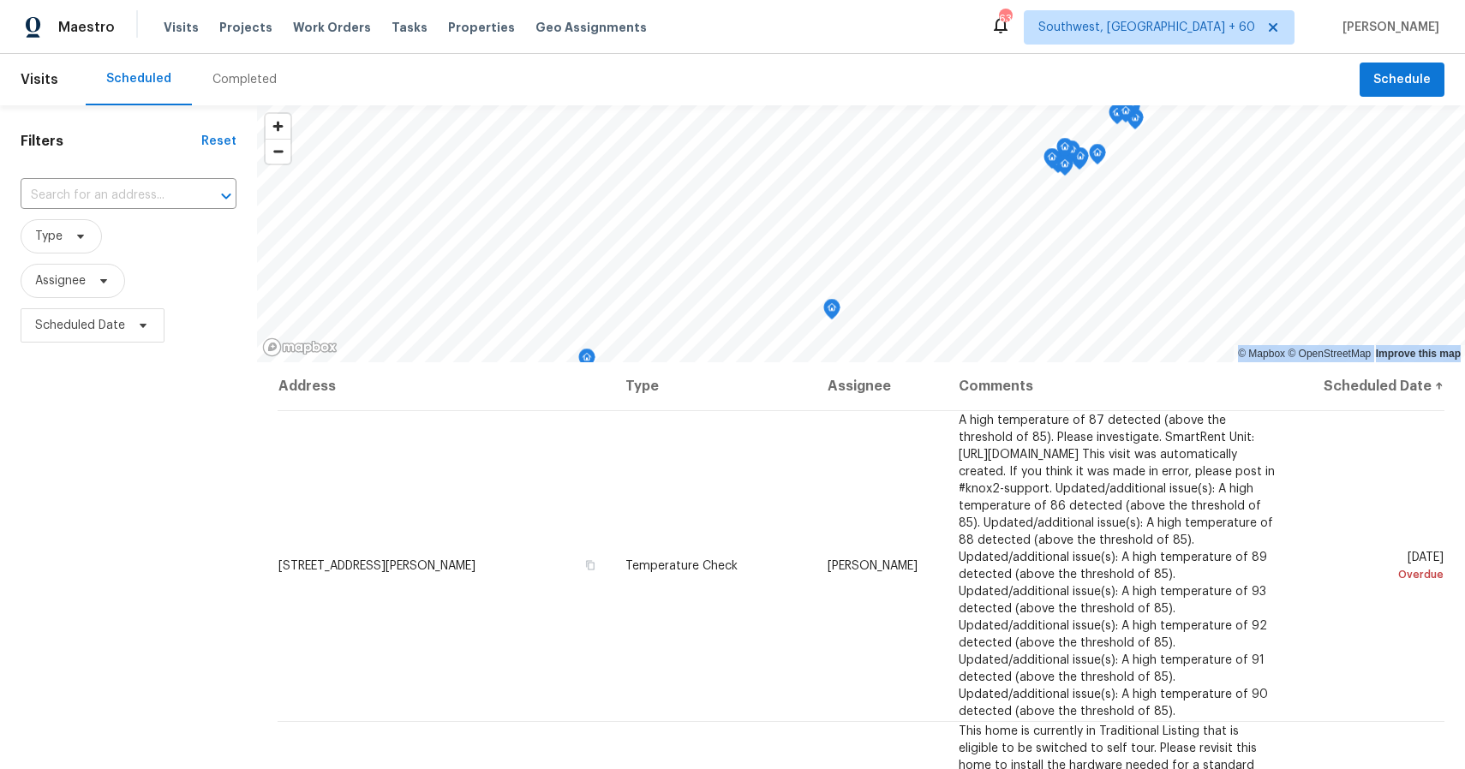
click at [230, 80] on div "Completed" at bounding box center [244, 79] width 64 height 17
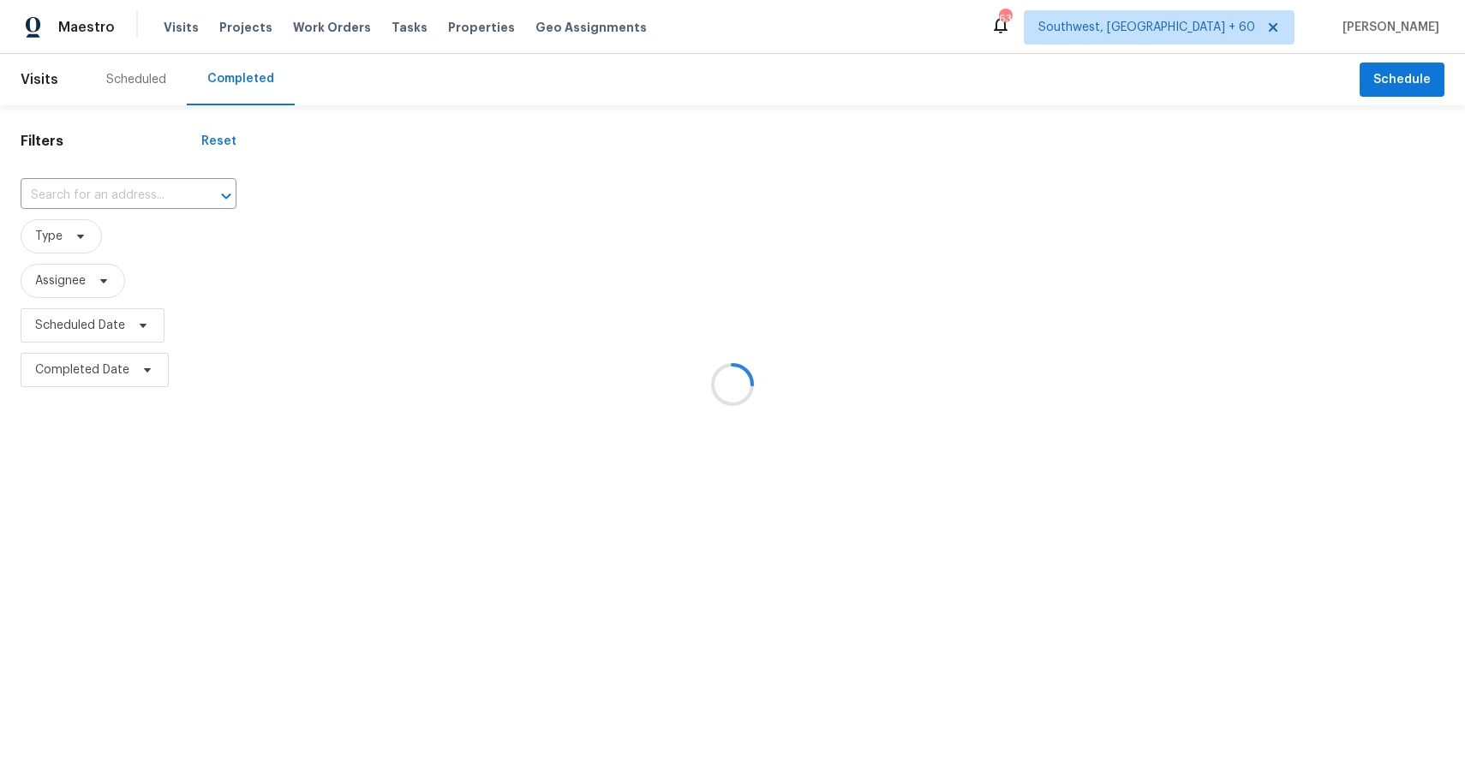
click at [267, 68] on div at bounding box center [732, 384] width 1465 height 769
click at [146, 175] on div at bounding box center [732, 384] width 1465 height 769
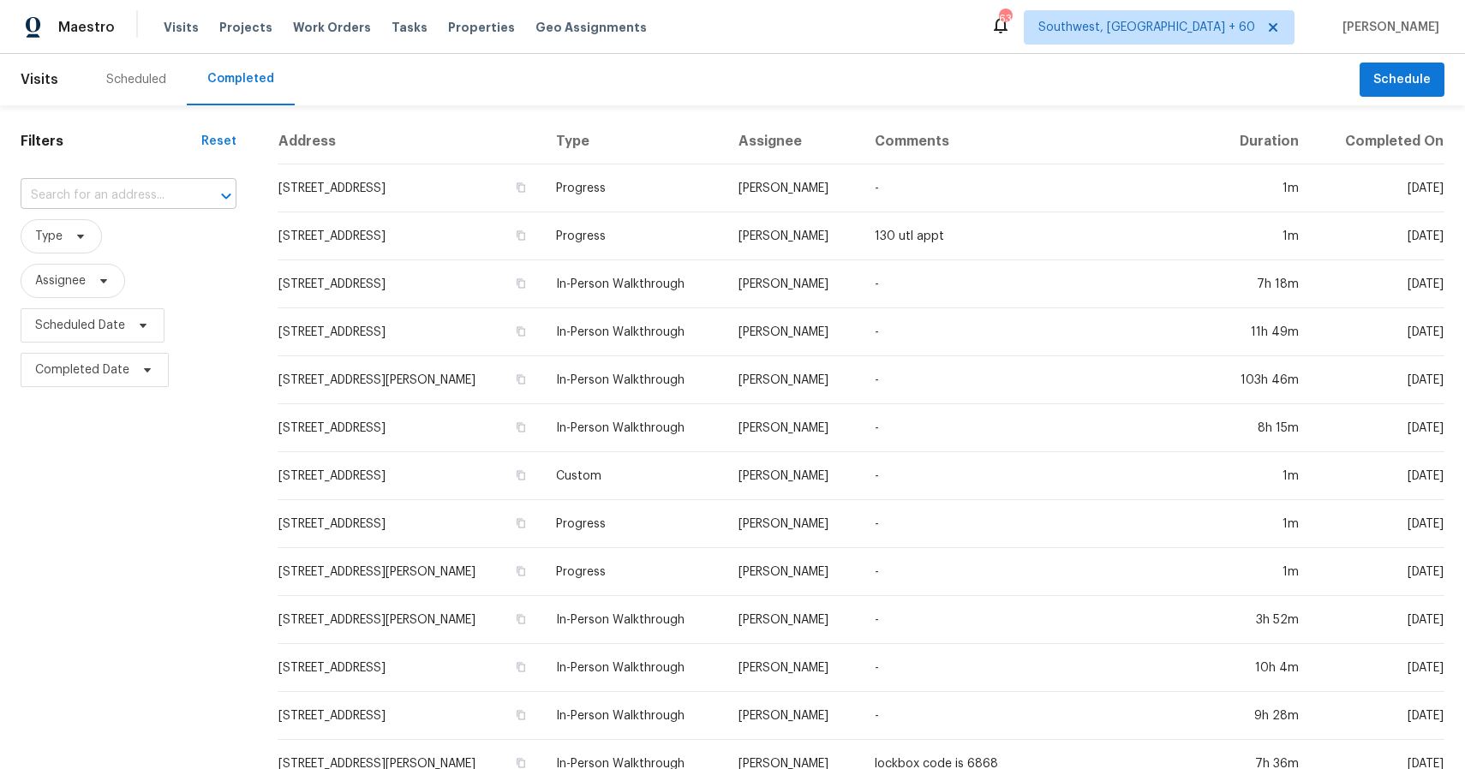
click at [140, 190] on input "text" at bounding box center [105, 195] width 168 height 27
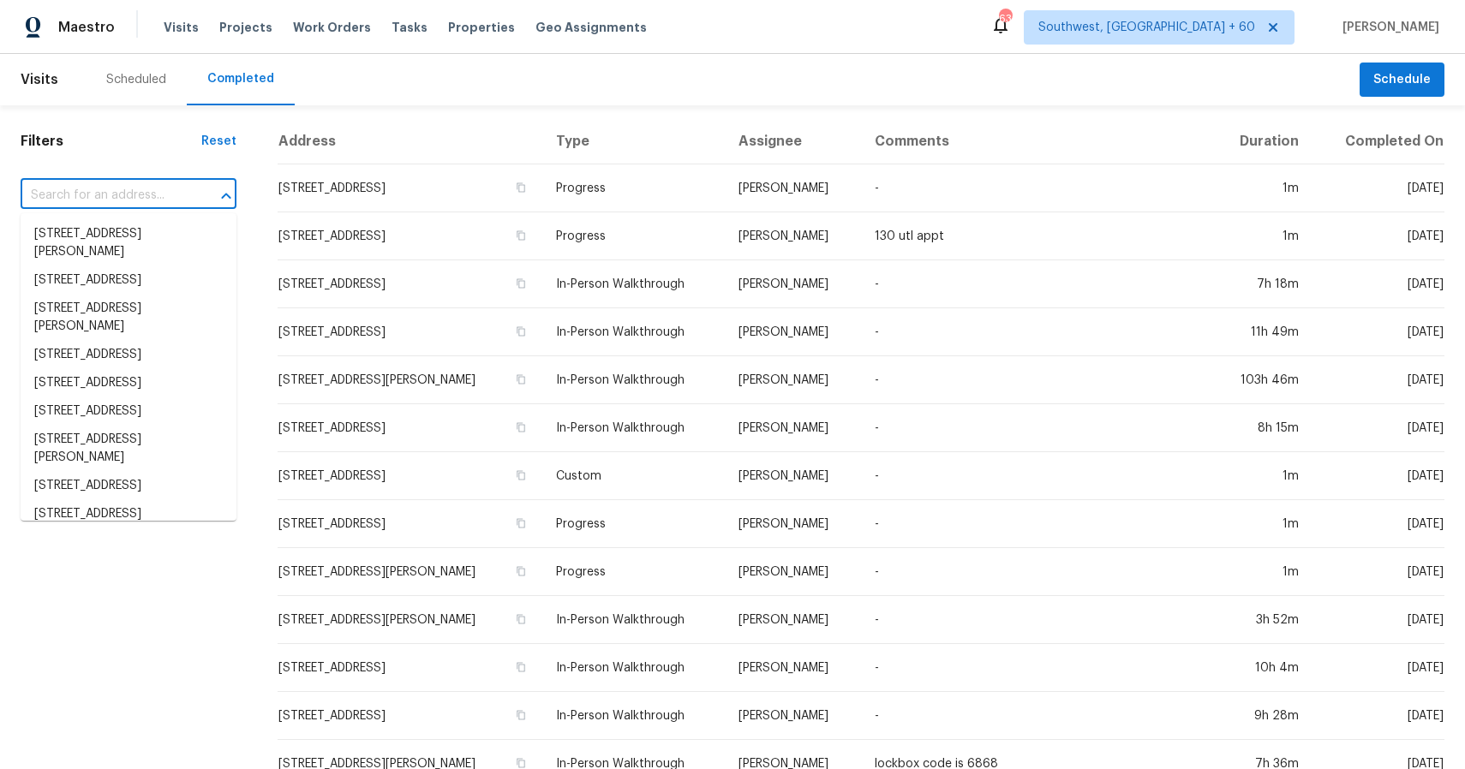
paste input "[STREET_ADDRESS]"
type input "[STREET_ADDRESS]"
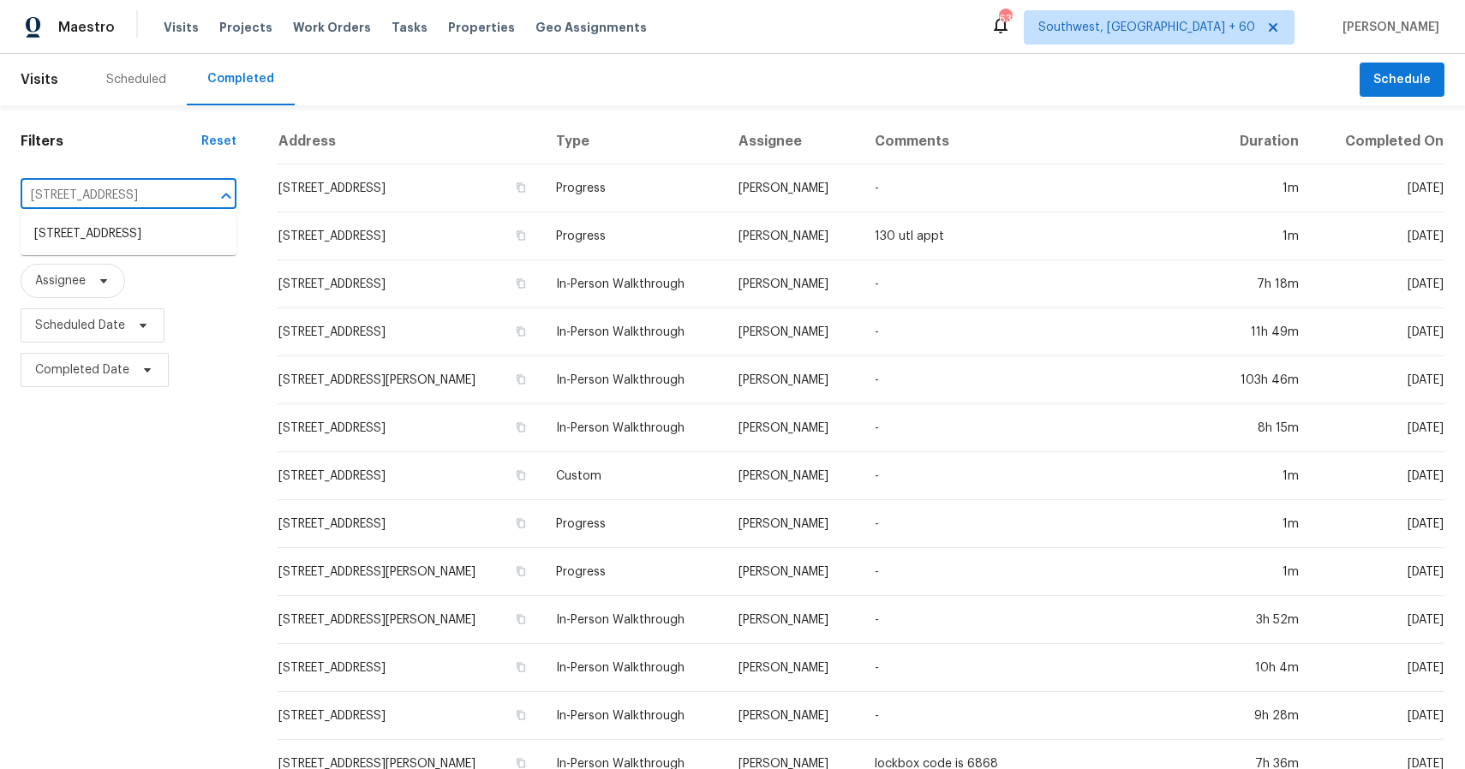
scroll to position [0, 66]
click at [90, 248] on li "[STREET_ADDRESS]" at bounding box center [129, 234] width 216 height 28
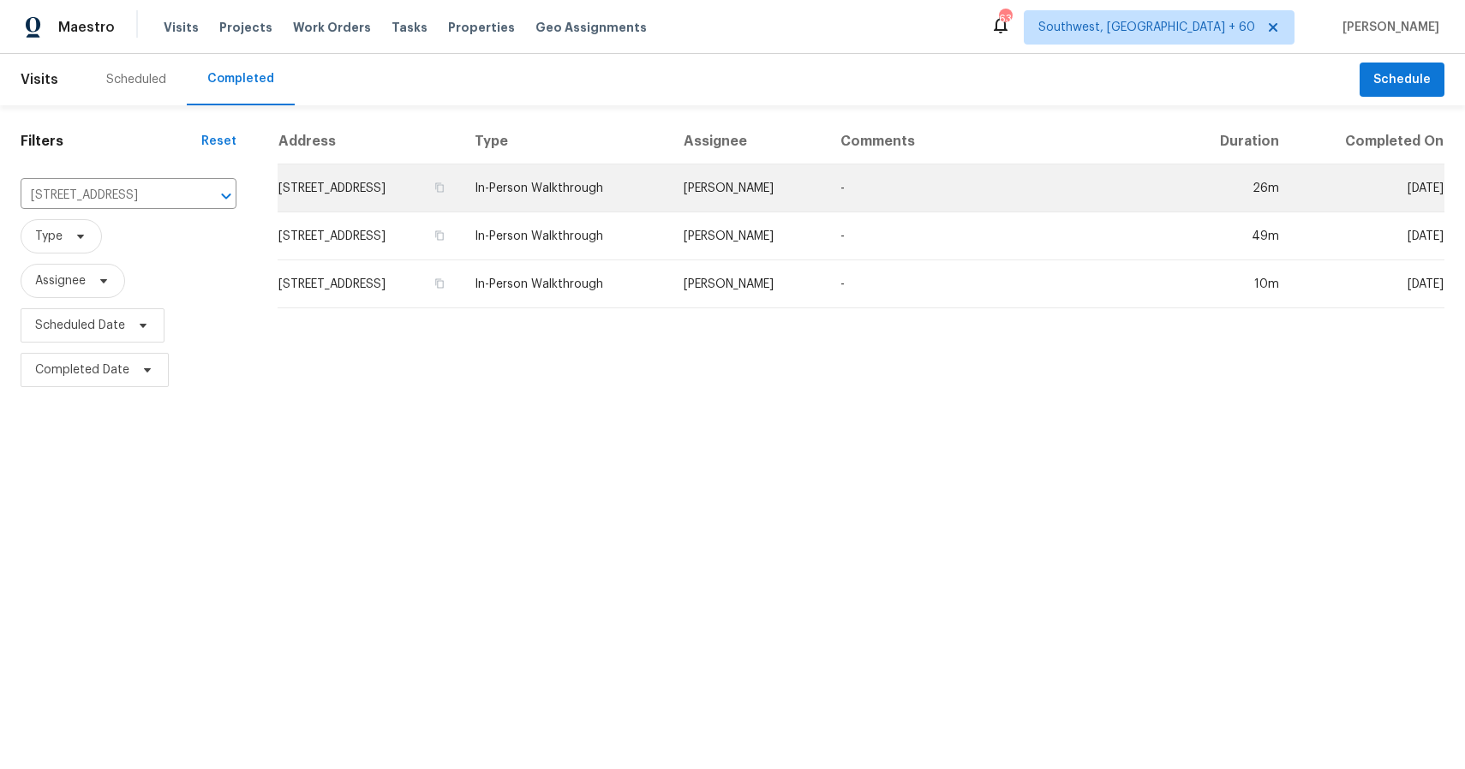
click at [670, 203] on td "In-Person Walkthrough" at bounding box center [565, 188] width 209 height 48
